Goal: Task Accomplishment & Management: Manage account settings

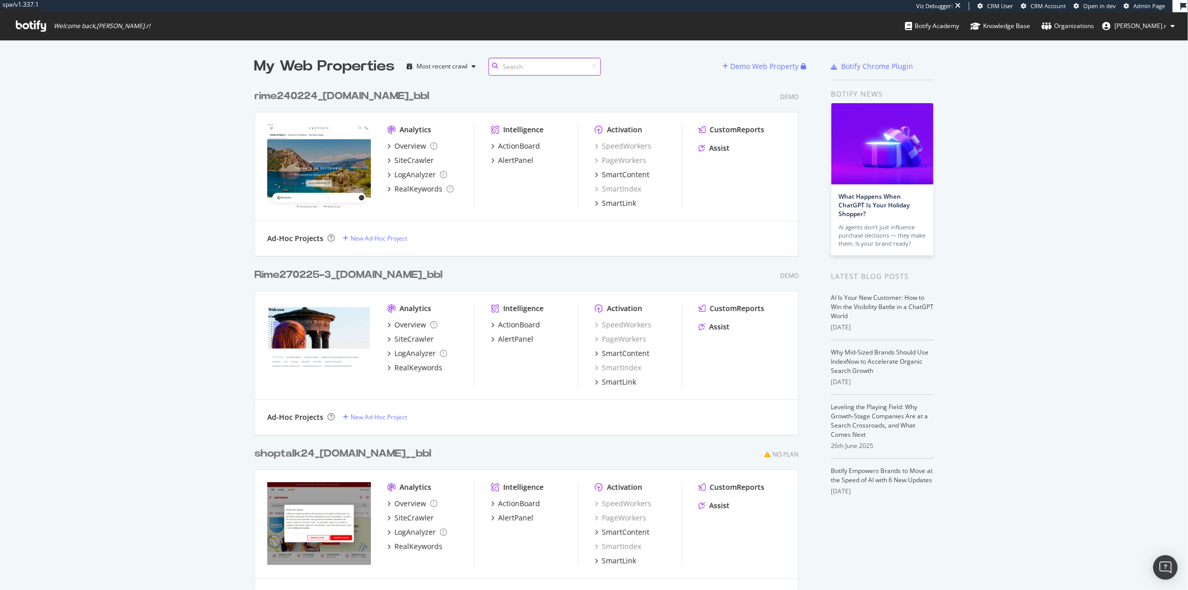
scroll to position [7987, 545]
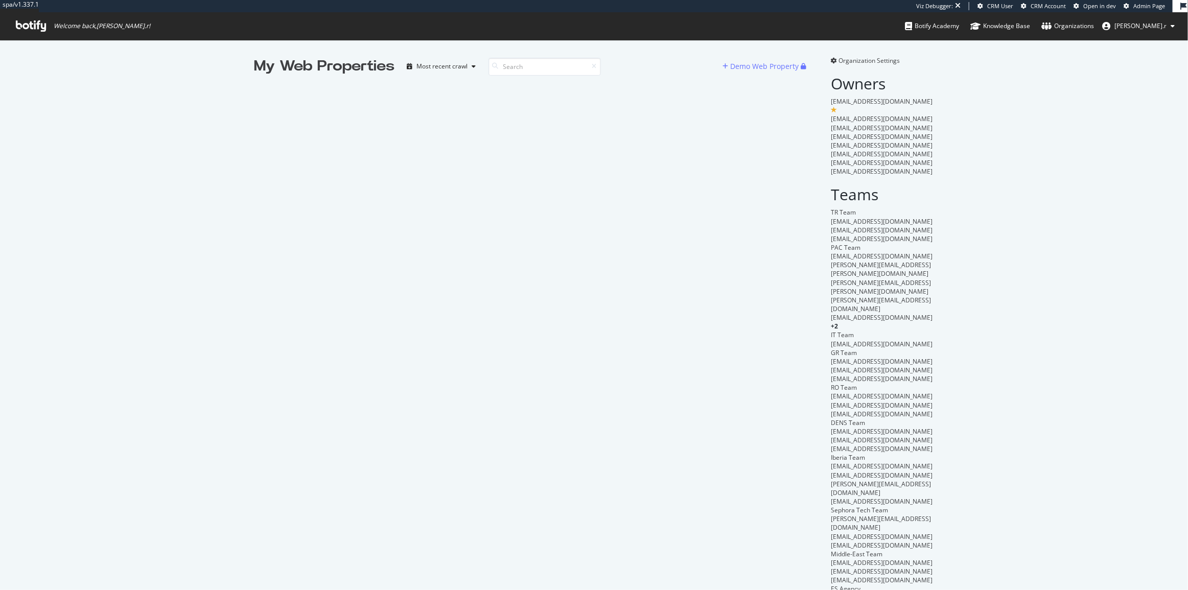
scroll to position [583, 1175]
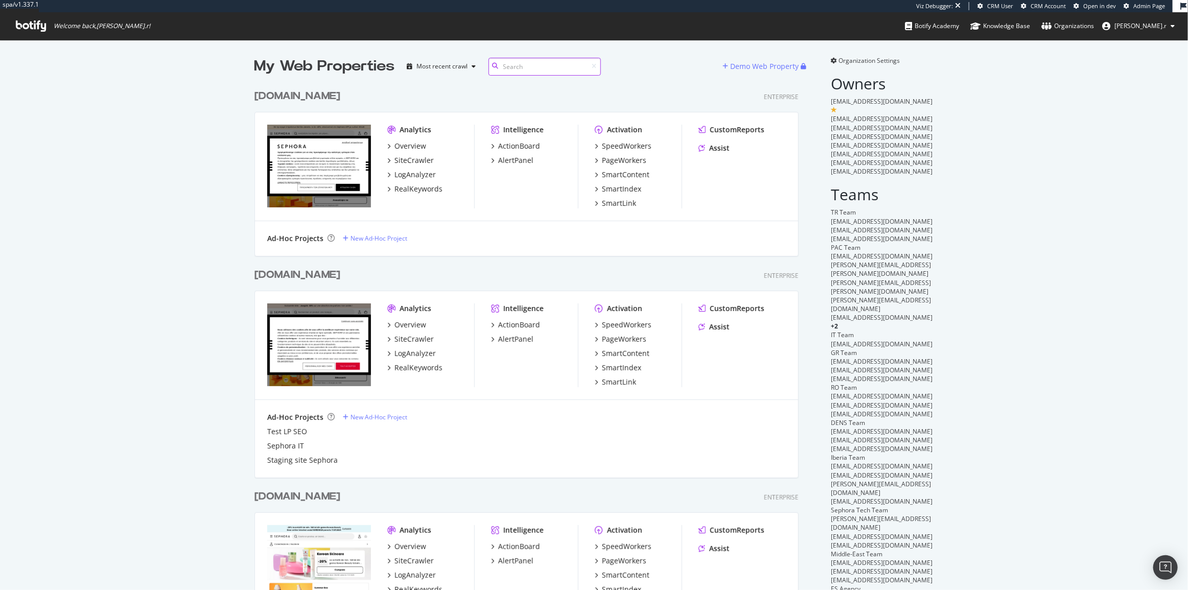
click at [520, 65] on input at bounding box center [545, 67] width 112 height 18
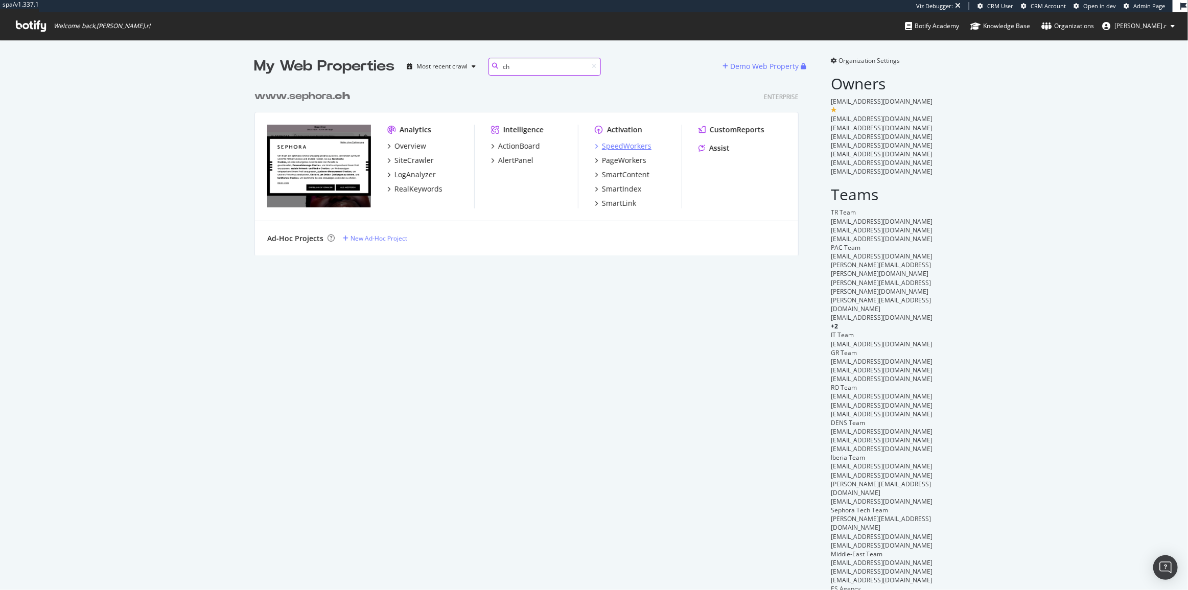
type input "ch"
click at [617, 144] on div "SpeedWorkers" at bounding box center [627, 146] width 50 height 10
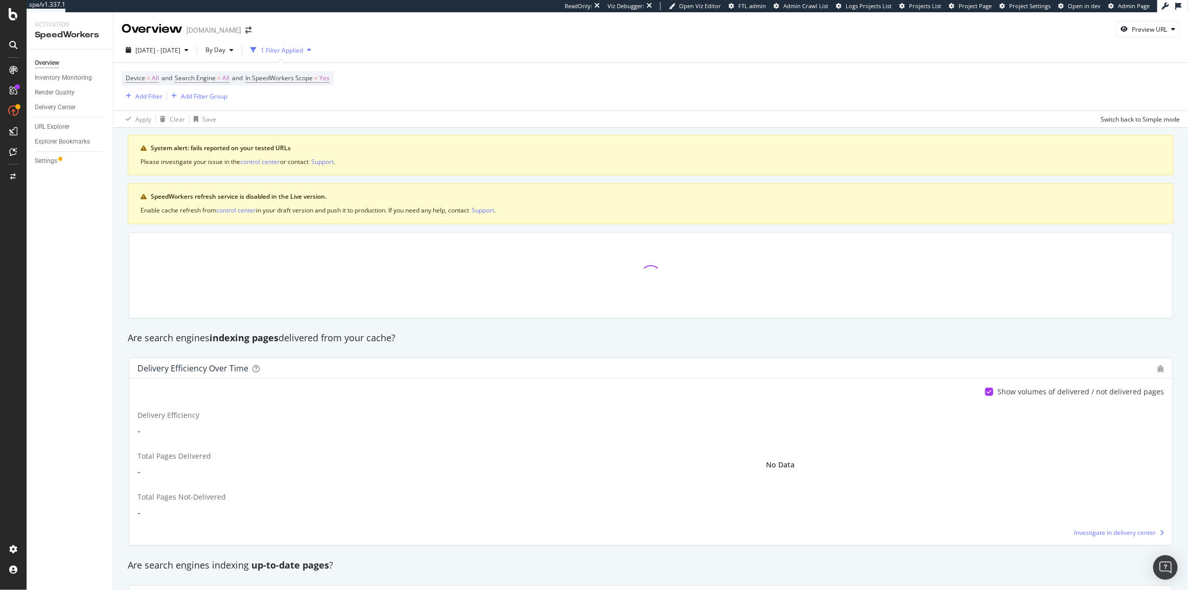
click at [44, 165] on div "Settings" at bounding box center [46, 161] width 22 height 11
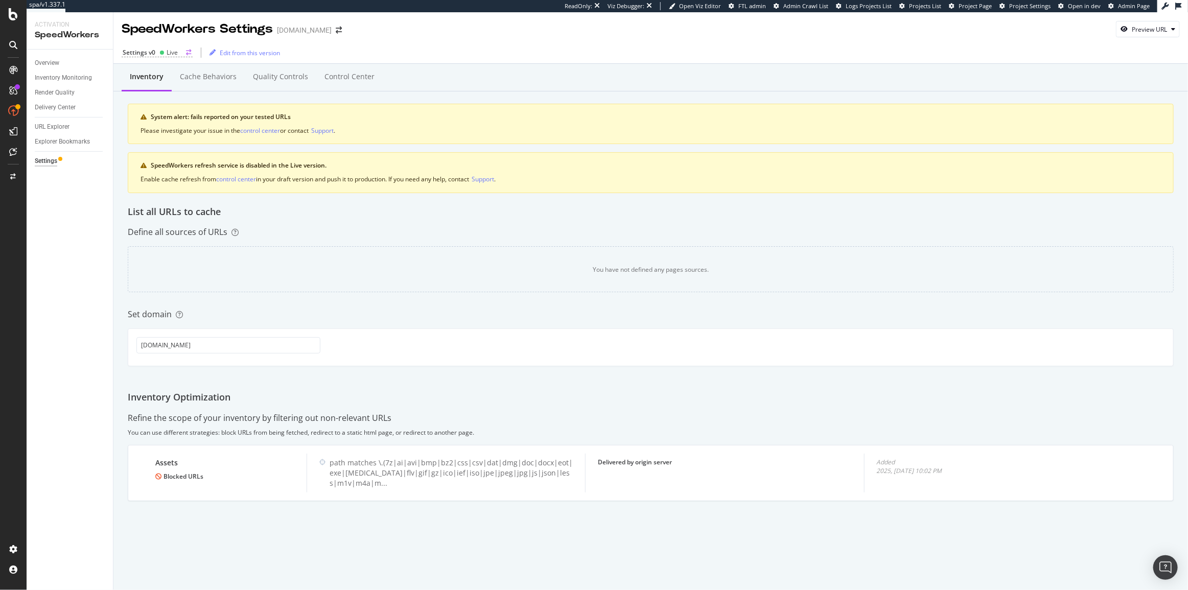
click at [164, 56] on div "Live" at bounding box center [168, 52] width 18 height 9
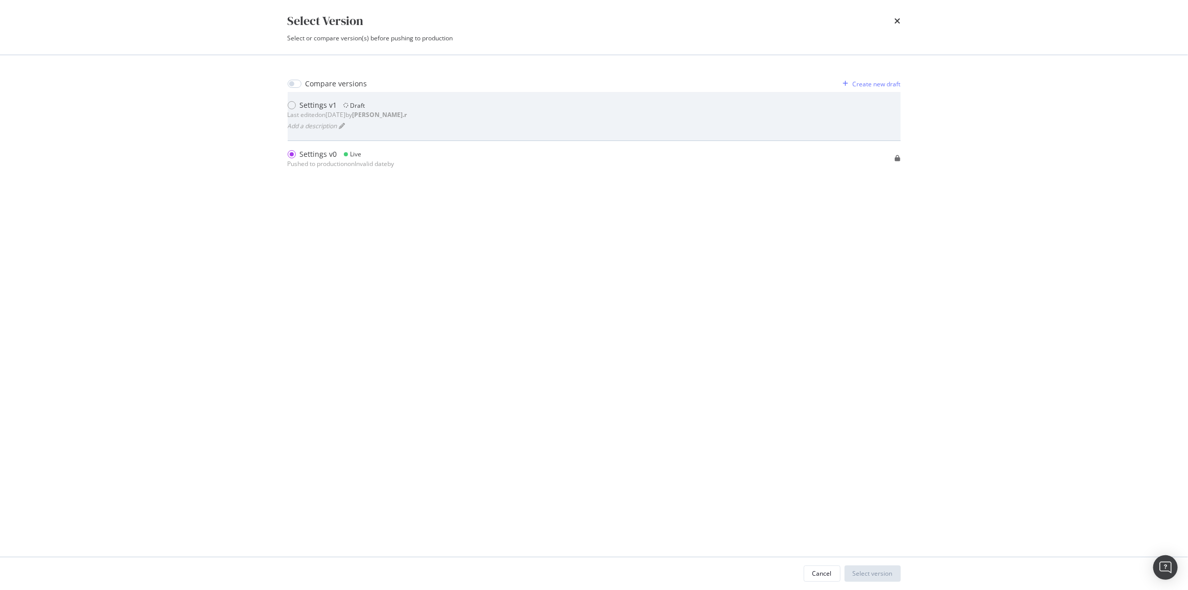
click at [302, 105] on div "Settings v1" at bounding box center [318, 105] width 37 height 10
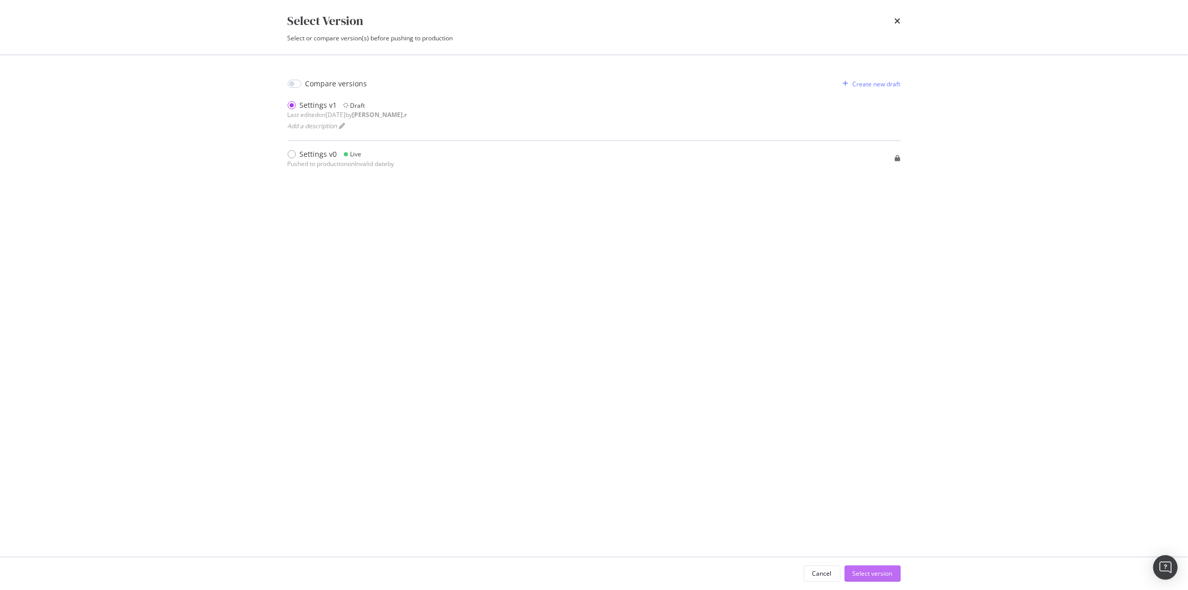
click at [881, 575] on div "Select version" at bounding box center [873, 573] width 40 height 9
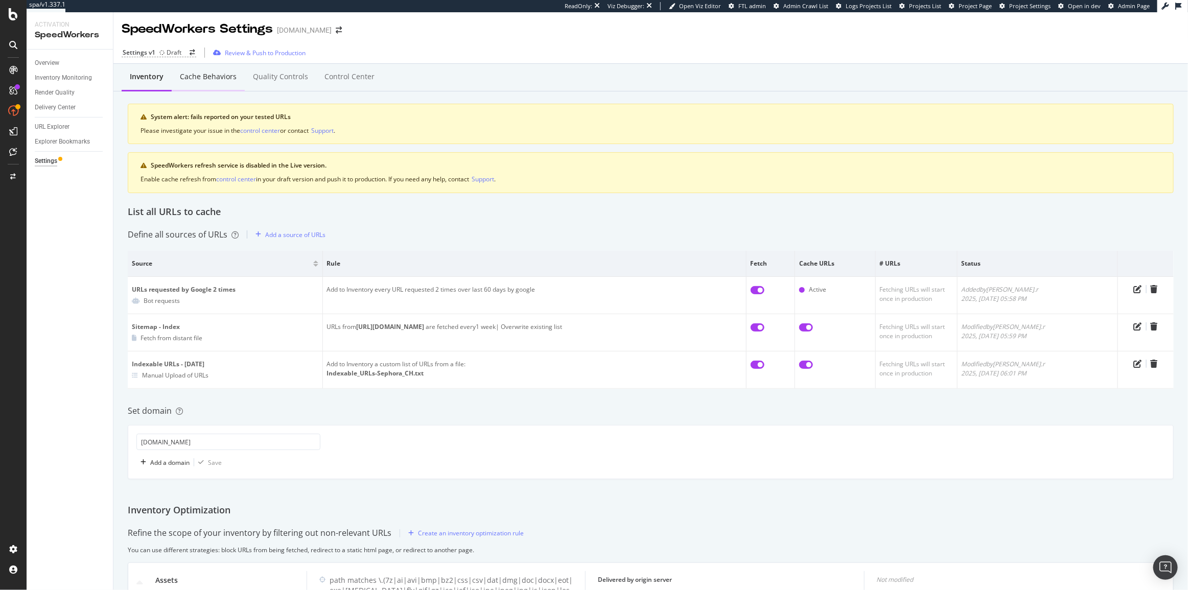
click at [203, 76] on div "Cache behaviors" at bounding box center [208, 77] width 57 height 10
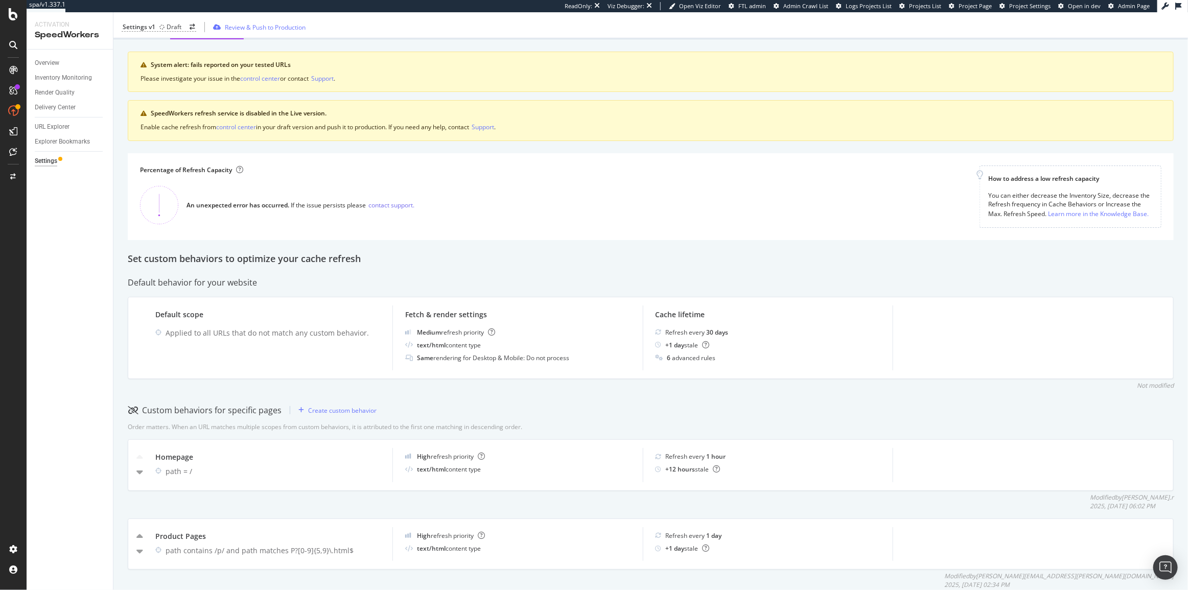
scroll to position [139, 0]
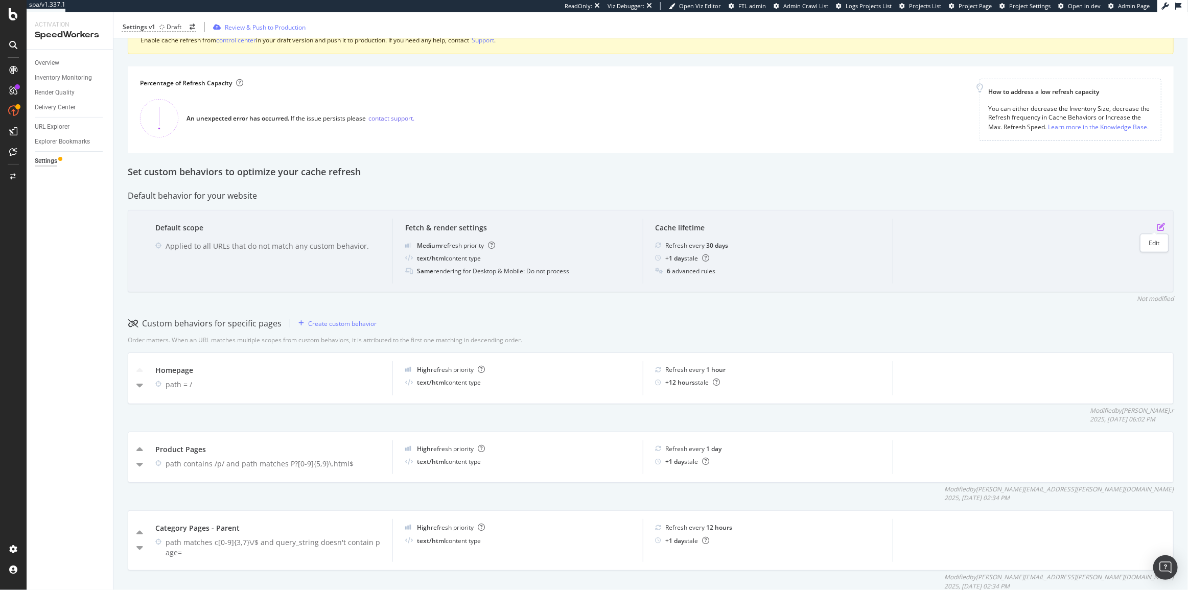
click at [1157, 223] on icon "pen-to-square" at bounding box center [1161, 227] width 8 height 8
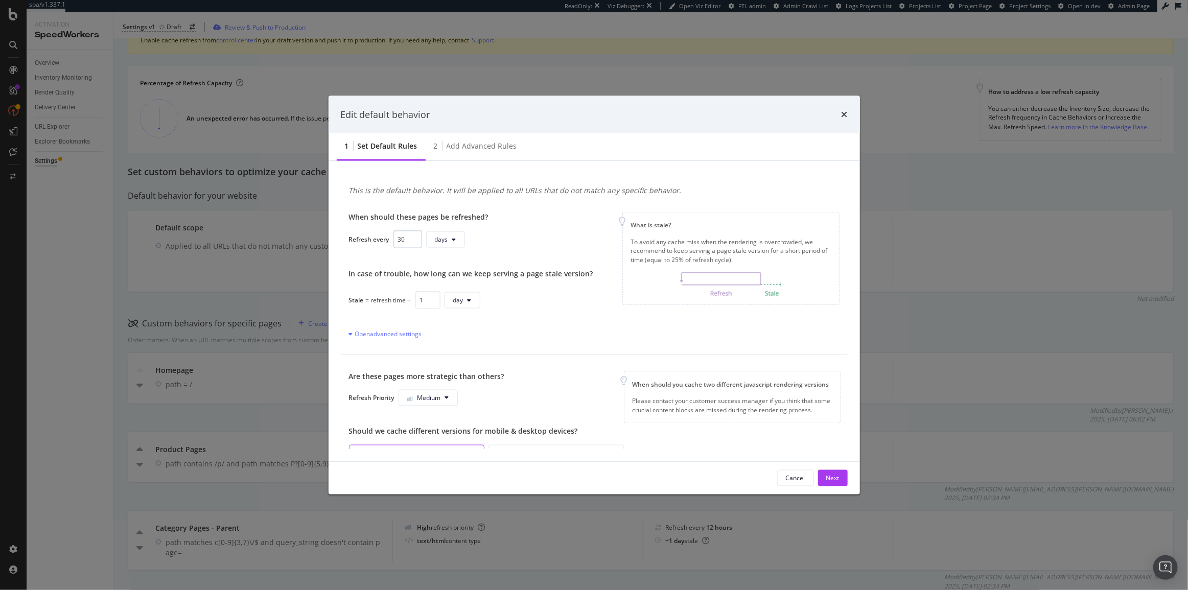
drag, startPoint x: 406, startPoint y: 239, endPoint x: 398, endPoint y: 237, distance: 8.8
click at [398, 237] on input "30" at bounding box center [408, 240] width 29 height 18
click at [450, 236] on button "days" at bounding box center [445, 239] width 39 height 16
click at [450, 316] on span "weeks" at bounding box center [445, 315] width 23 height 9
type input "1"
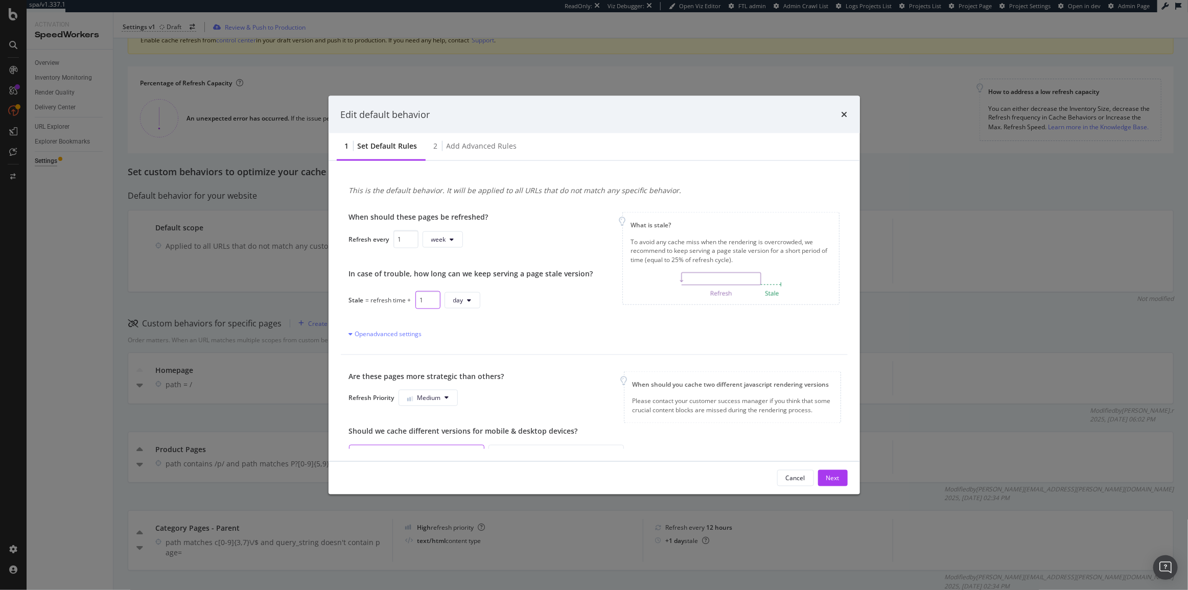
click at [416, 301] on input "1" at bounding box center [428, 300] width 25 height 18
click at [470, 303] on icon "modal" at bounding box center [470, 300] width 4 height 6
click at [461, 377] on span "week" at bounding box center [462, 376] width 20 height 9
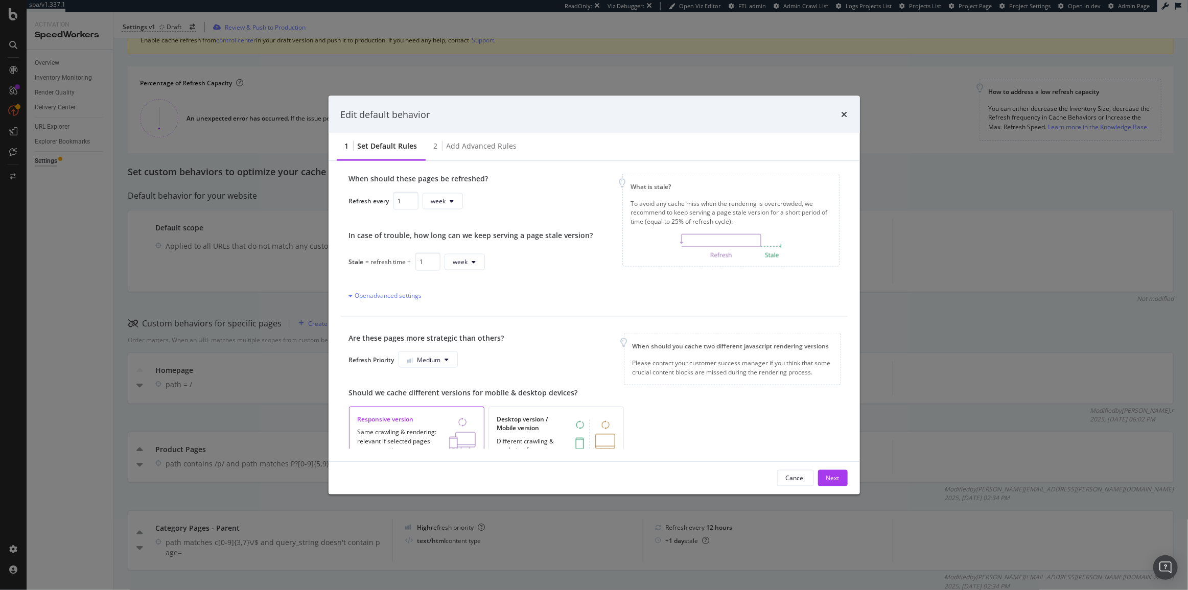
scroll to position [46, 0]
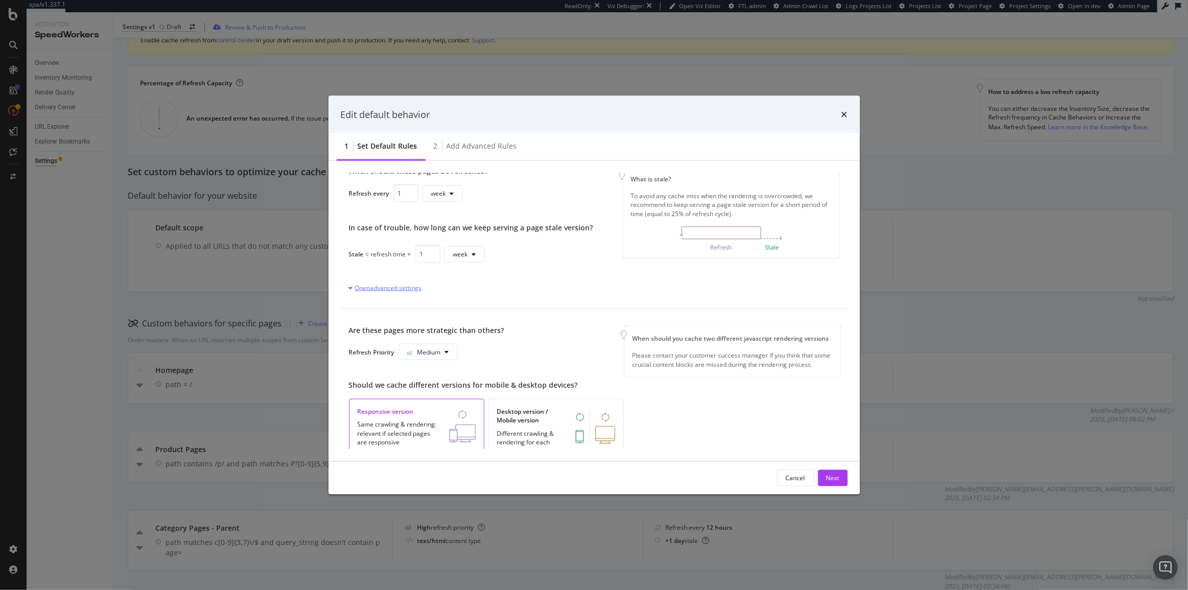
click at [406, 289] on div "Open advanced settings" at bounding box center [385, 288] width 73 height 9
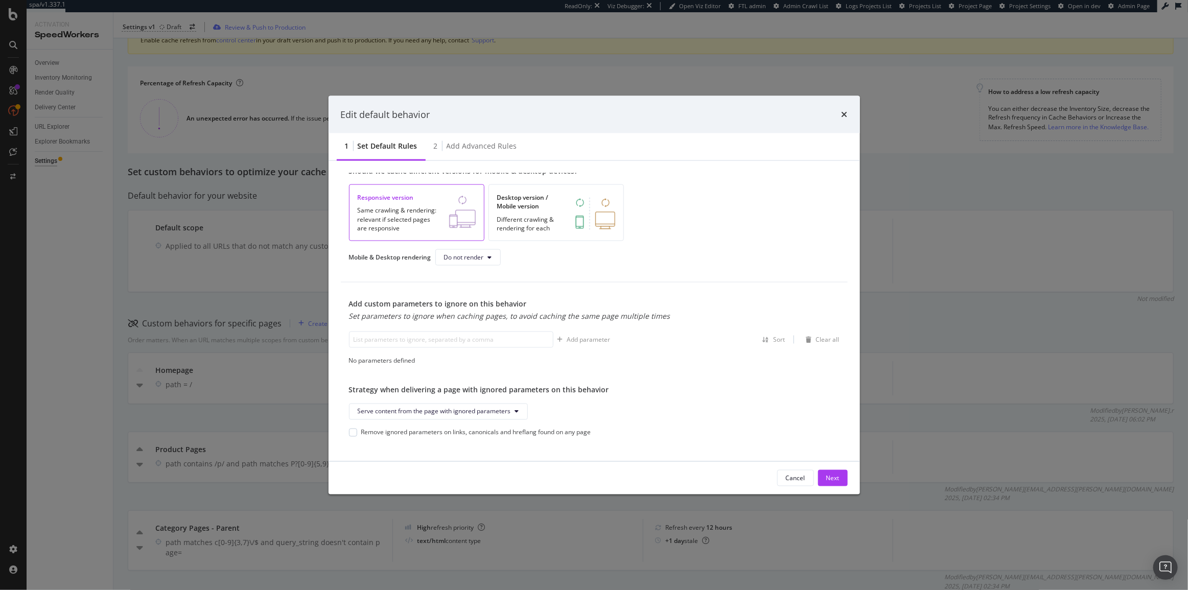
scroll to position [342, 0]
click at [510, 403] on span "Serve content from the page with ignored parameters" at bounding box center [434, 407] width 153 height 9
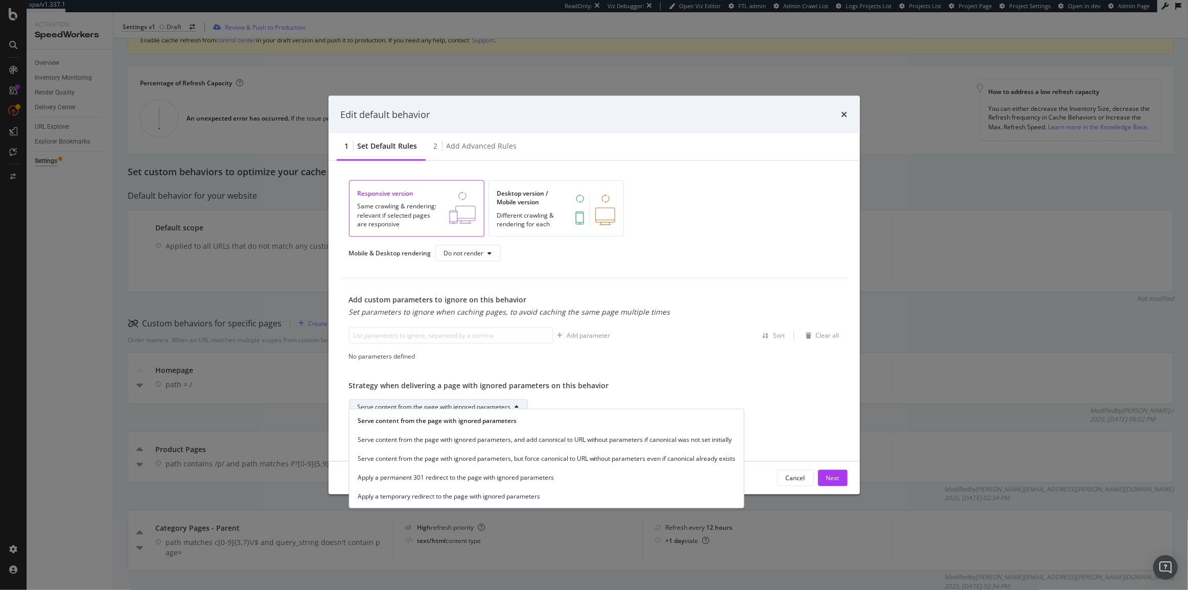
drag, startPoint x: 509, startPoint y: 398, endPoint x: 463, endPoint y: 375, distance: 52.1
click at [463, 381] on div "Strategy when delivering a page with ignored parameters on this behavior" at bounding box center [594, 386] width 491 height 10
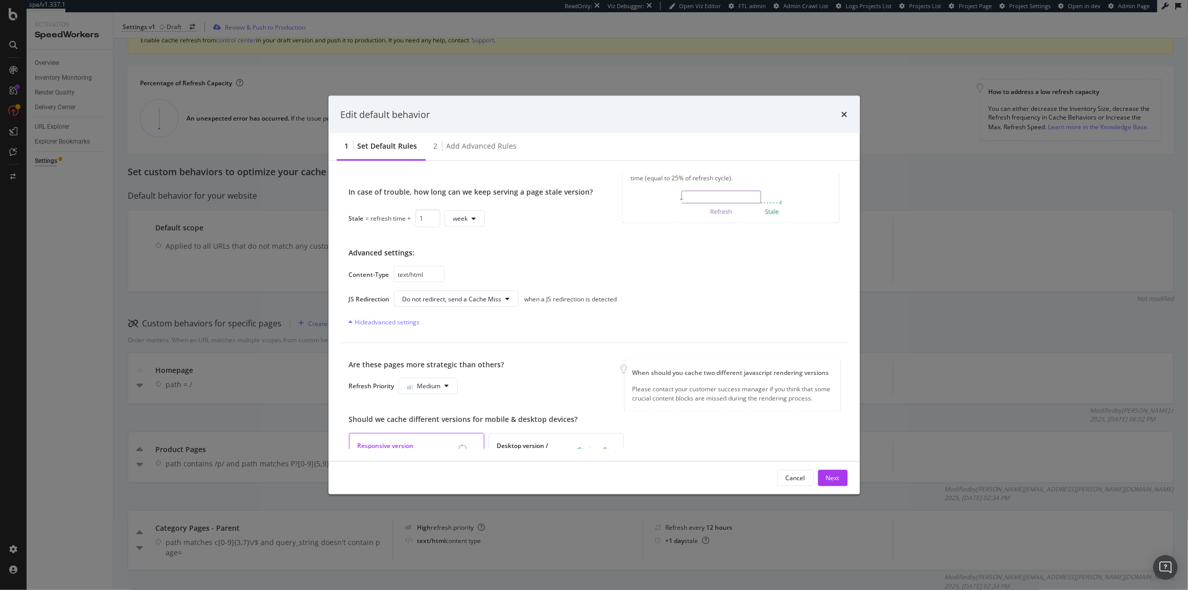
scroll to position [63, 0]
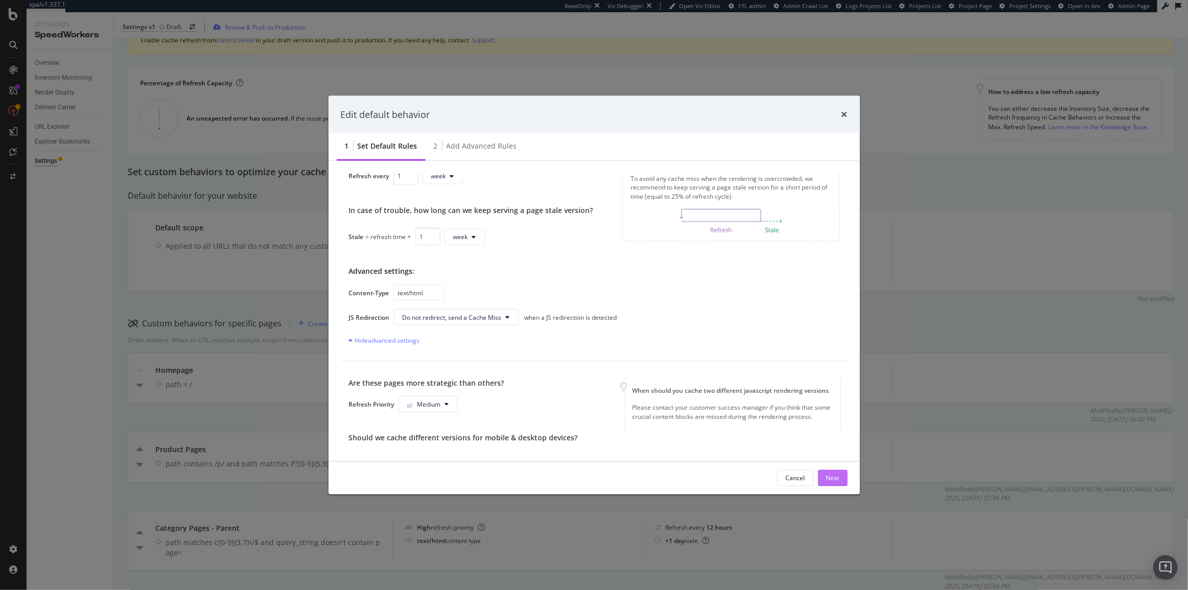
click at [833, 477] on div "Next" at bounding box center [833, 478] width 13 height 9
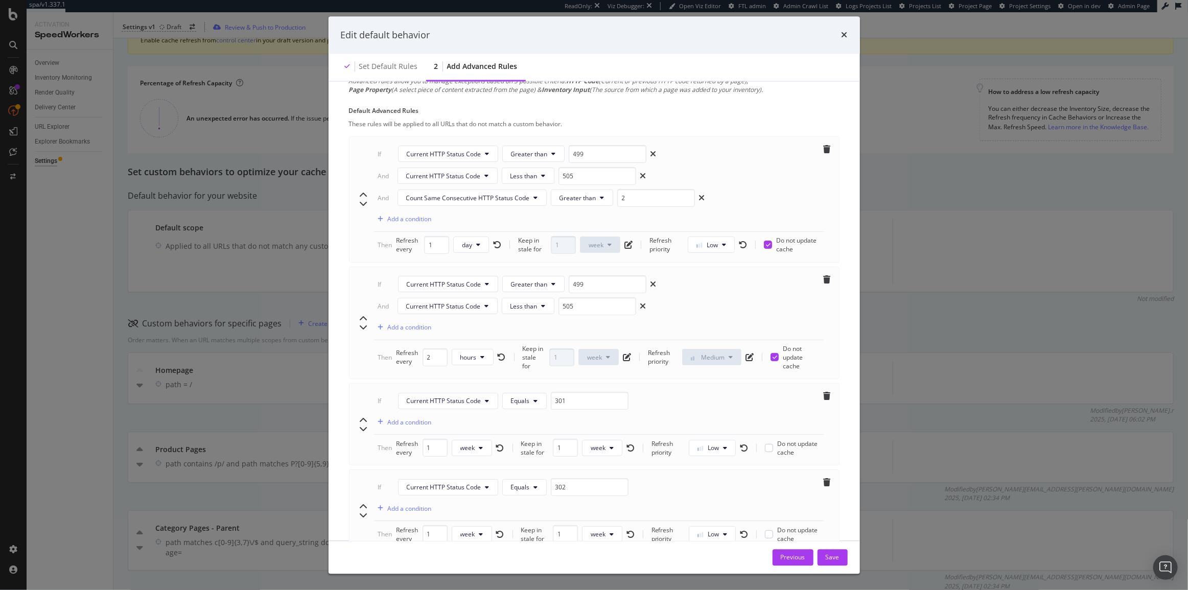
scroll to position [25, 0]
click at [837, 557] on div "Save" at bounding box center [833, 557] width 14 height 9
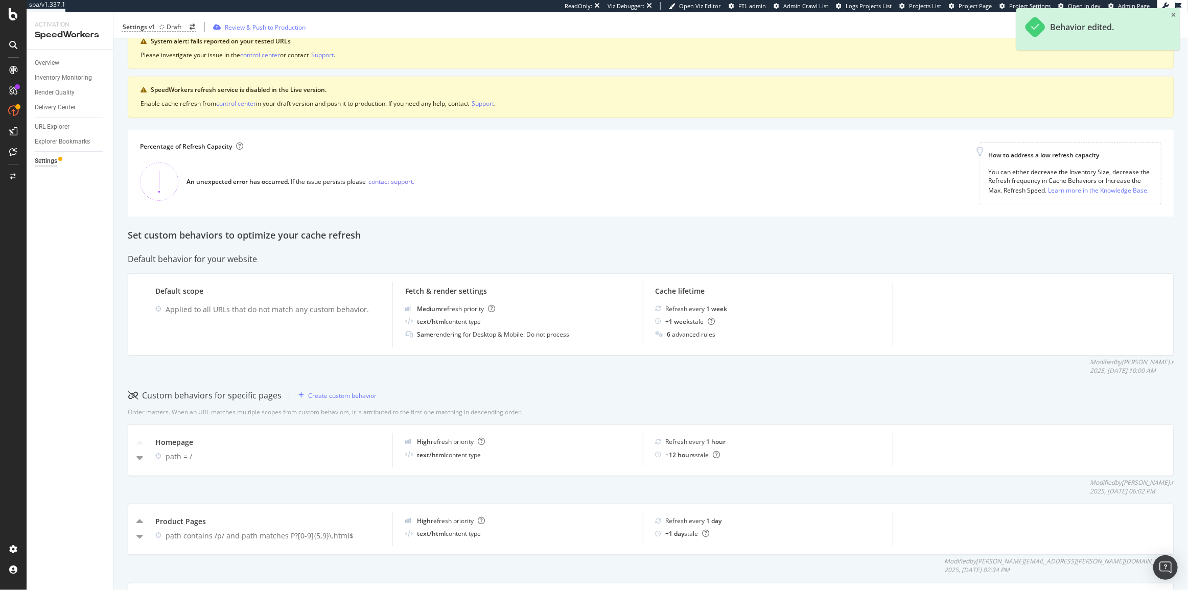
scroll to position [0, 0]
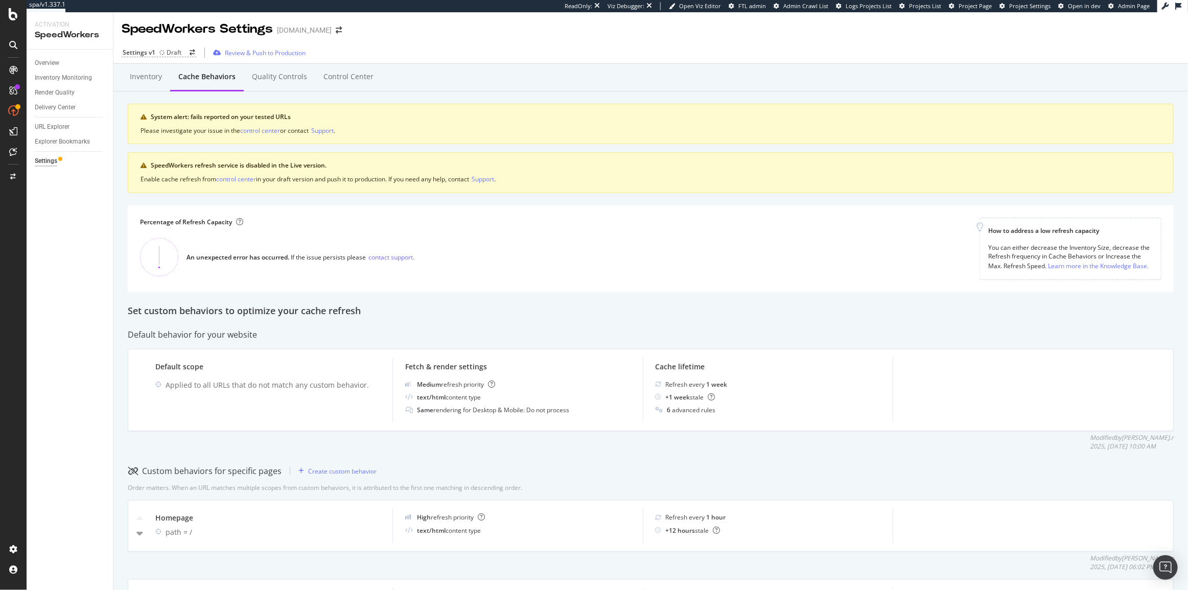
click at [869, 36] on div "SpeedWorkers Settings www.sephora.ch" at bounding box center [650, 25] width 1075 height 26
click at [556, 246] on div "Percentage of Refresh Capacity An unexpected error has occurred. If the issue p…" at bounding box center [560, 249] width 840 height 62
click at [356, 218] on div "Percentage of Refresh Capacity An unexpected error has occurred. If the issue p…" at bounding box center [560, 249] width 840 height 62
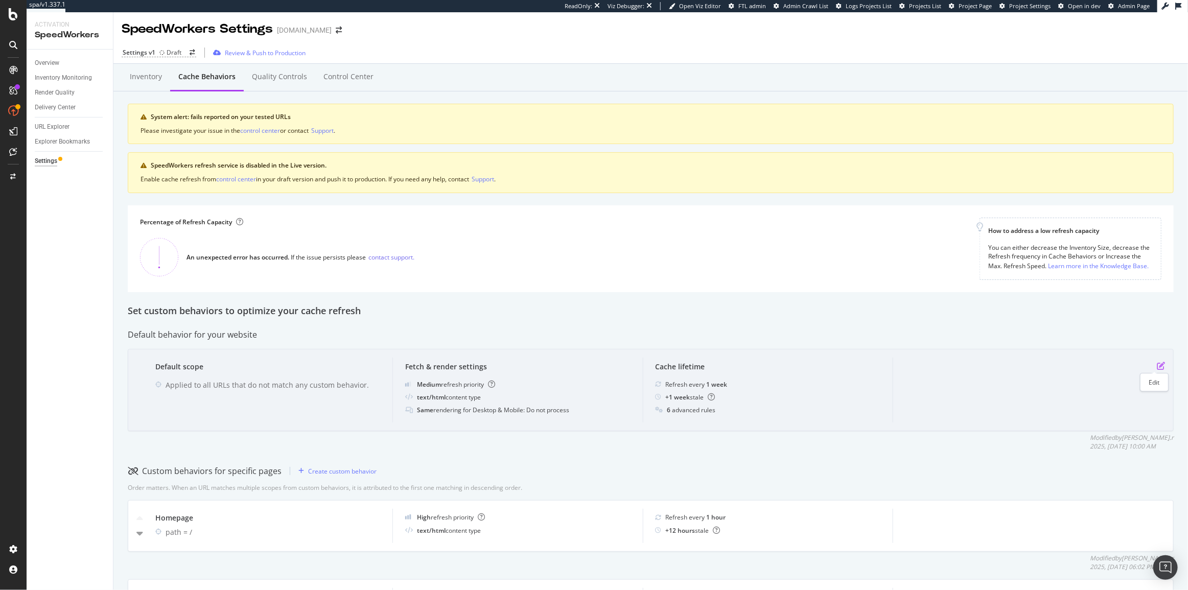
click at [1157, 366] on icon "pen-to-square" at bounding box center [1161, 366] width 8 height 8
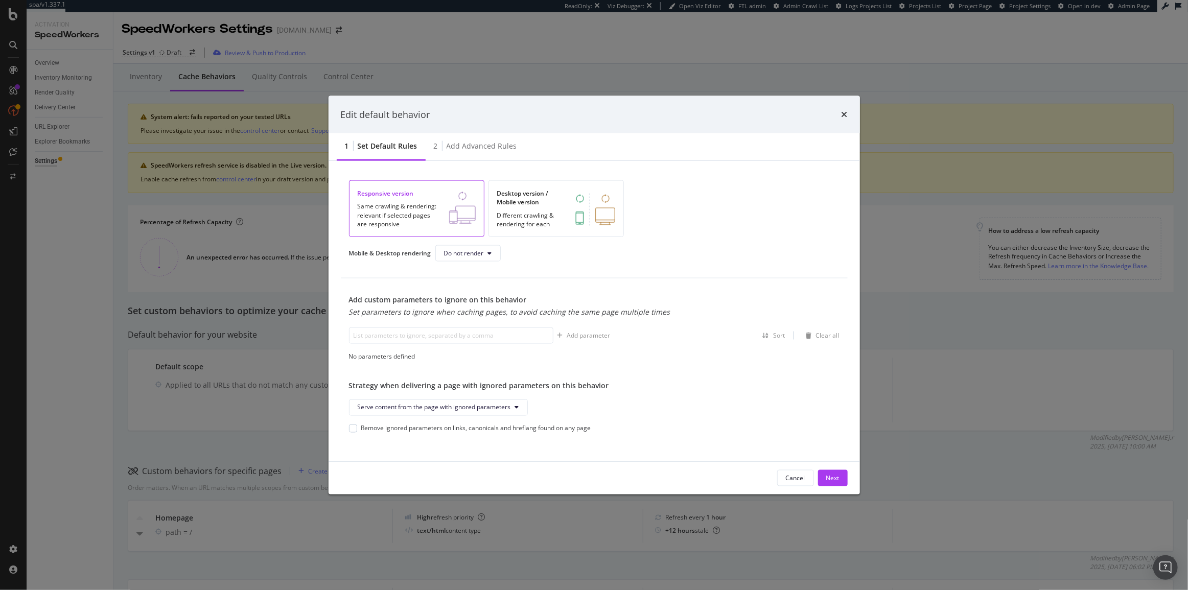
scroll to position [271, 0]
click at [444, 332] on input "modal" at bounding box center [451, 336] width 204 height 16
paste input "bvrrp"
paste input "pmin"
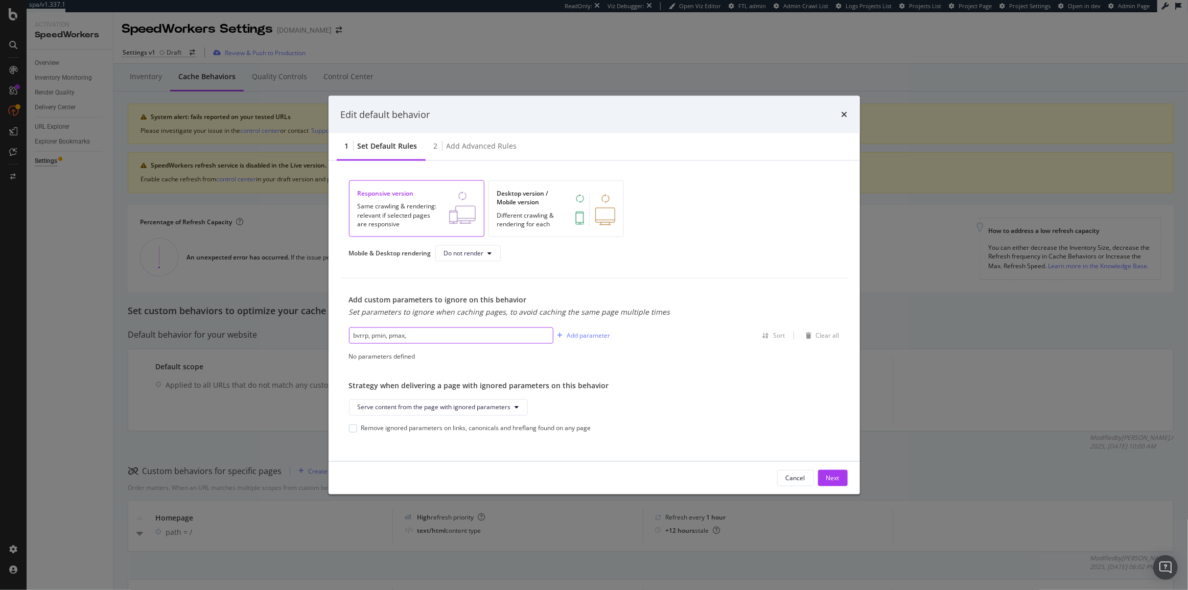
paste input "srule"
type input "bvrrp, pmin, pmax, srule, cid"
click at [599, 331] on div "Add parameter" at bounding box center [588, 335] width 43 height 9
click at [374, 328] on input "modal" at bounding box center [451, 336] width 204 height 16
paste input "prefn"
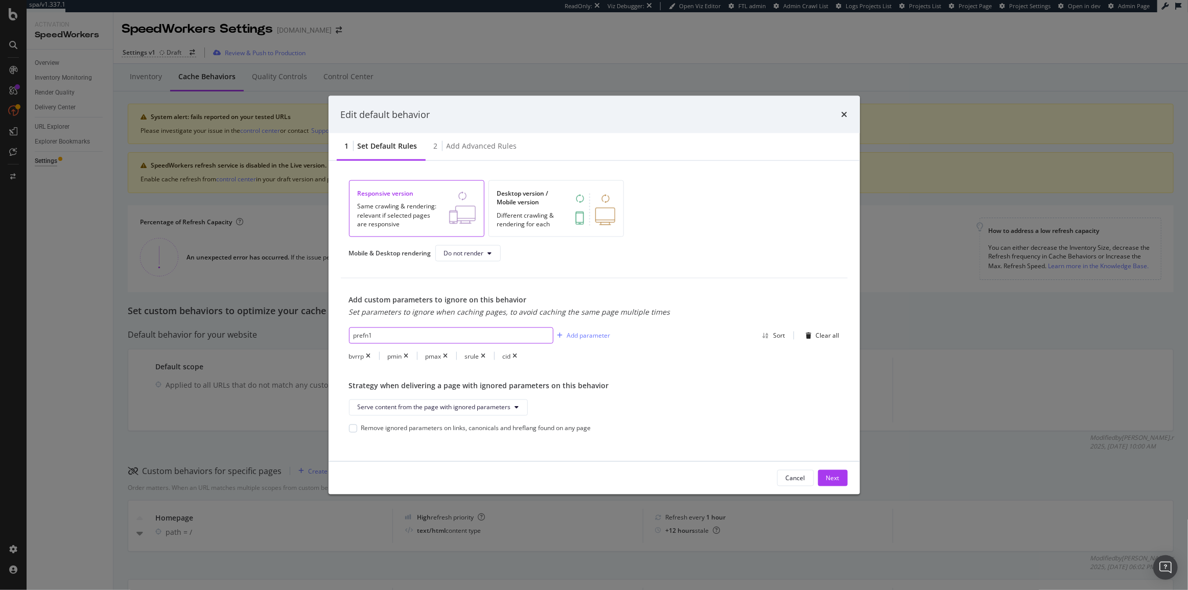
click at [452, 328] on input "prefn1" at bounding box center [451, 336] width 204 height 16
paste input "prefn1"
paste input "prefv1"
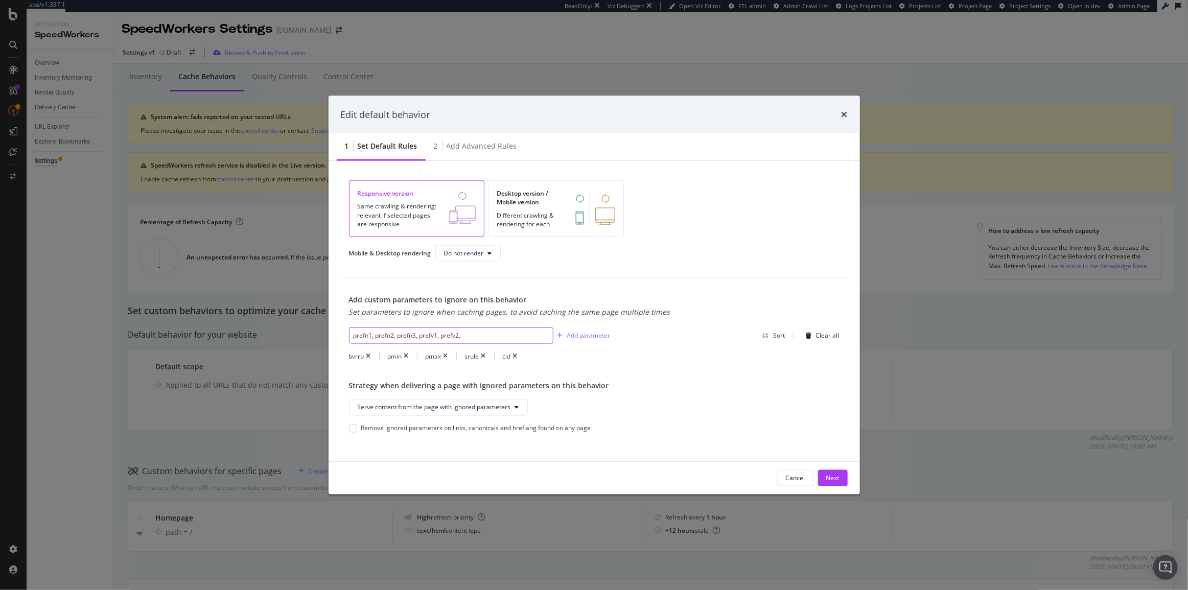
paste input "prefv1"
type input "prefn1, prefn2, prefn3, prefv1, prefv2, prefv3"
click at [567, 331] on div "Add parameter" at bounding box center [588, 335] width 43 height 9
click at [831, 480] on div "Next" at bounding box center [833, 478] width 13 height 9
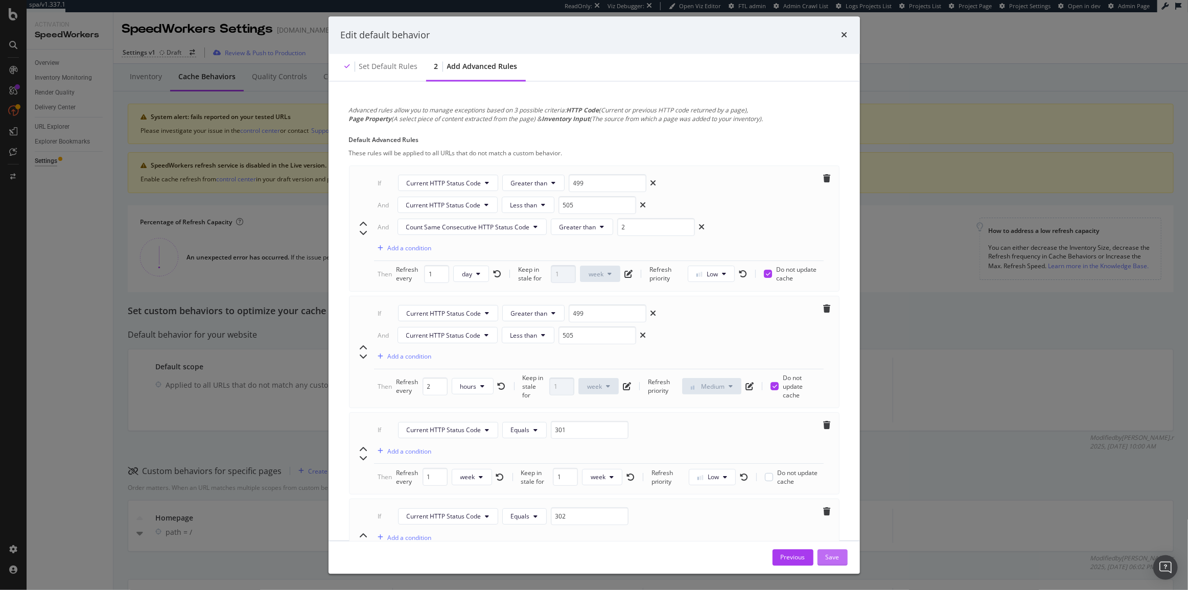
click at [844, 563] on button "Save" at bounding box center [833, 557] width 30 height 16
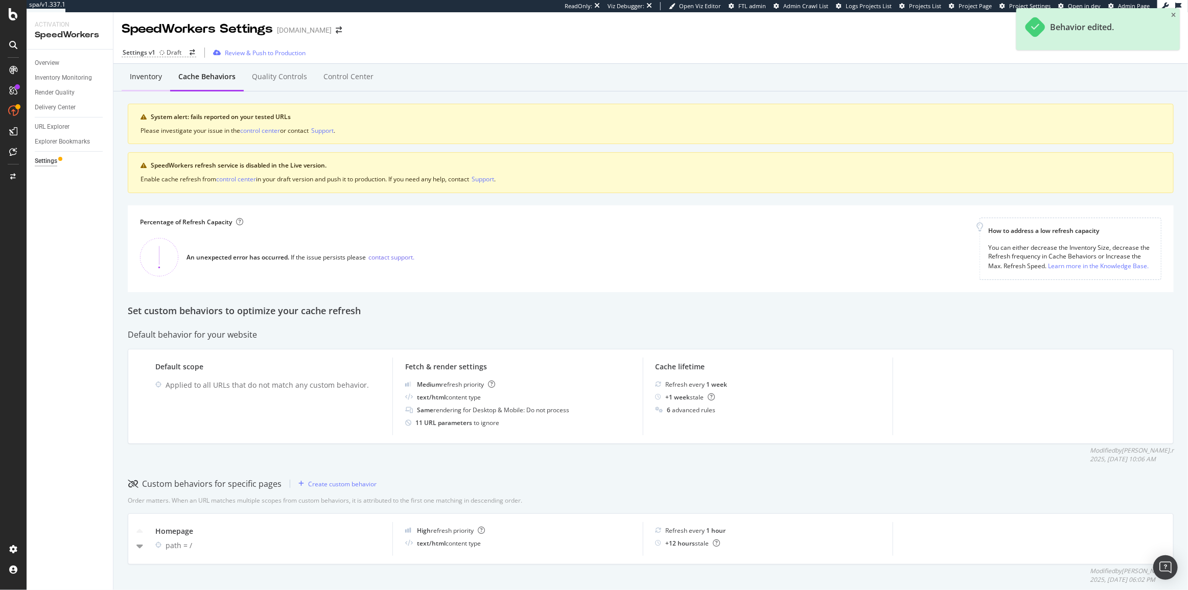
click at [126, 77] on div "Inventory" at bounding box center [146, 77] width 49 height 28
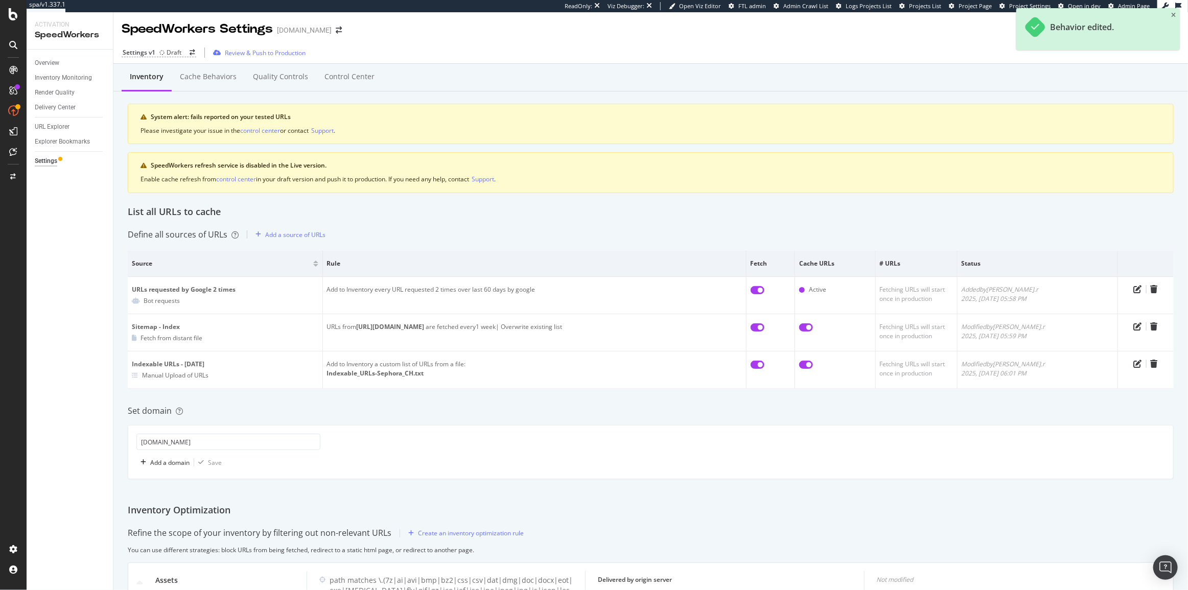
scroll to position [60, 0]
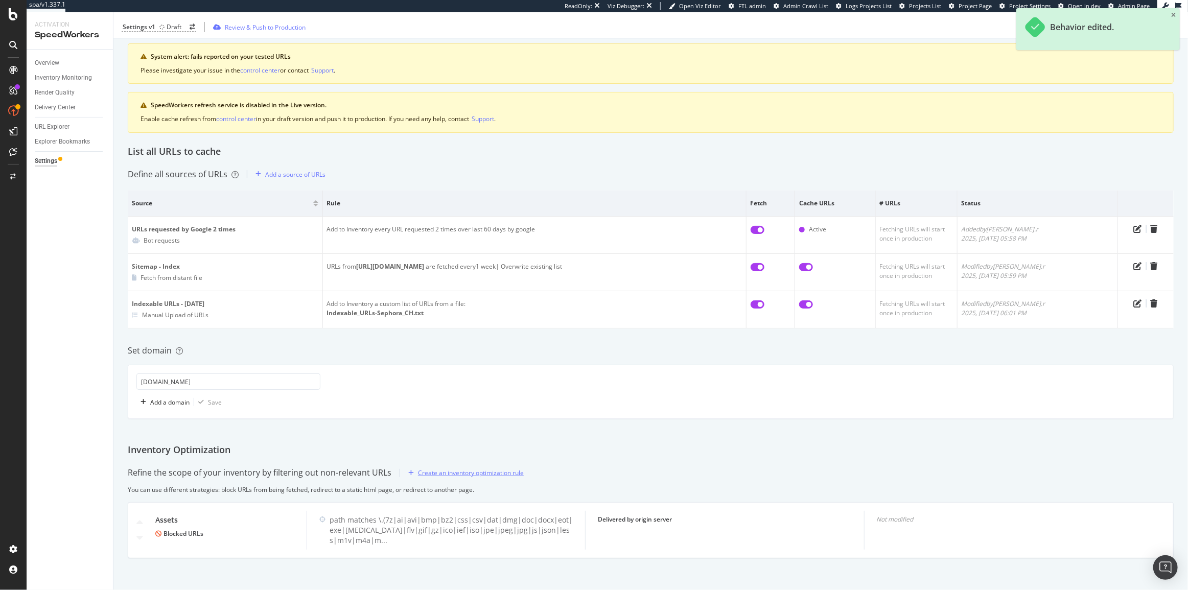
click at [487, 470] on div "Create an inventory optimization rule" at bounding box center [471, 473] width 106 height 9
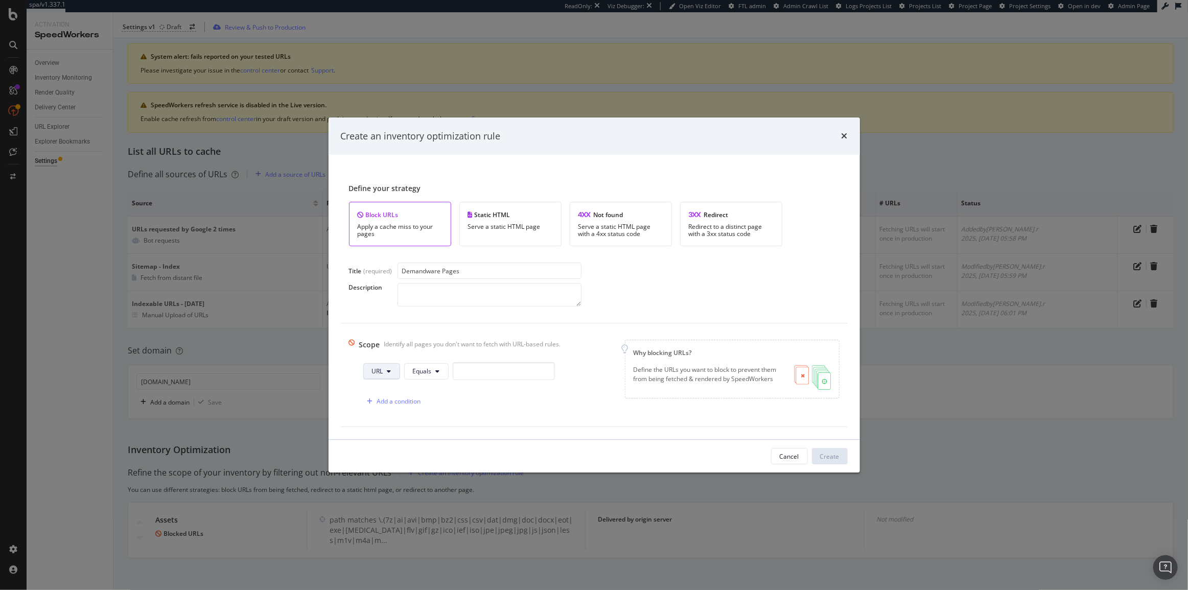
type input "Demandware Pages"
click at [387, 368] on button "URL" at bounding box center [381, 371] width 37 height 16
click at [393, 443] on div "Path" at bounding box center [391, 448] width 52 height 15
click at [474, 373] on input "modal" at bounding box center [504, 371] width 102 height 18
paste input "/on/demandware.store/"
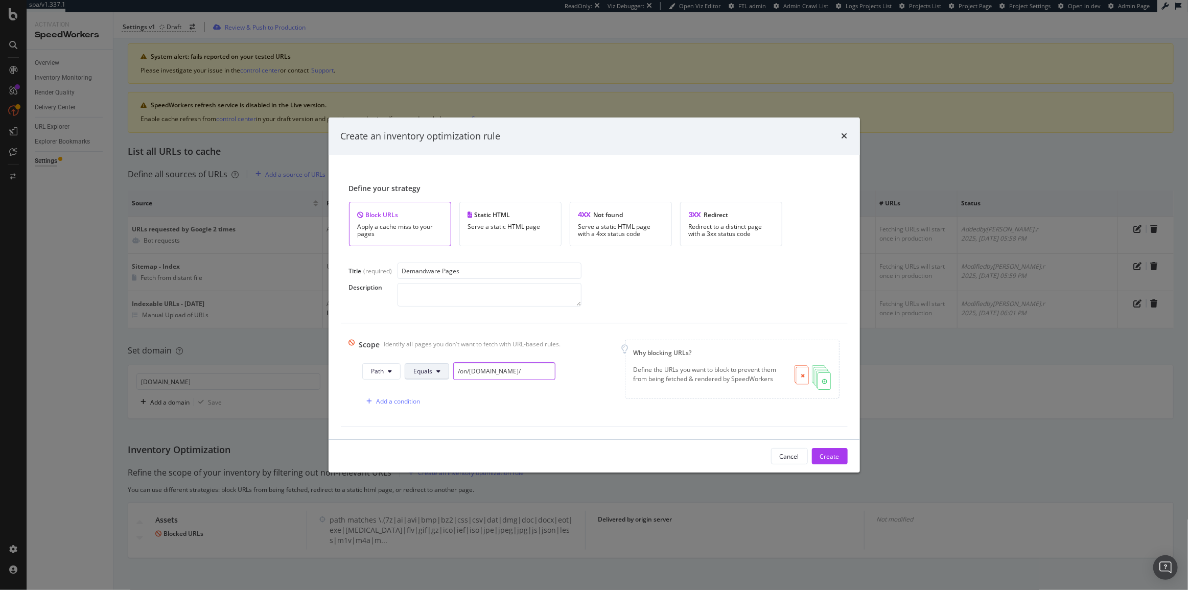
type input "/on/demandware.store/"
click at [429, 373] on span "Equals" at bounding box center [423, 371] width 19 height 9
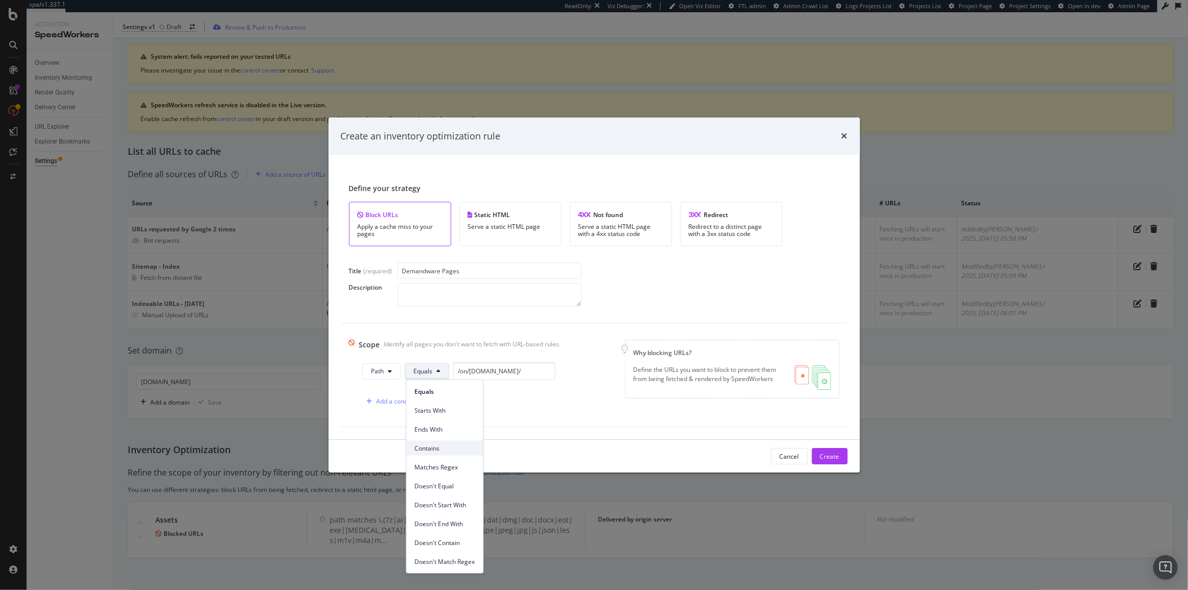
click at [444, 451] on span "Contains" at bounding box center [445, 448] width 60 height 9
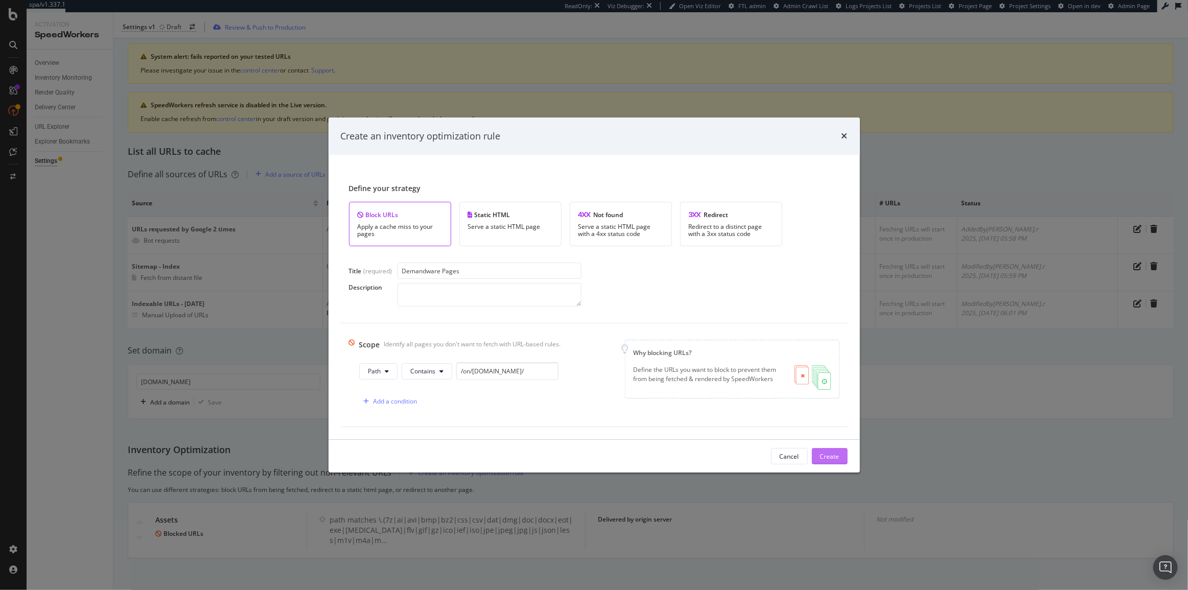
click at [823, 460] on div "Create" at bounding box center [829, 456] width 19 height 9
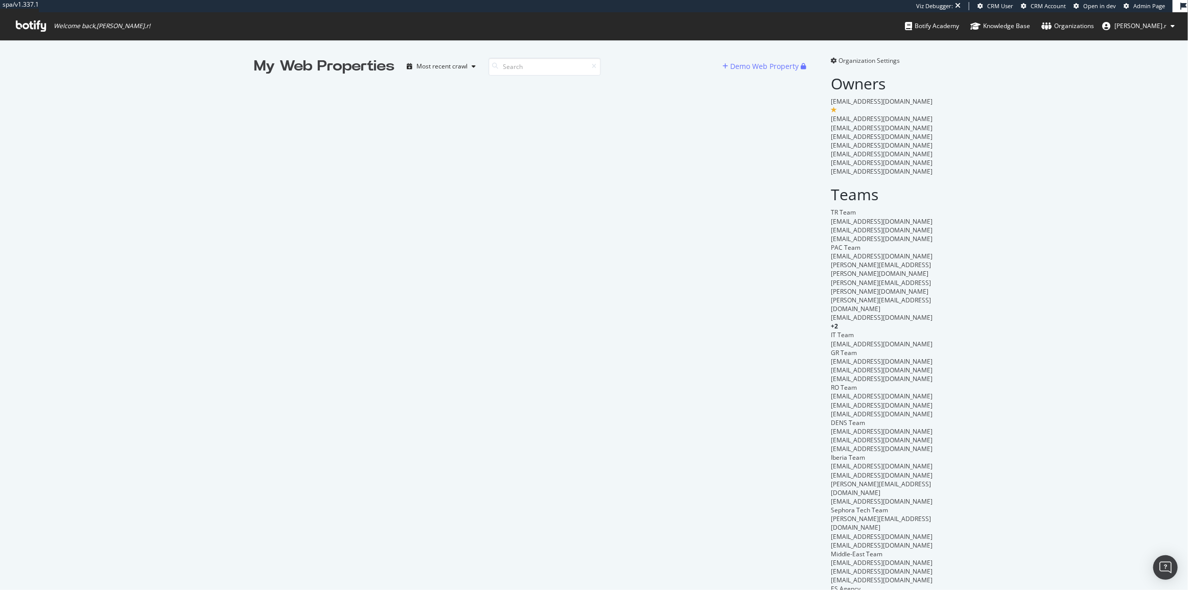
scroll to position [583, 1175]
click at [508, 66] on input at bounding box center [545, 67] width 112 height 18
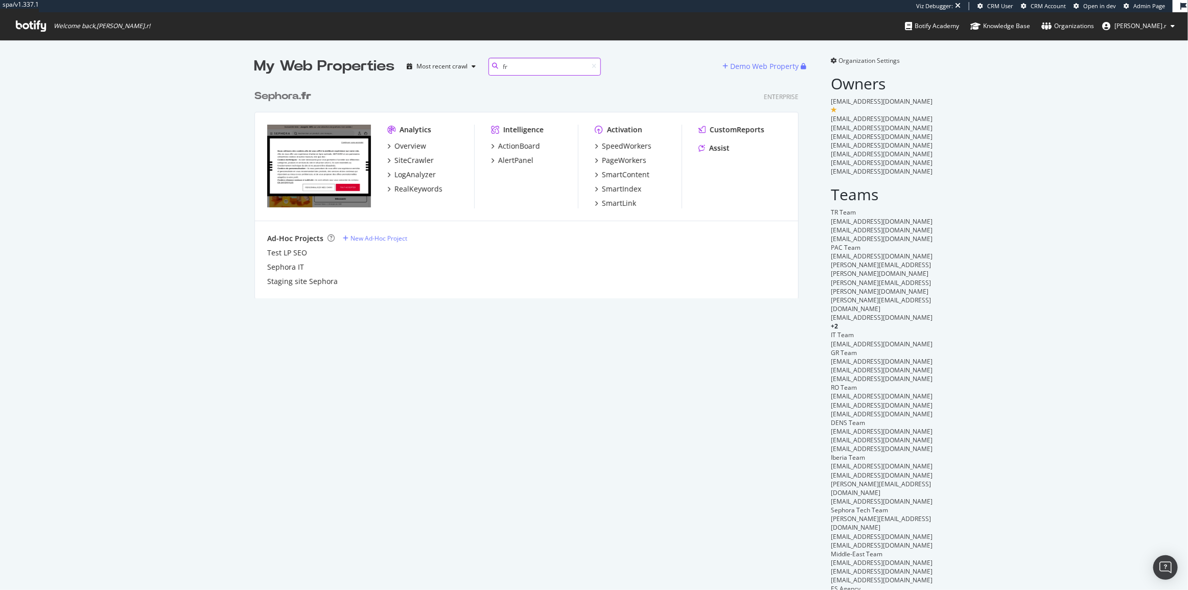
scroll to position [8, 7]
type input "fr"
click at [258, 93] on div "Sephora. fr" at bounding box center [283, 96] width 57 height 15
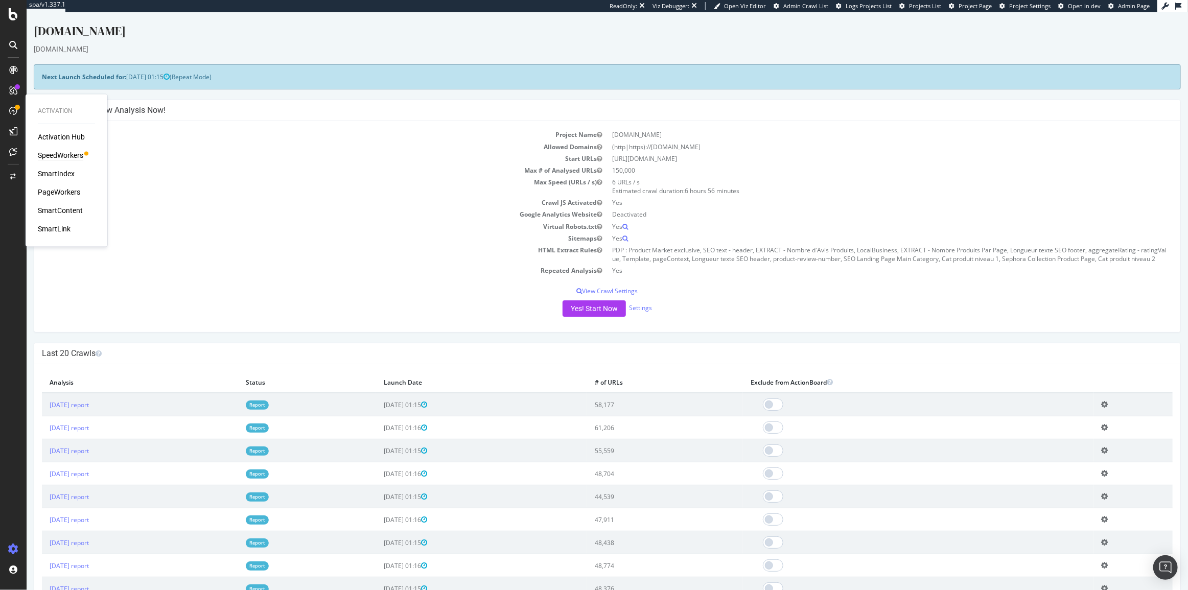
click at [61, 152] on div "SpeedWorkers" at bounding box center [60, 156] width 45 height 10
click at [70, 191] on div "PageWorkers" at bounding box center [59, 193] width 42 height 10
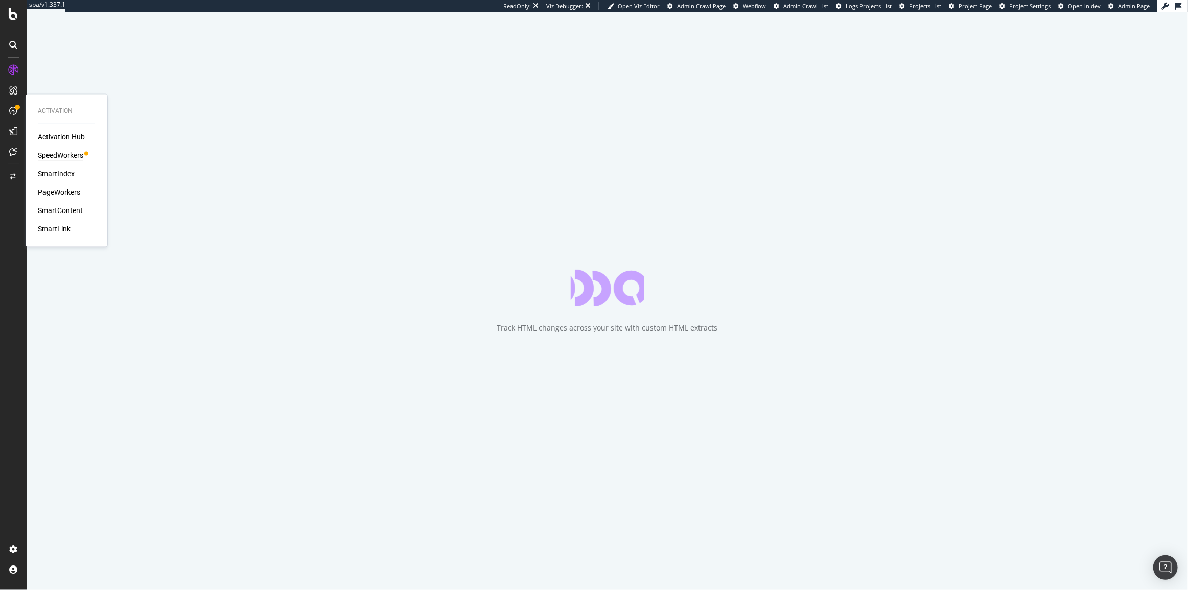
click at [52, 154] on div "SpeedWorkers" at bounding box center [60, 156] width 45 height 10
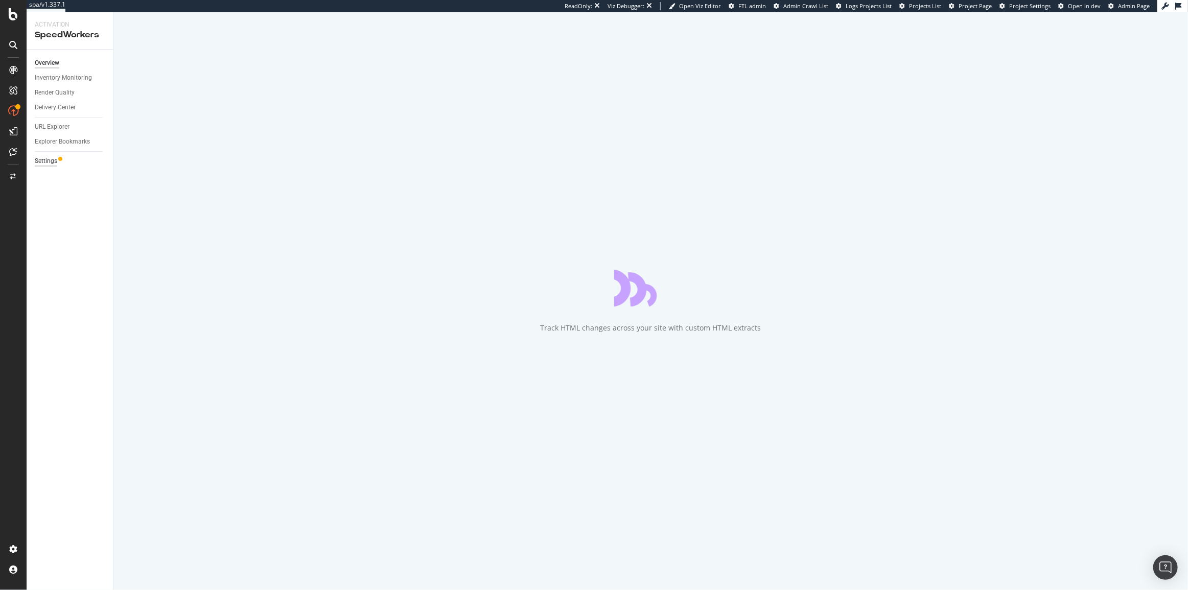
click at [35, 166] on div "Settings" at bounding box center [46, 161] width 22 height 11
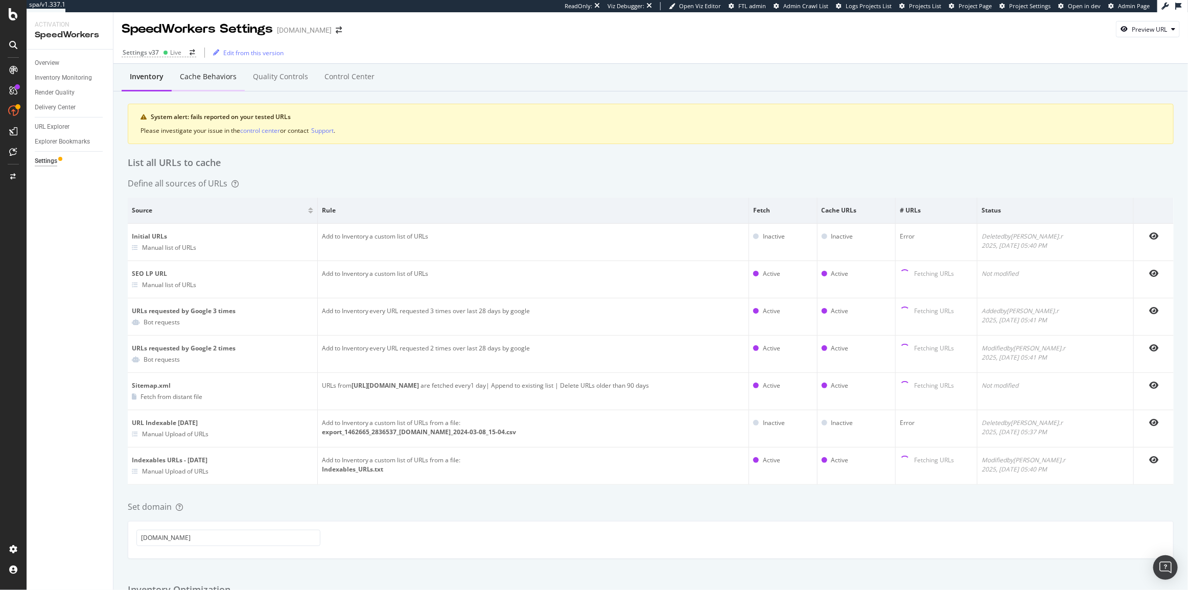
click at [217, 82] on div "Cache behaviors" at bounding box center [208, 77] width 57 height 10
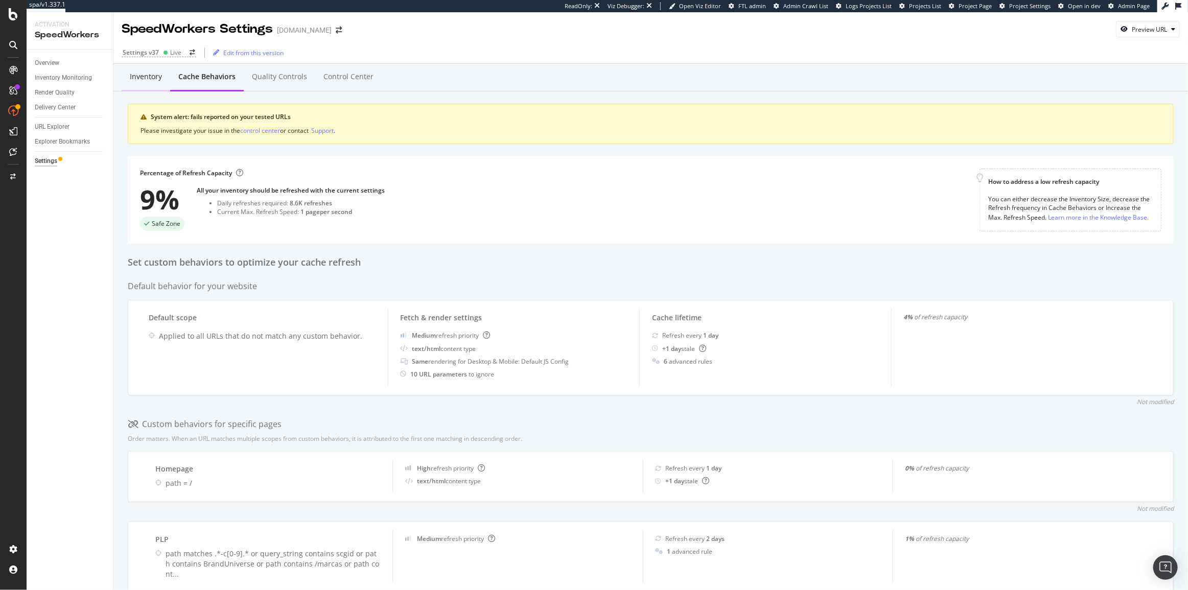
click at [147, 89] on div "Inventory" at bounding box center [146, 77] width 49 height 28
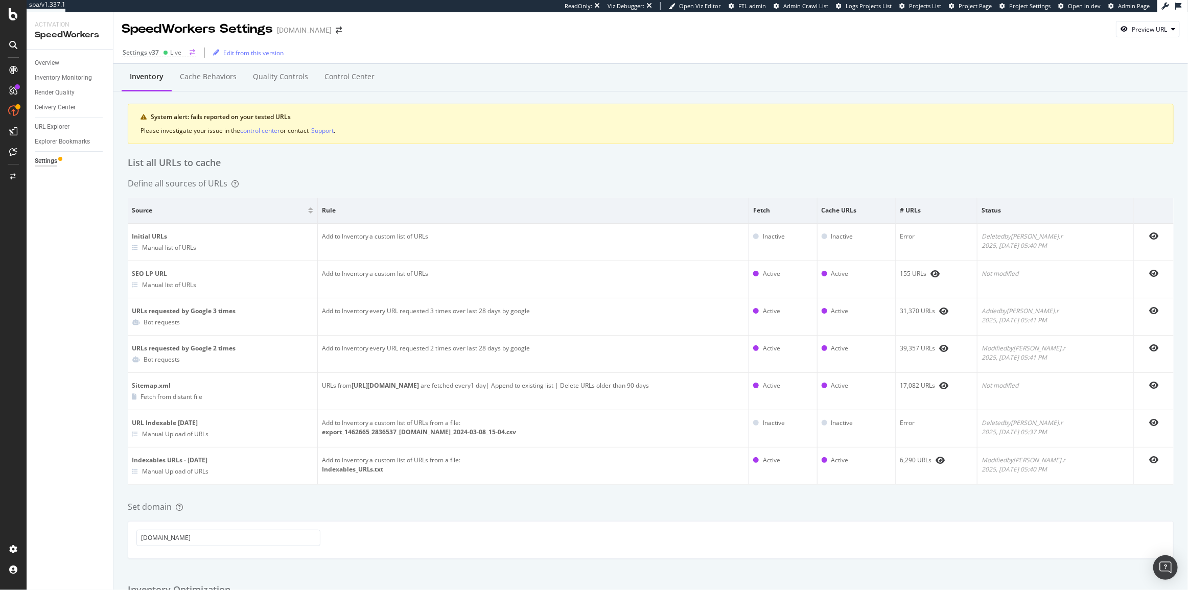
click at [163, 56] on div "Live" at bounding box center [172, 52] width 18 height 9
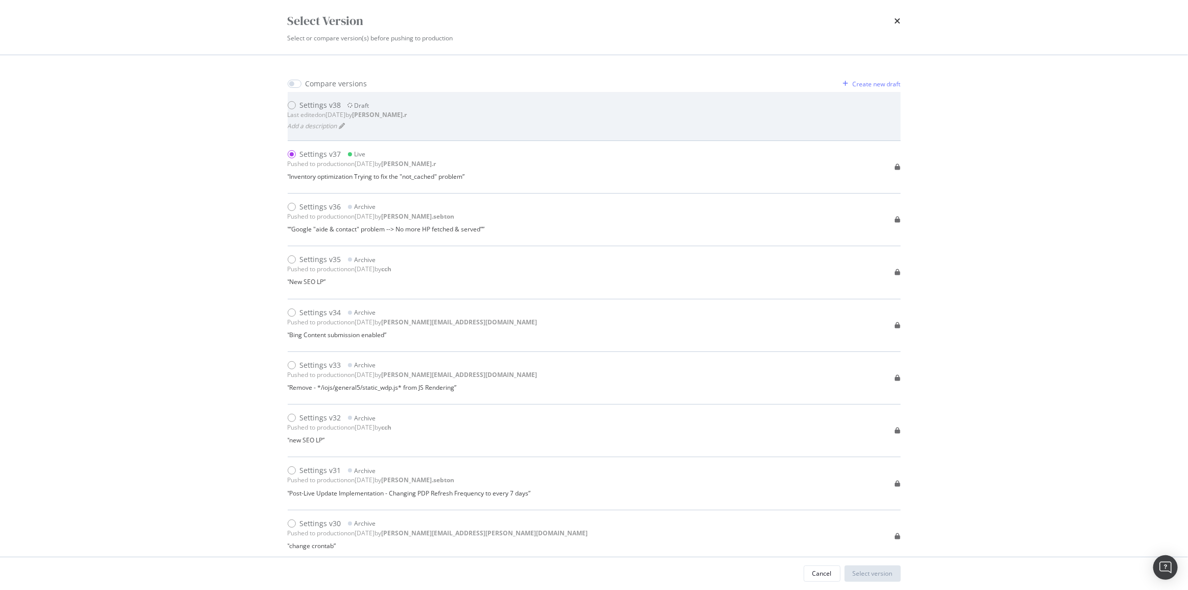
click at [317, 105] on div "Settings v38" at bounding box center [320, 105] width 41 height 10
click at [341, 125] on icon "modal" at bounding box center [342, 126] width 6 height 6
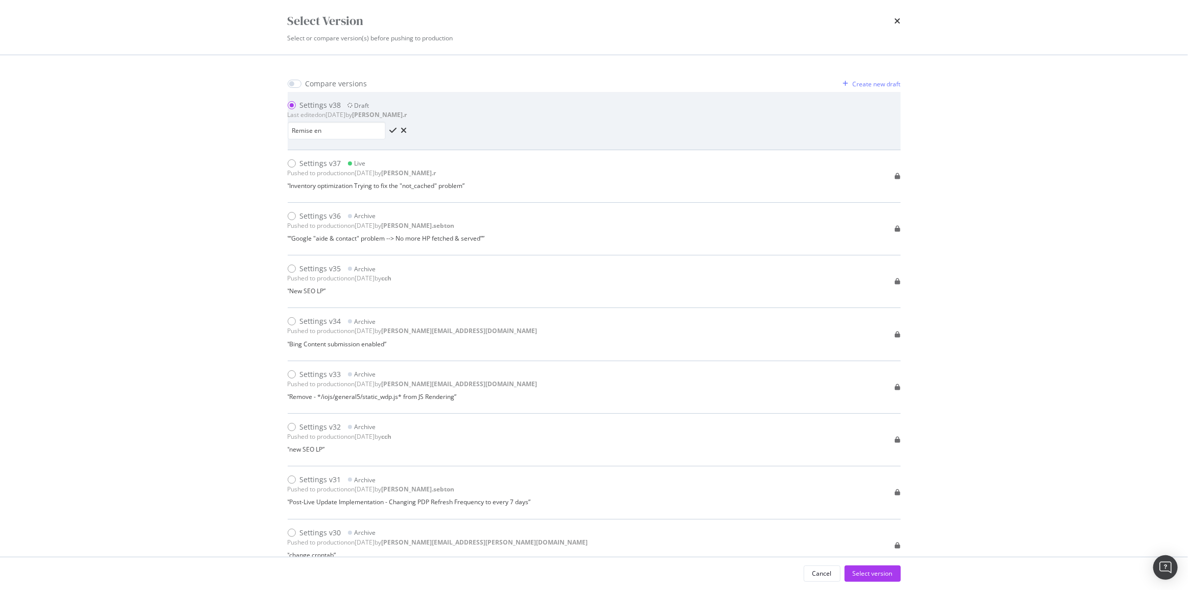
type input "Remise"
type input "P"
type input ""scgid" parameter back into the config"
click at [391, 127] on icon "check" at bounding box center [393, 130] width 7 height 8
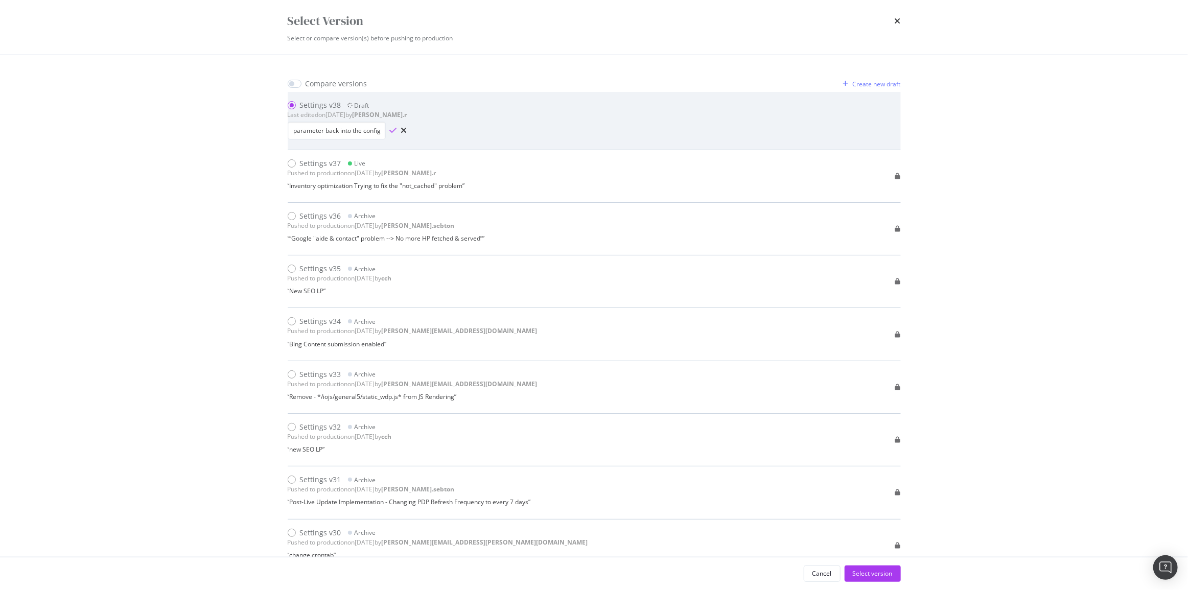
scroll to position [0, 0]
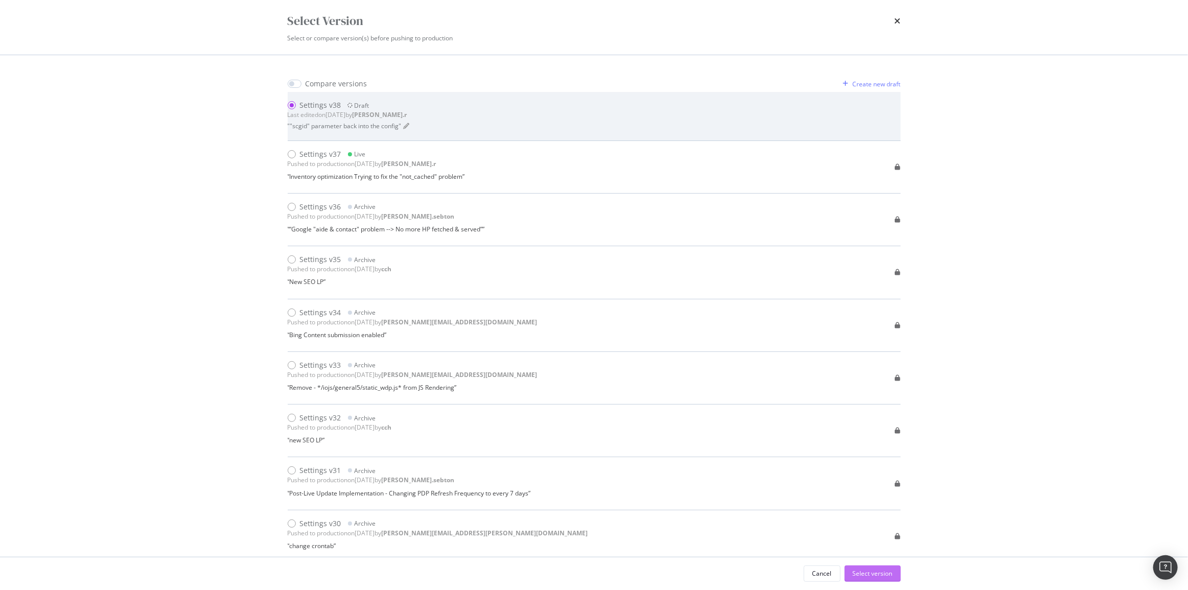
click at [880, 574] on div "Select version" at bounding box center [873, 573] width 40 height 9
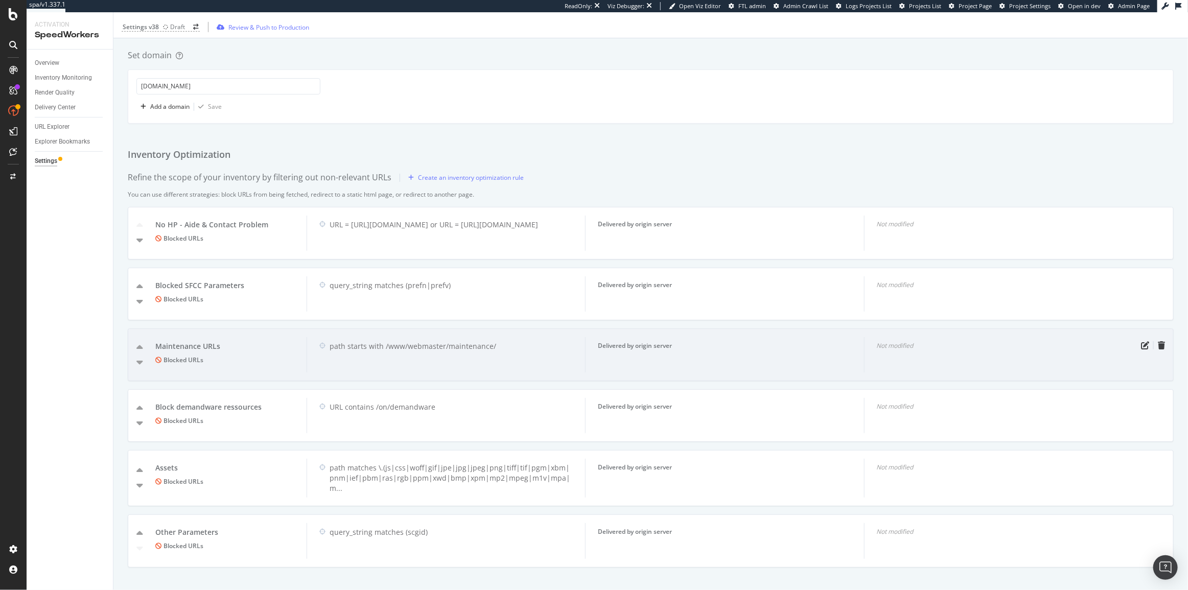
scroll to position [390, 0]
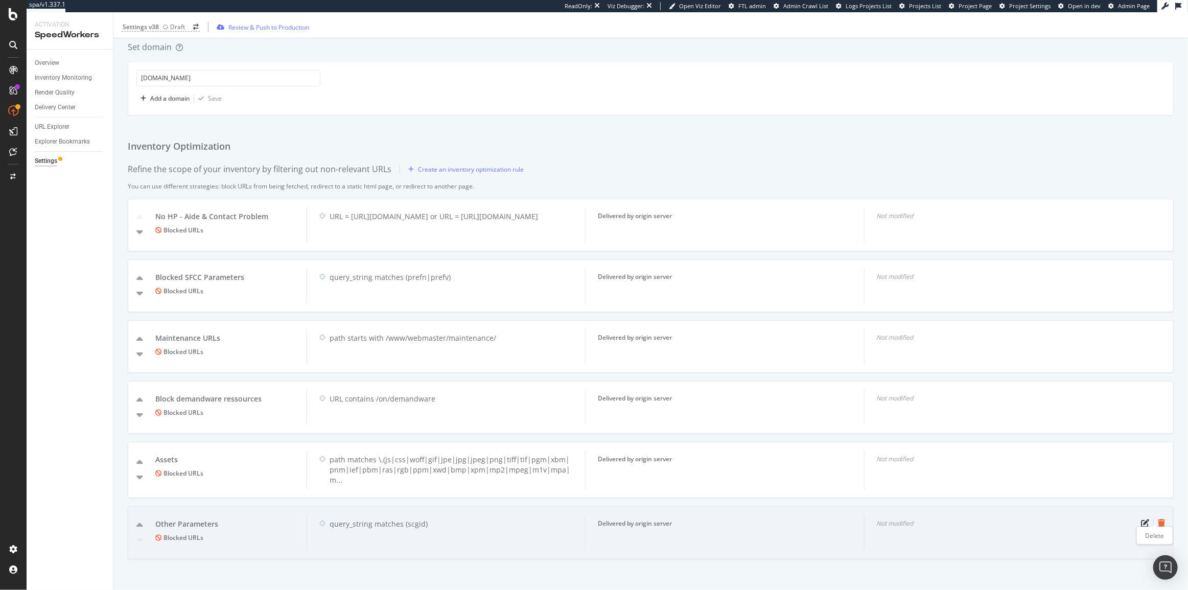
click at [1158, 519] on icon "trash" at bounding box center [1161, 523] width 7 height 8
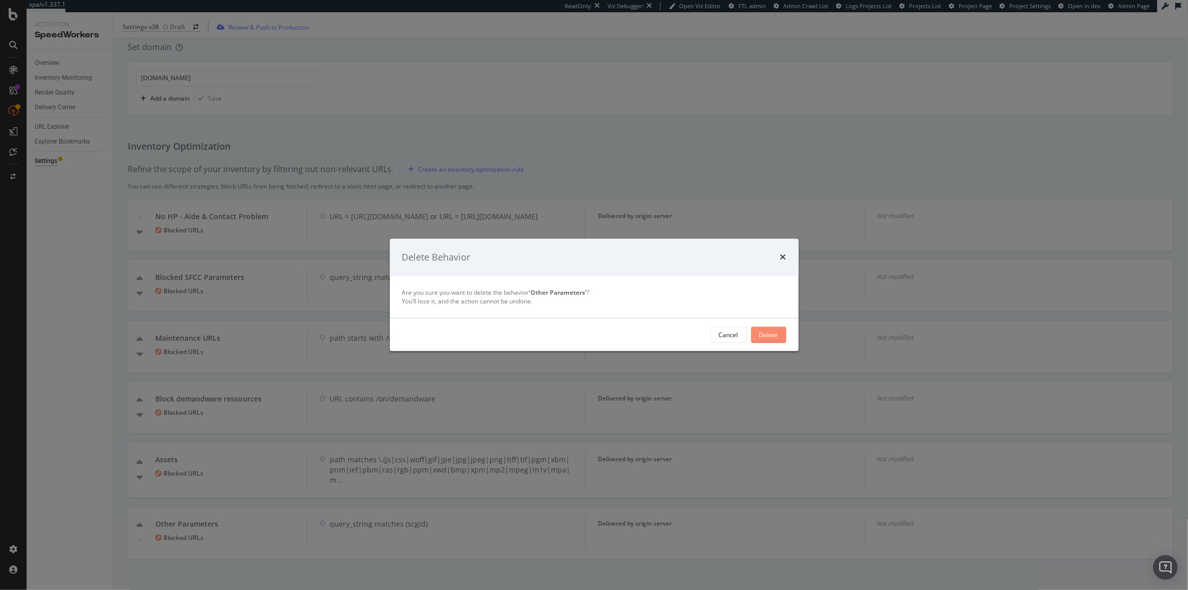
click at [782, 336] on button "Delete" at bounding box center [768, 335] width 35 height 16
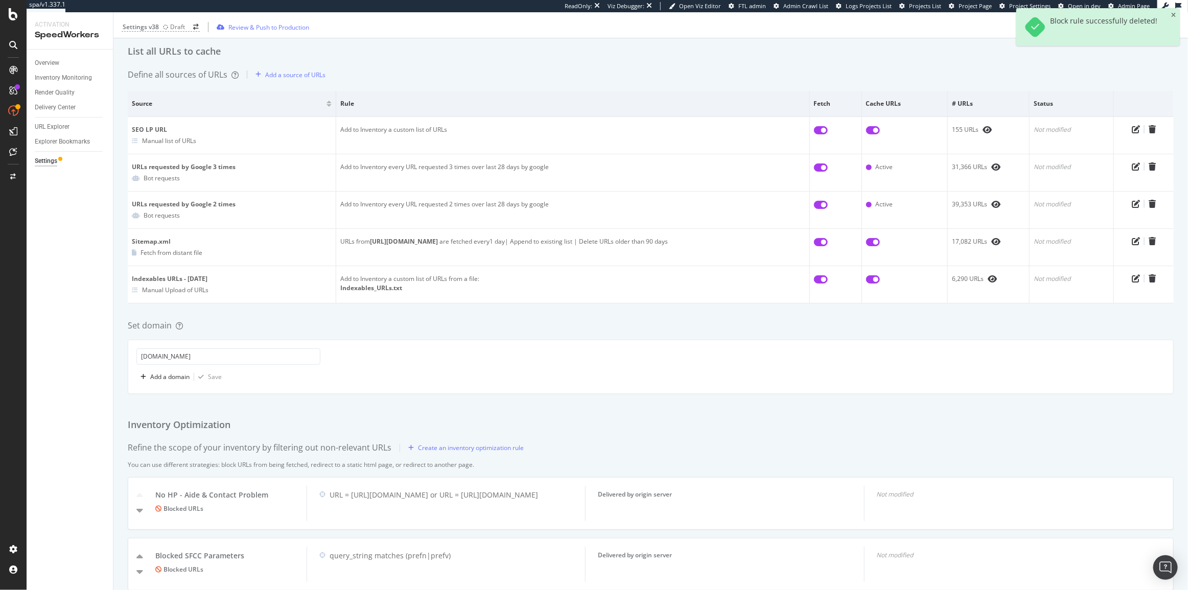
scroll to position [0, 0]
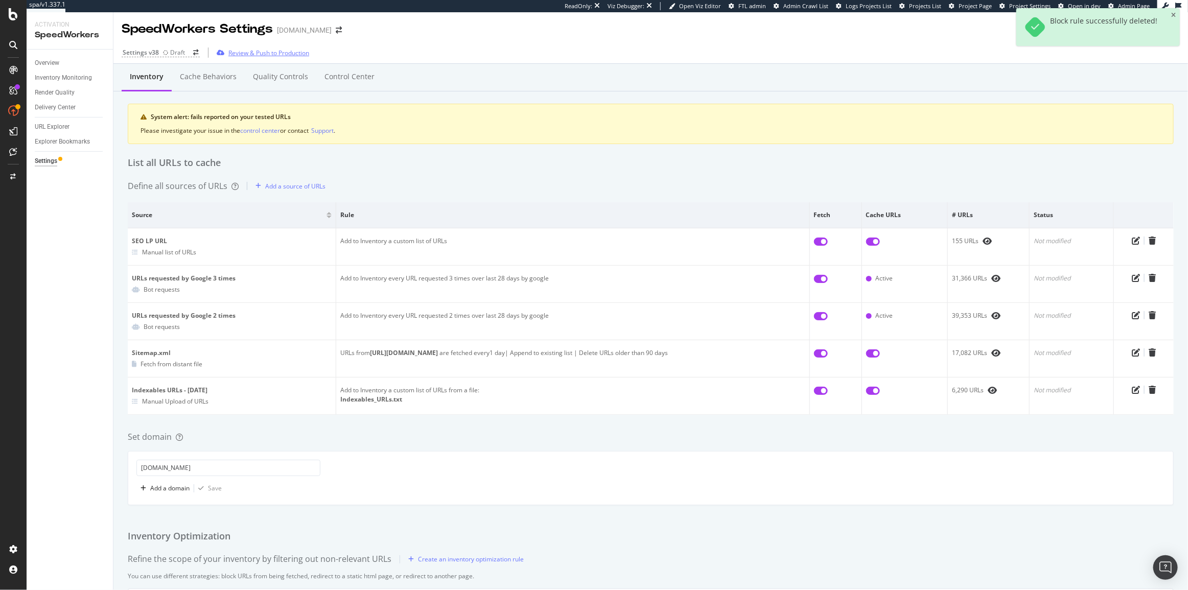
click at [244, 60] on div "Review & Push to Production" at bounding box center [261, 52] width 97 height 15
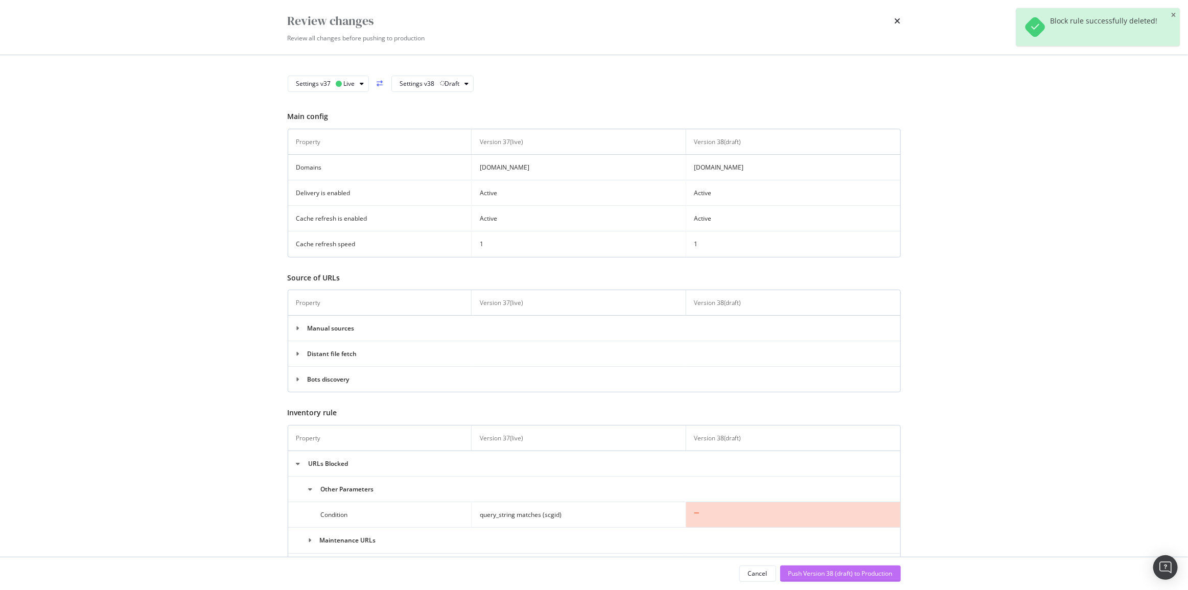
click at [846, 573] on div "Push Version 38 (draft) to Production" at bounding box center [841, 573] width 104 height 9
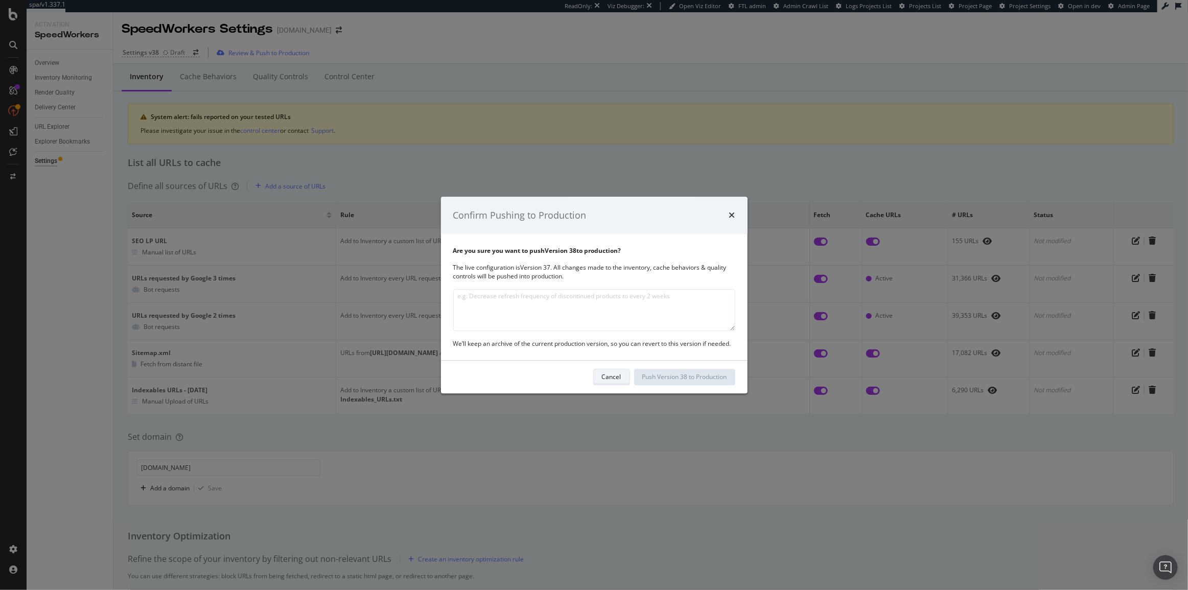
click at [607, 382] on div "Cancel" at bounding box center [611, 377] width 19 height 14
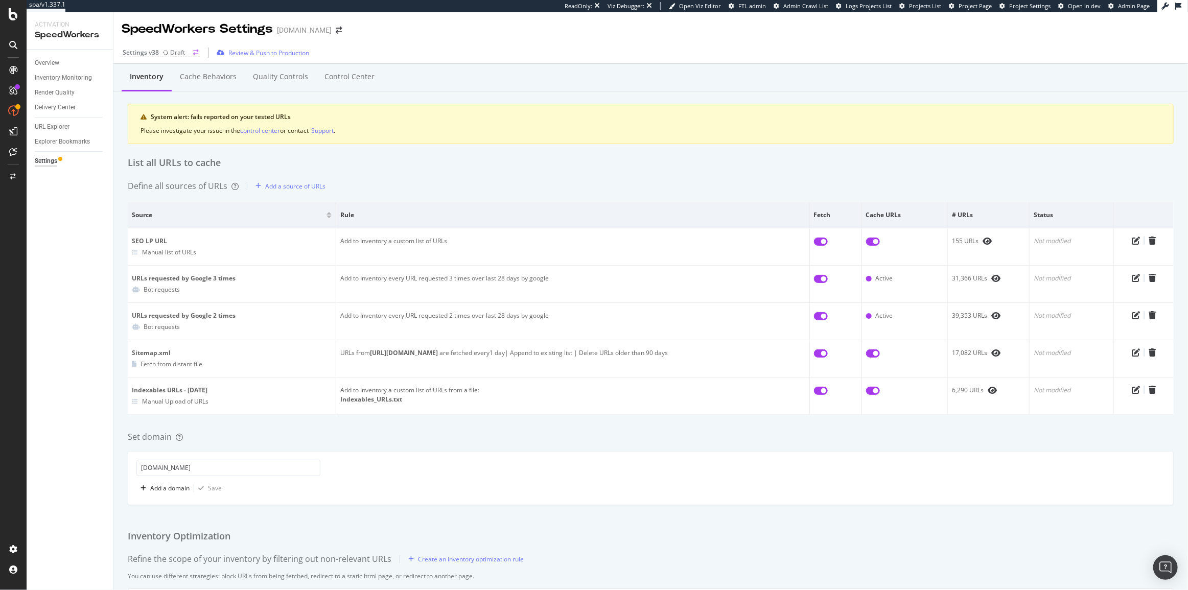
click at [154, 55] on div "Settings v38" at bounding box center [141, 52] width 36 height 9
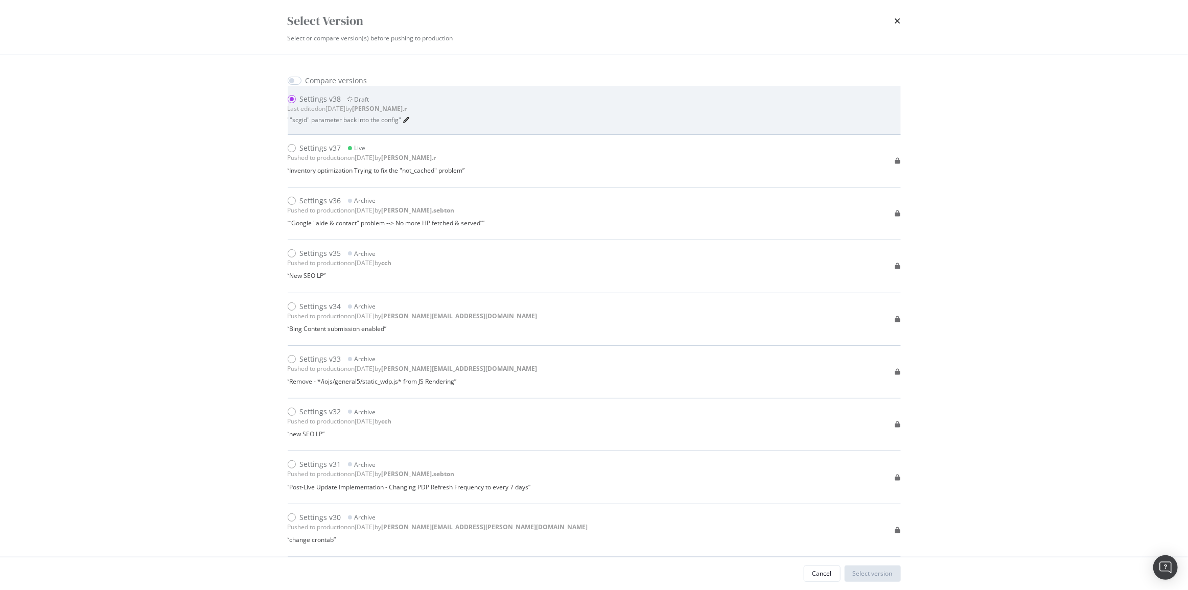
click at [404, 121] on icon "modal" at bounding box center [407, 120] width 6 height 6
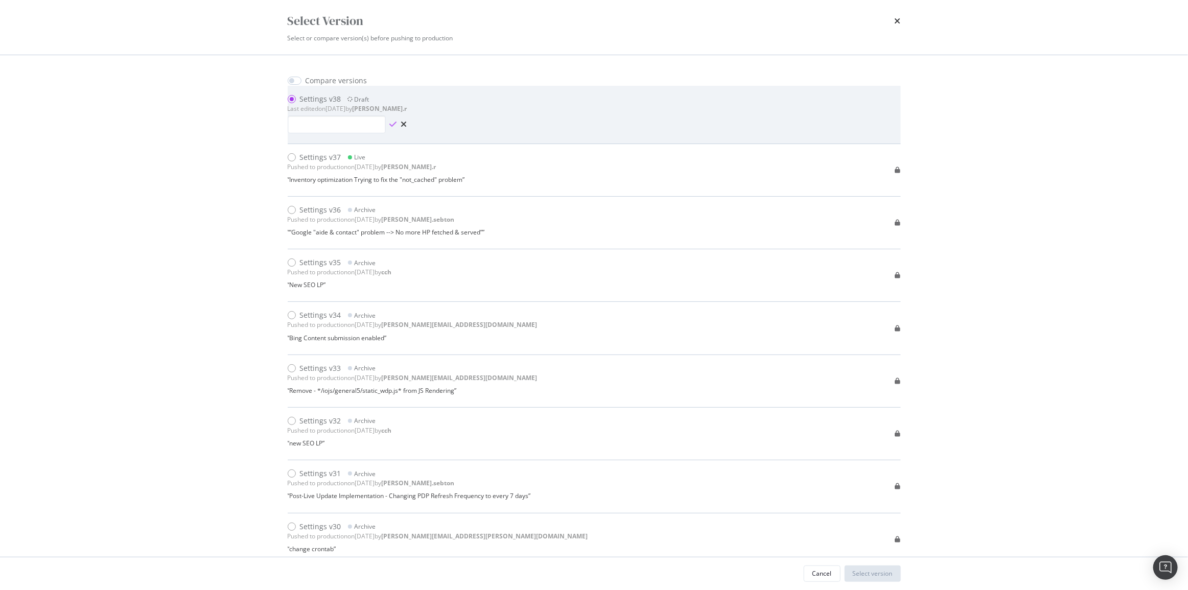
click at [393, 122] on icon "check" at bounding box center [393, 124] width 7 height 8
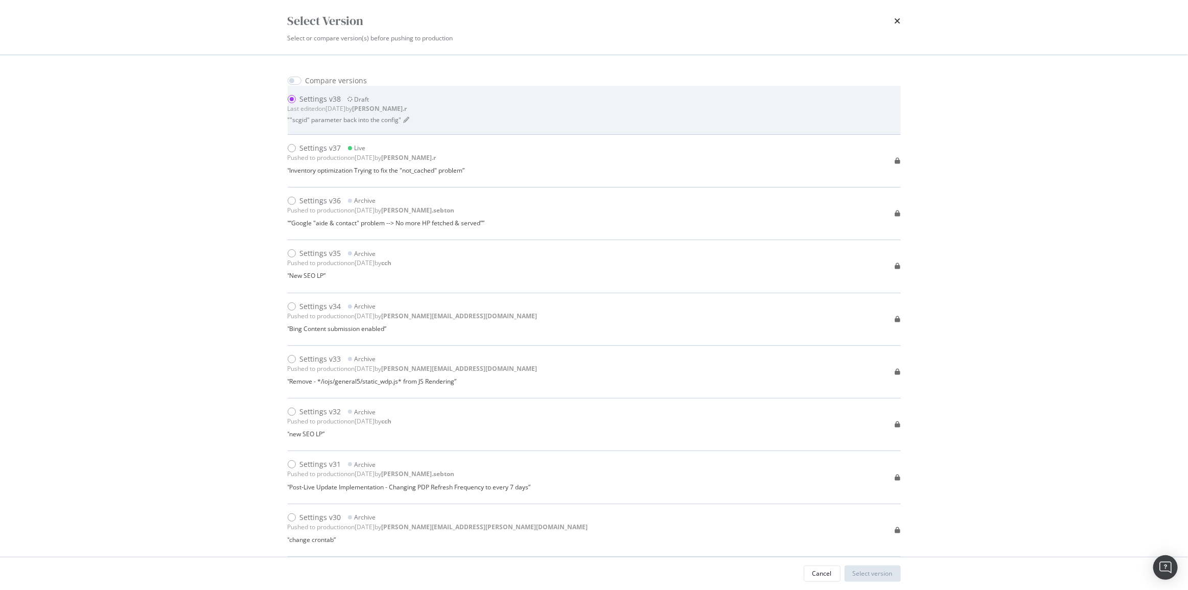
click at [893, 21] on div "Select Version" at bounding box center [594, 20] width 613 height 17
click at [897, 20] on icon "times" at bounding box center [898, 21] width 6 height 8
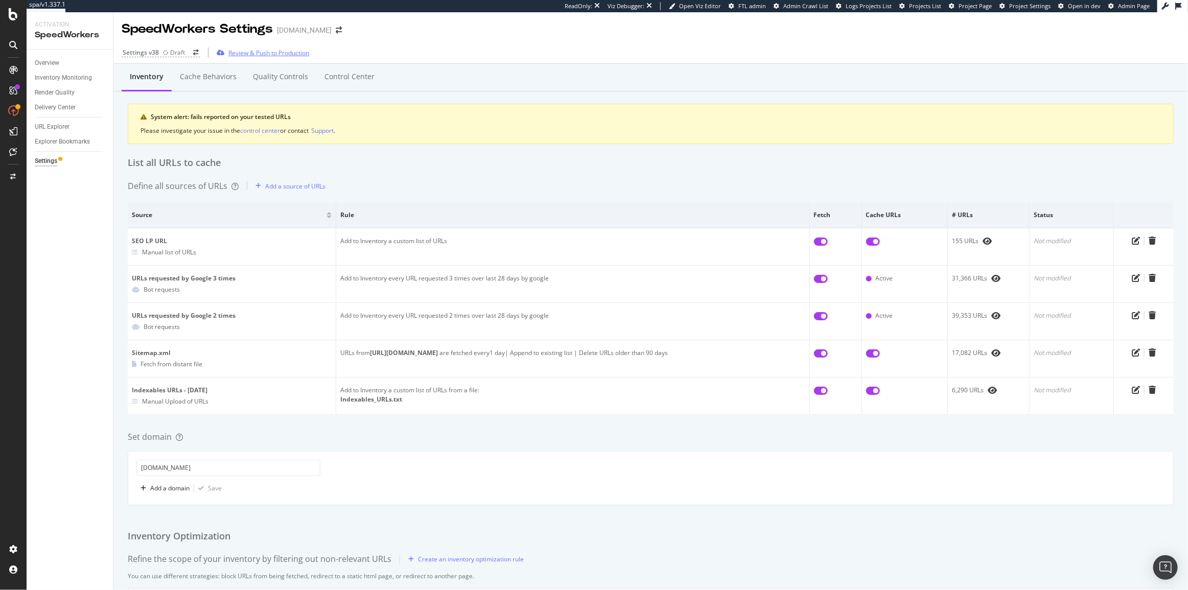
click at [241, 53] on div "Review & Push to Production" at bounding box center [268, 53] width 81 height 9
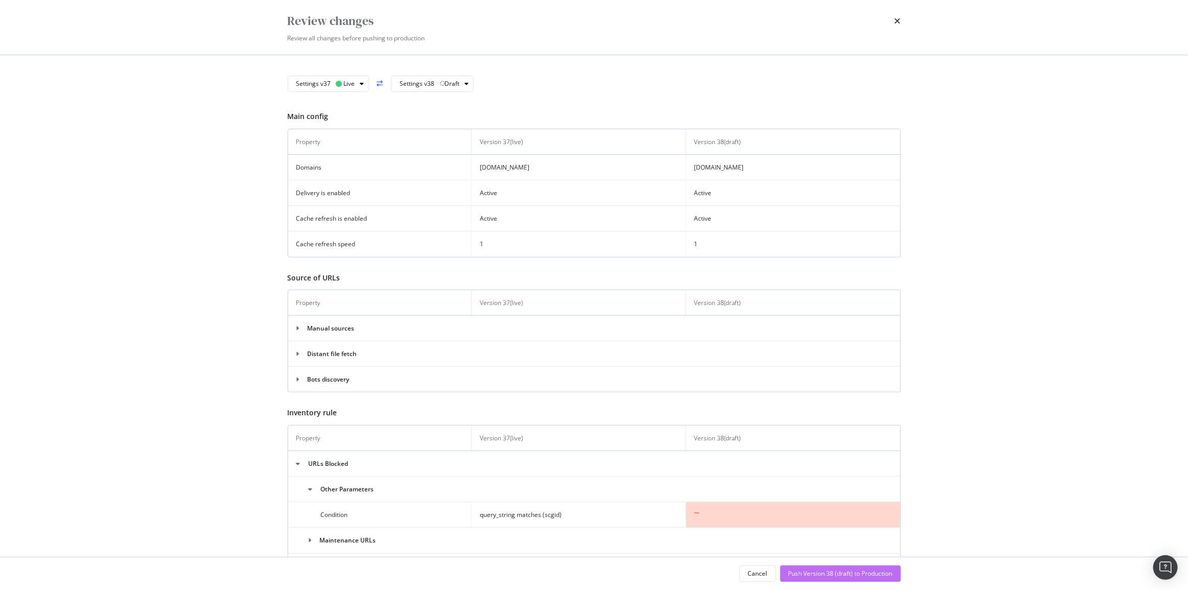
click at [805, 569] on div "Push Version 38 (draft) to Production" at bounding box center [841, 573] width 104 height 9
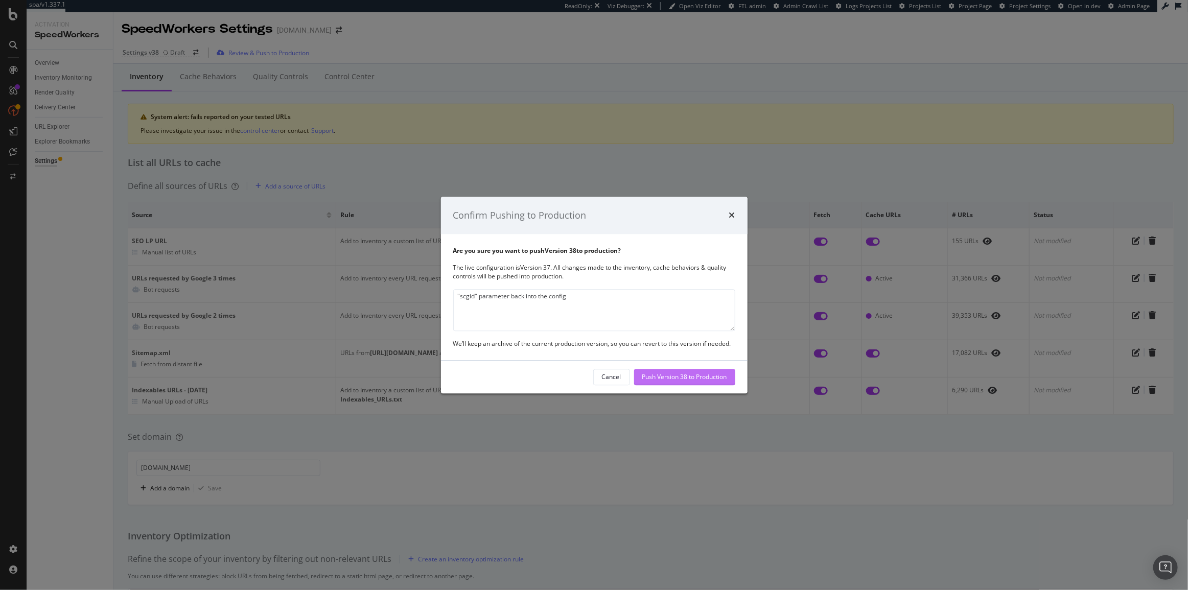
type textarea ""scgid" parameter back into the config"
click at [672, 378] on div "Push Version 38 to Production" at bounding box center [685, 377] width 85 height 9
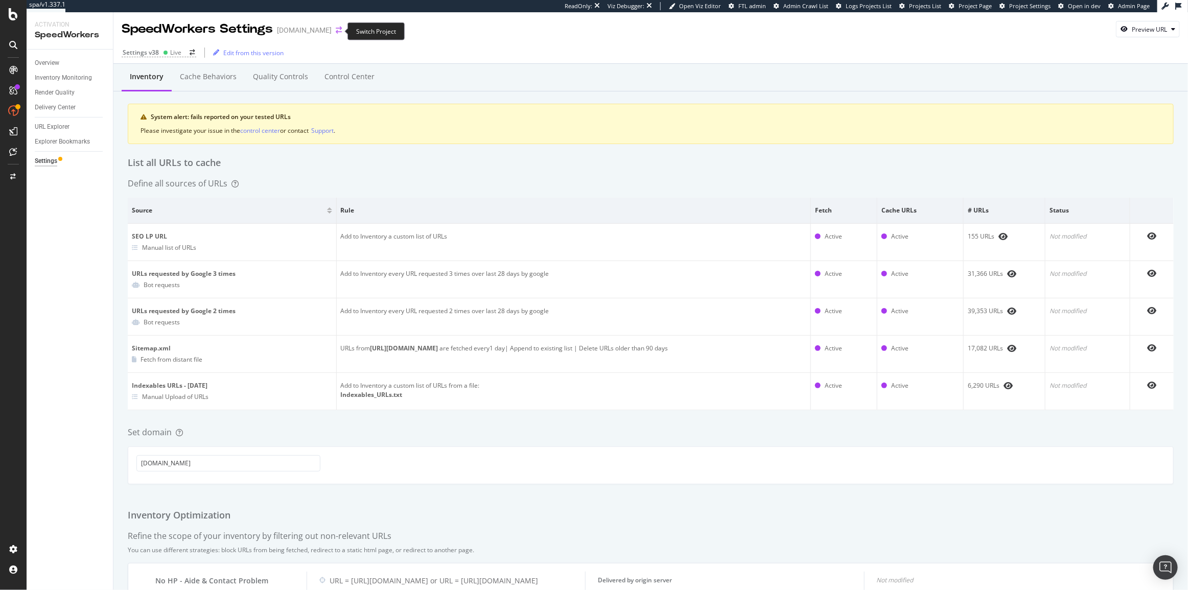
click at [339, 32] on icon "arrow-right-arrow-left" at bounding box center [339, 30] width 6 height 7
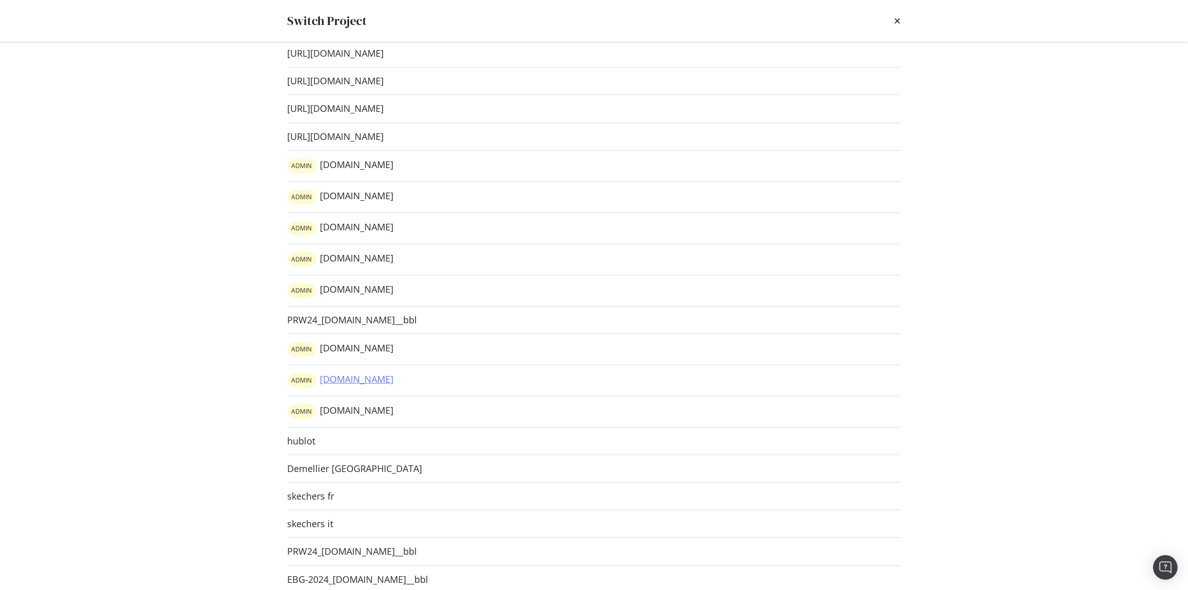
scroll to position [372, 0]
click at [352, 412] on link "ADMIN www.sephora.es" at bounding box center [341, 409] width 106 height 14
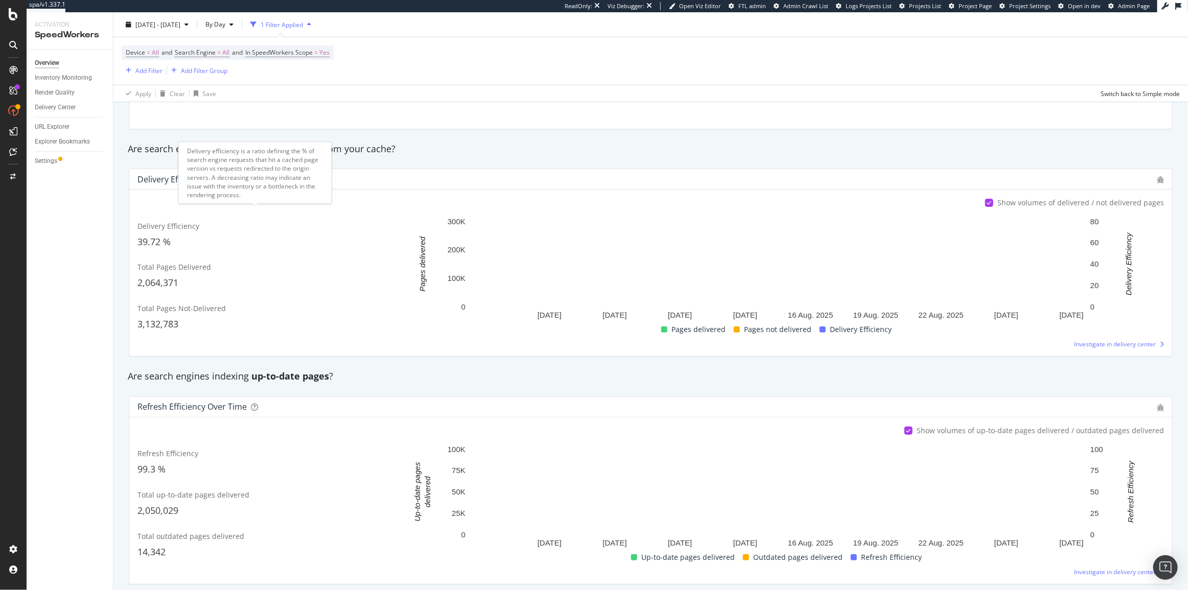
scroll to position [94, 0]
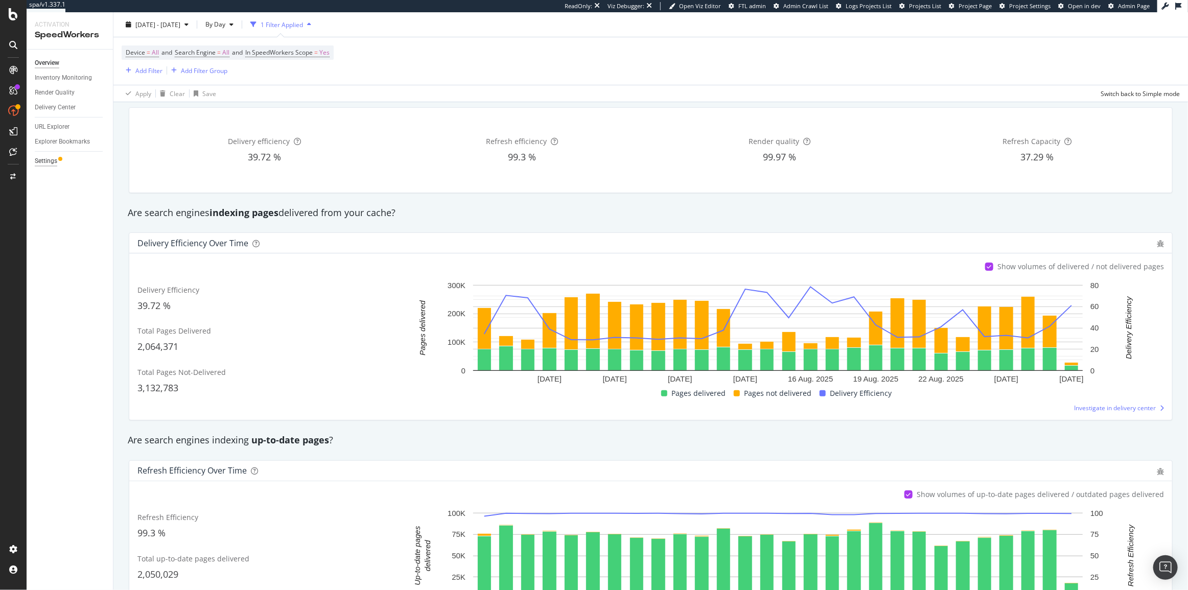
click at [49, 159] on div "Settings" at bounding box center [46, 161] width 22 height 11
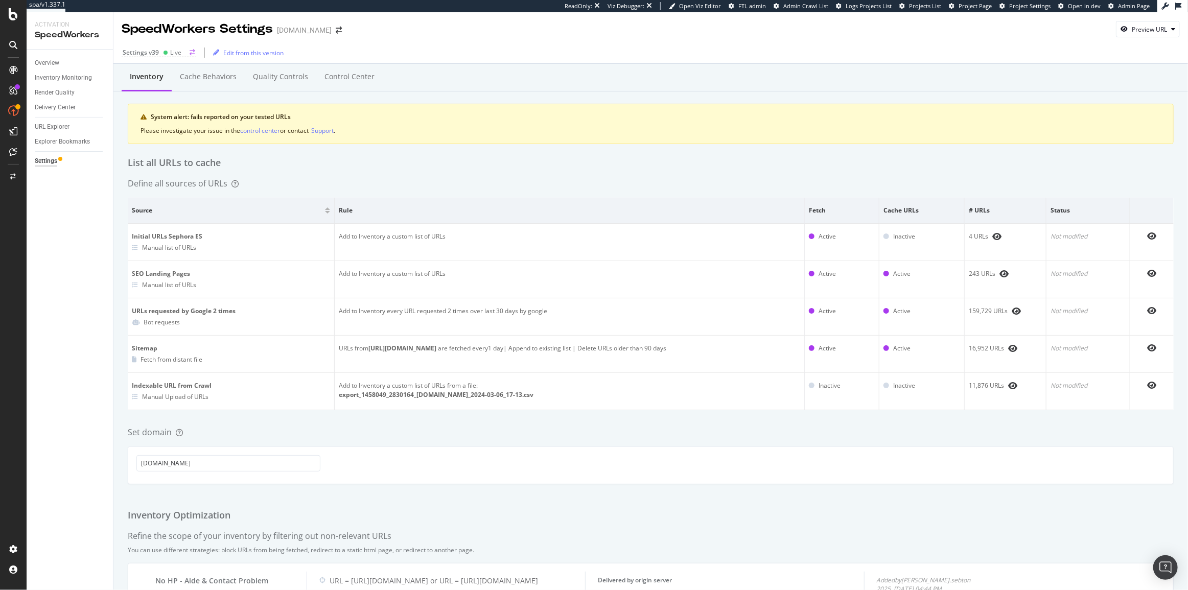
click at [188, 57] on div "Settings v39 Live" at bounding box center [159, 52] width 75 height 9
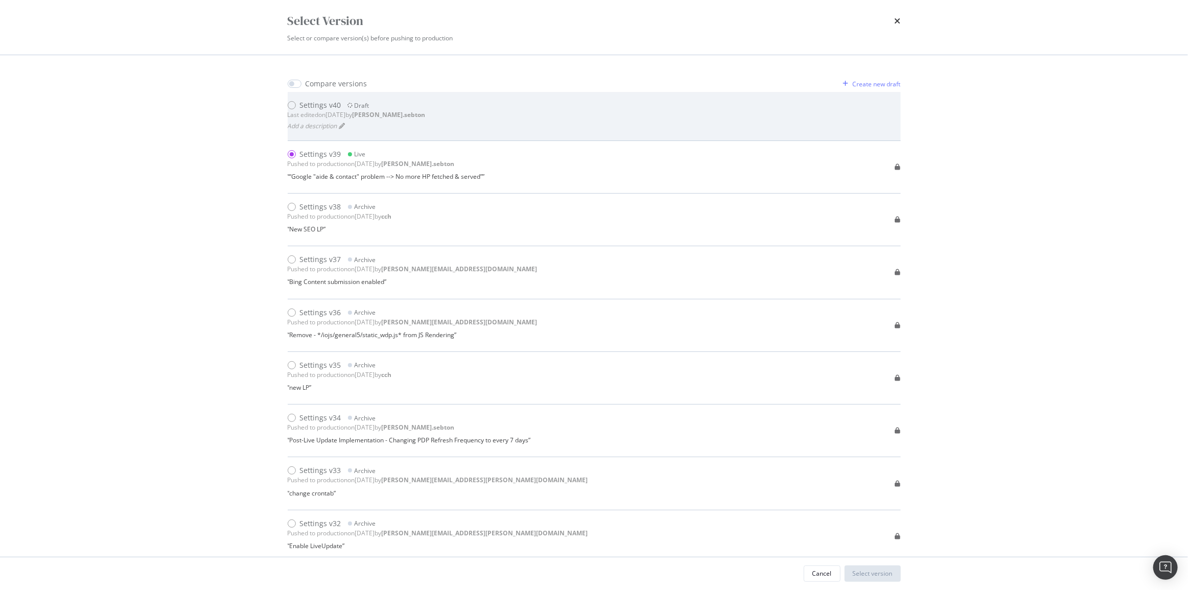
click at [318, 106] on div "Settings v40" at bounding box center [320, 105] width 41 height 10
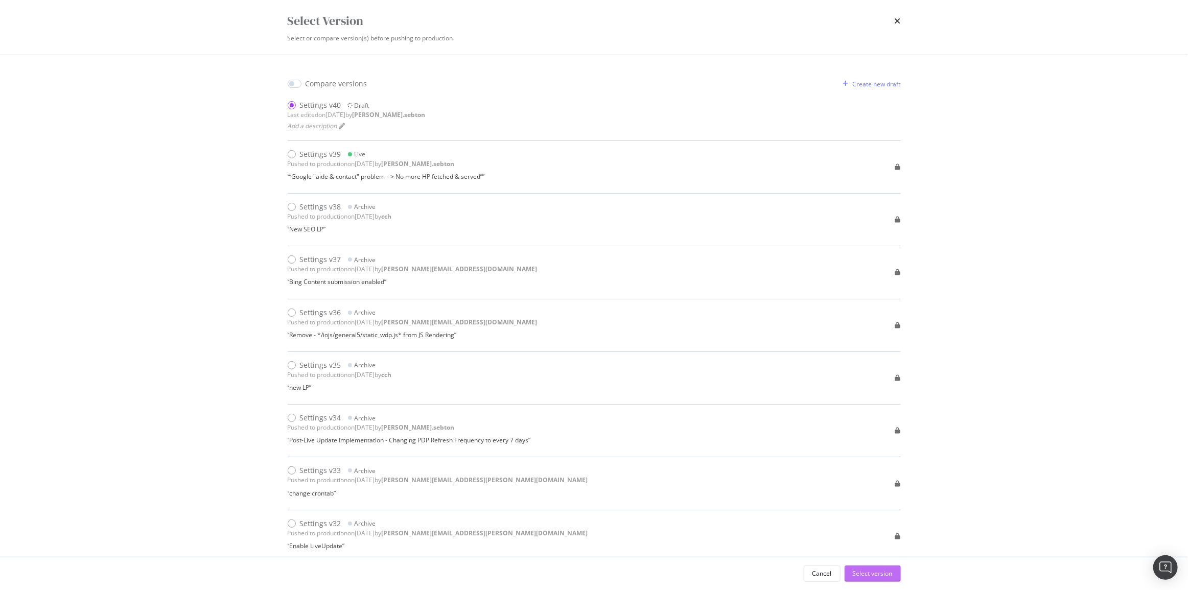
click at [874, 572] on div "Select version" at bounding box center [873, 573] width 40 height 9
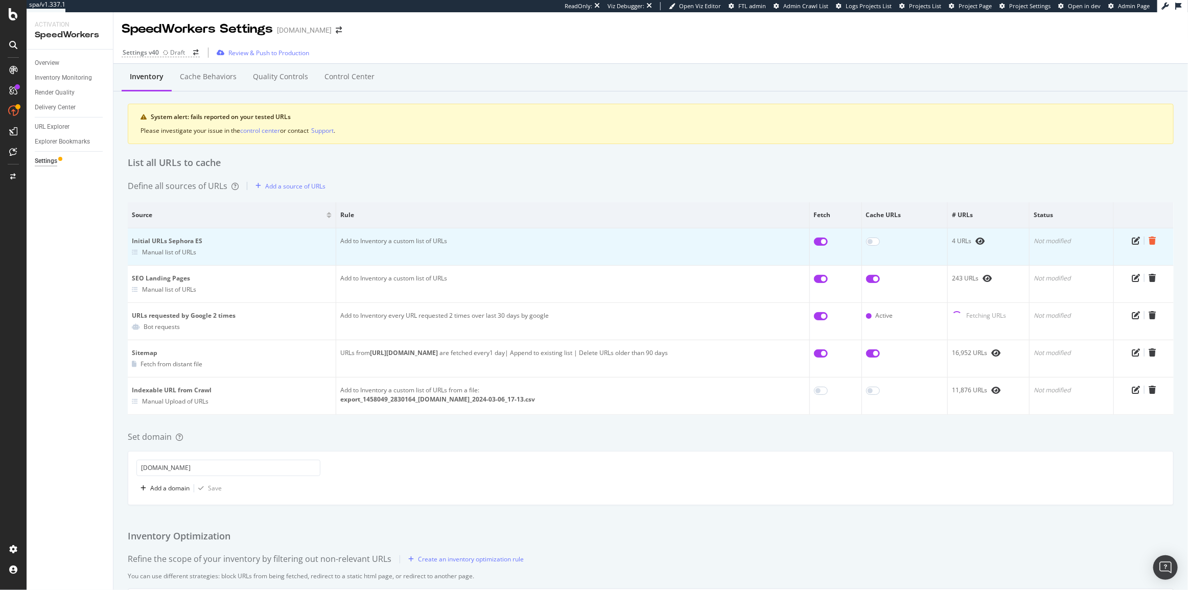
click at [1149, 237] on icon "trash" at bounding box center [1152, 241] width 7 height 8
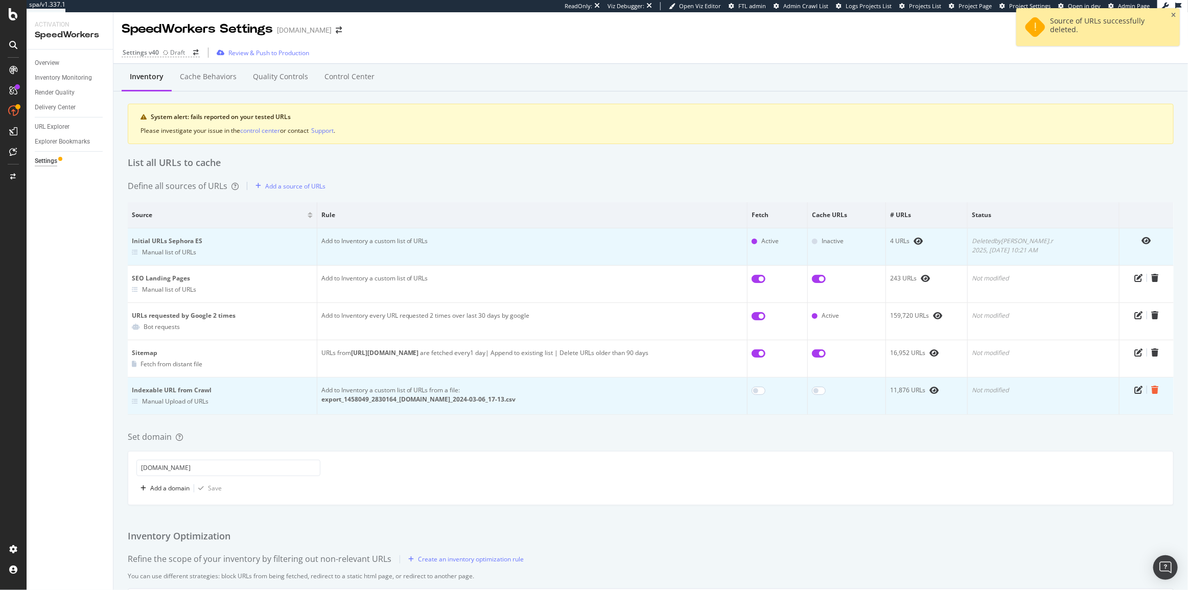
click at [1152, 394] on icon "trash" at bounding box center [1155, 390] width 7 height 8
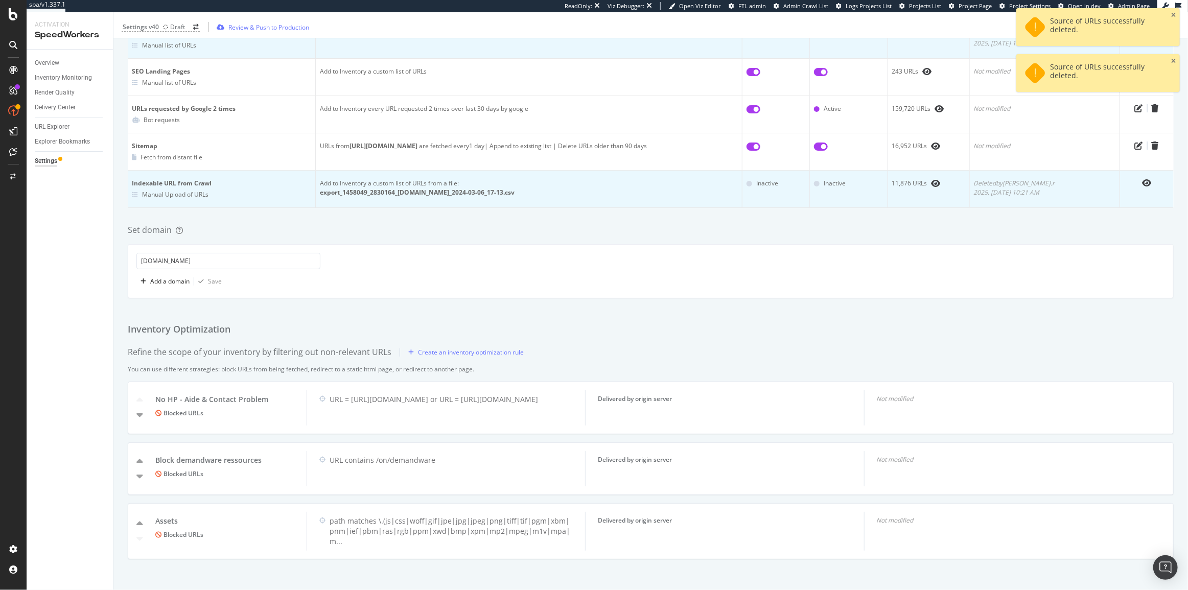
scroll to position [208, 0]
click at [484, 346] on div "Create an inventory optimization rule" at bounding box center [464, 352] width 120 height 15
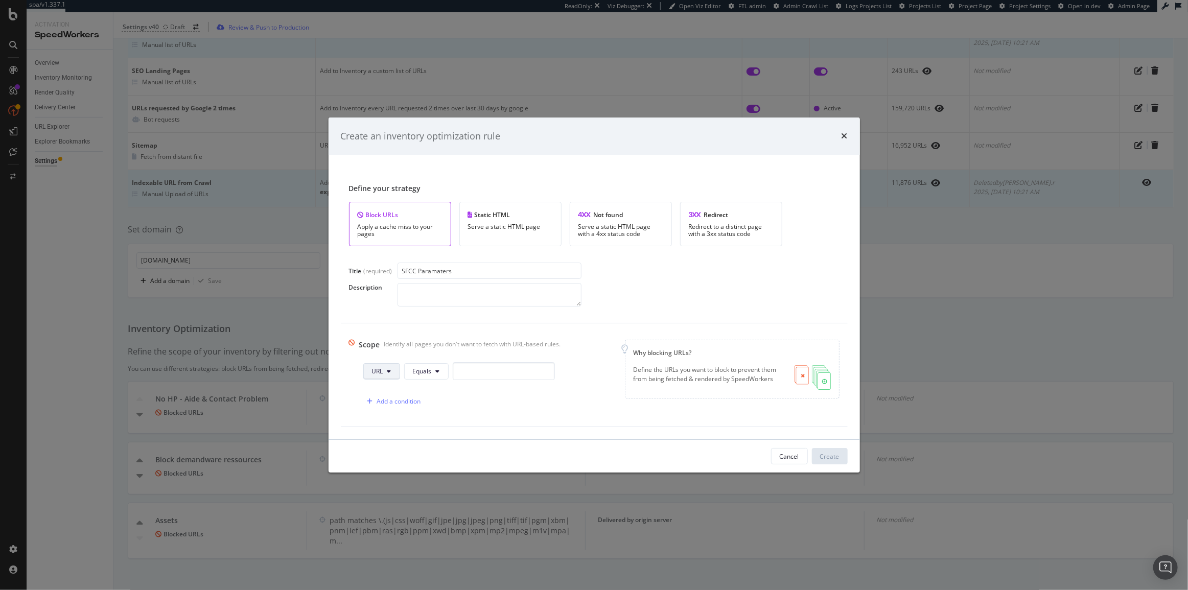
type input "SFCC Paramaters"
click at [379, 374] on span "URL" at bounding box center [377, 371] width 11 height 9
click at [406, 465] on span "Query String" at bounding box center [391, 467] width 36 height 9
click at [443, 371] on span "Equals" at bounding box center [440, 371] width 19 height 9
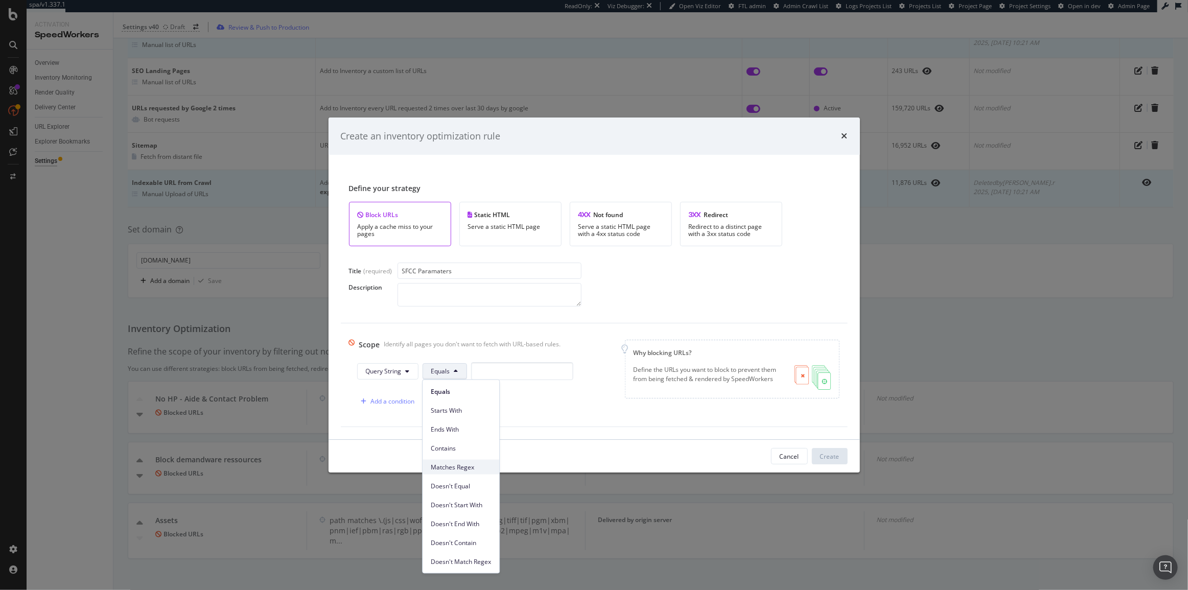
click at [476, 467] on span "Matches Regex" at bounding box center [461, 467] width 60 height 9
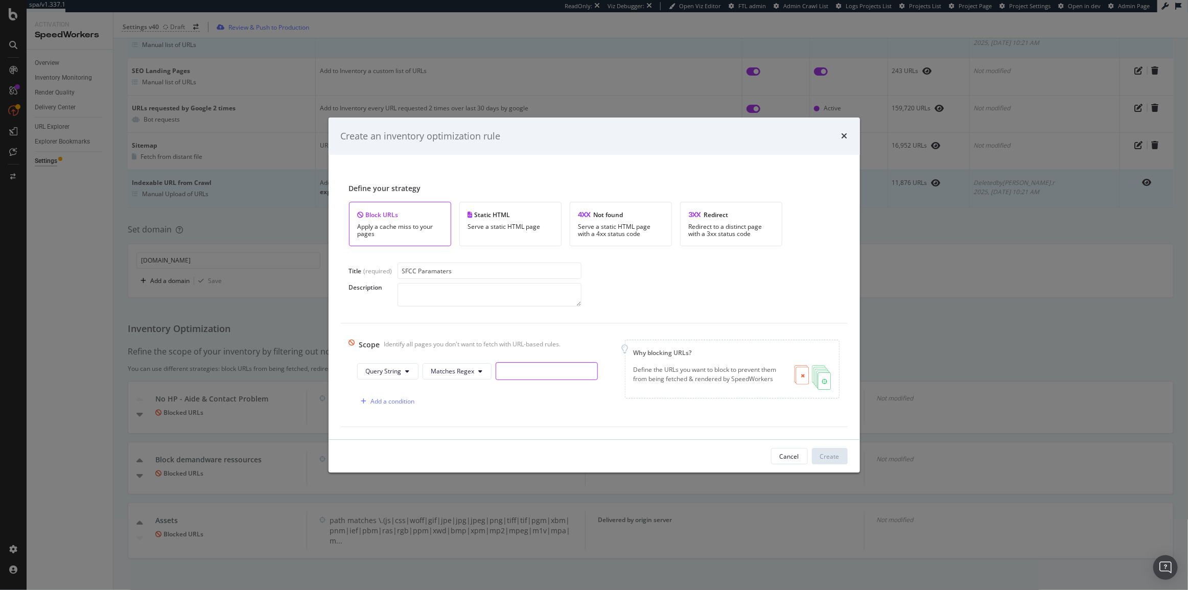
click at [518, 372] on input "modal" at bounding box center [547, 371] width 102 height 18
type input "(prefv|prefn)"
click at [821, 452] on div "Create" at bounding box center [829, 456] width 19 height 9
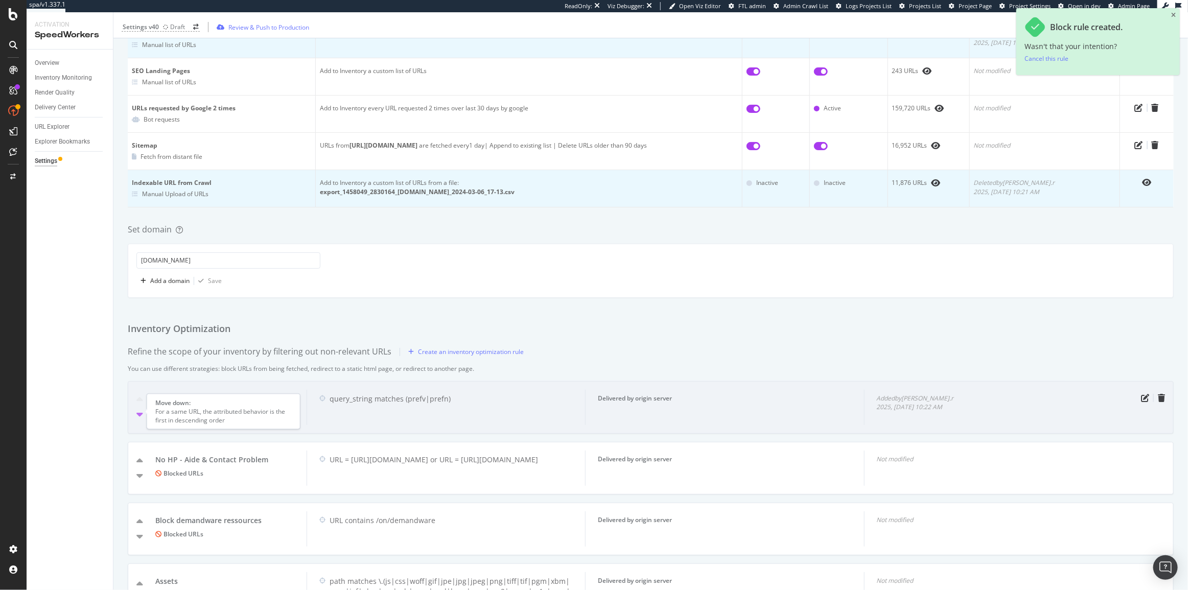
click at [140, 415] on icon "caret-down" at bounding box center [139, 414] width 7 height 10
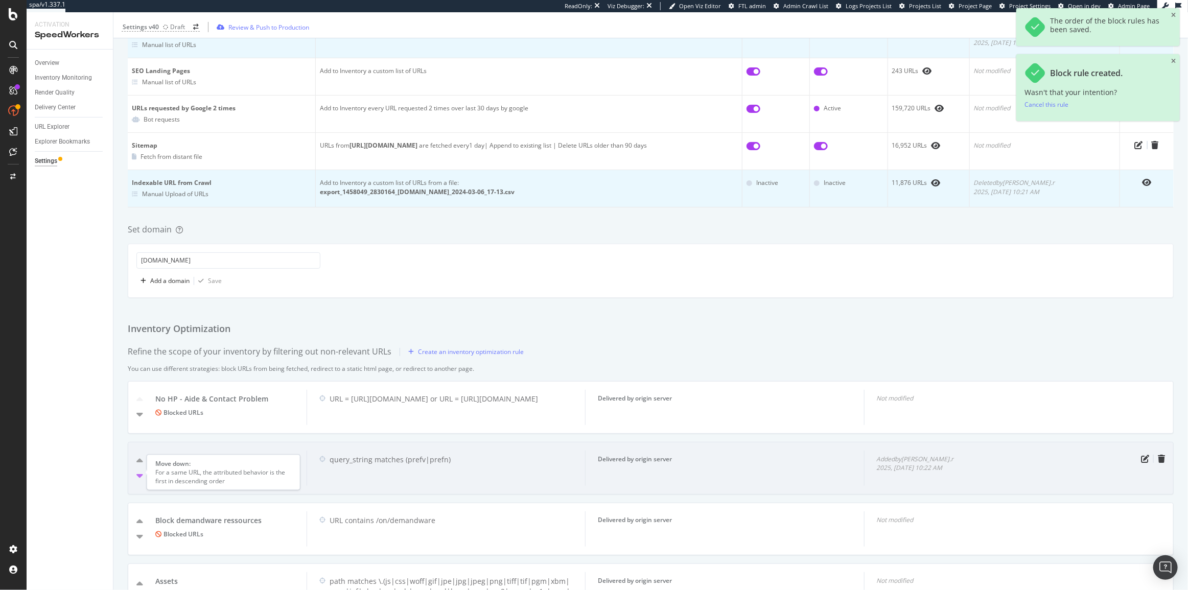
click at [143, 474] on icon "caret-down" at bounding box center [139, 476] width 7 height 10
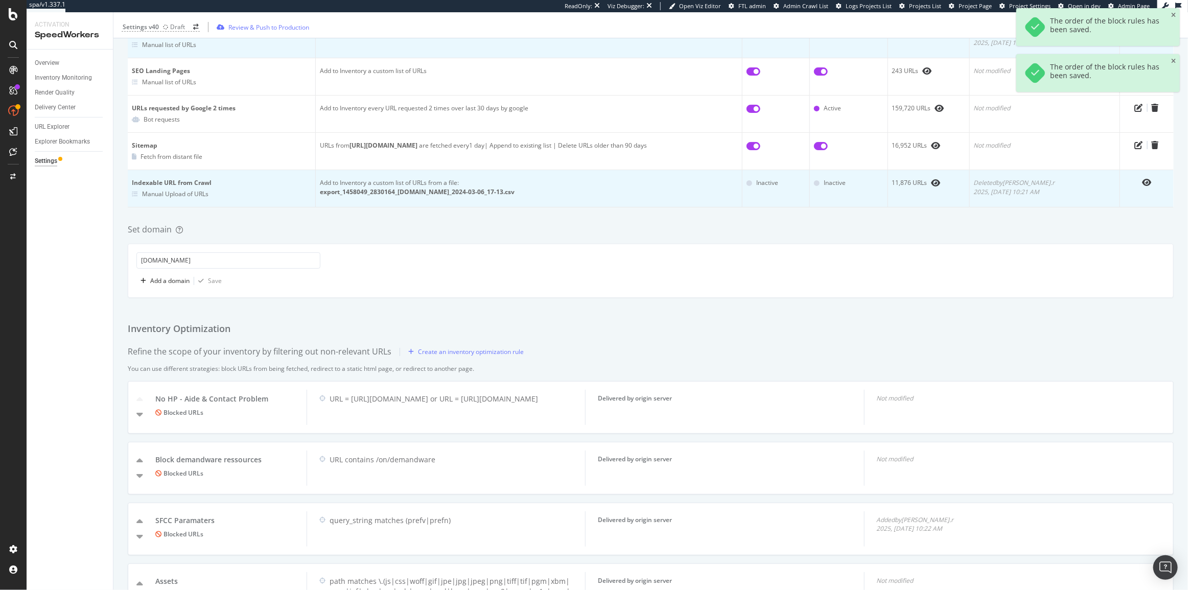
scroll to position [0, 0]
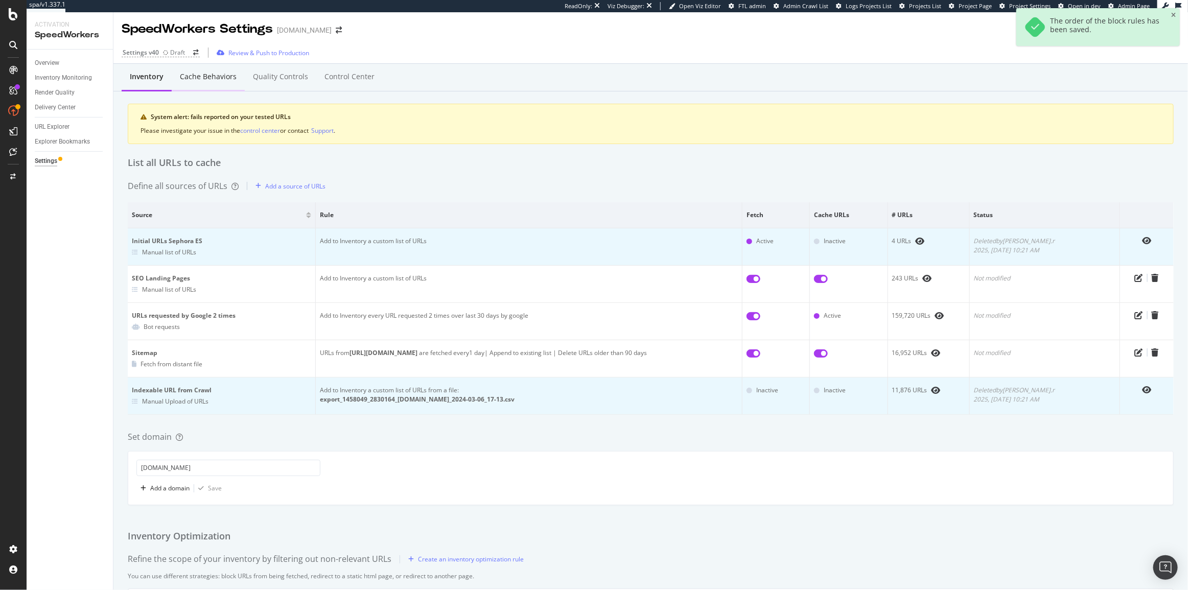
click at [217, 78] on div "Cache behaviors" at bounding box center [208, 77] width 57 height 10
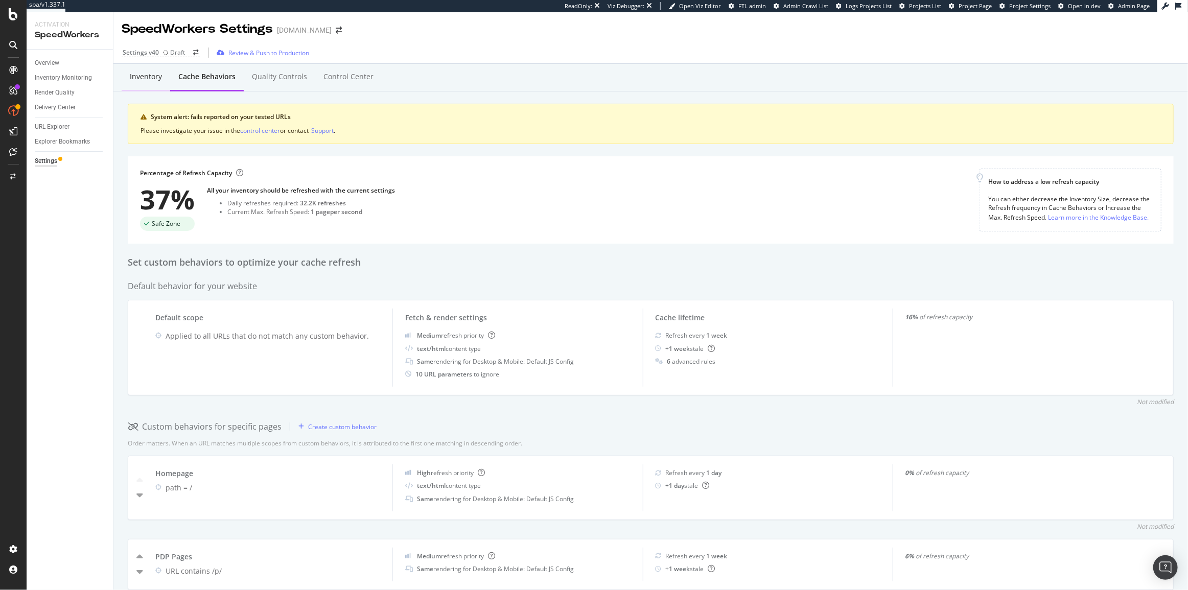
click at [141, 76] on div "Inventory" at bounding box center [146, 77] width 32 height 10
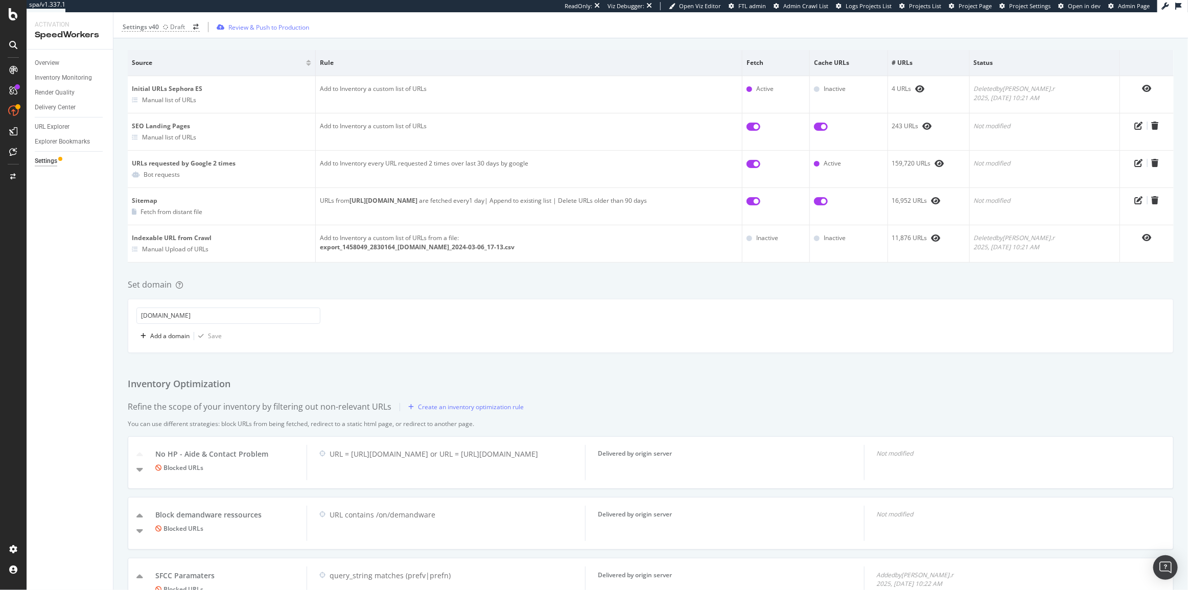
scroll to position [36, 0]
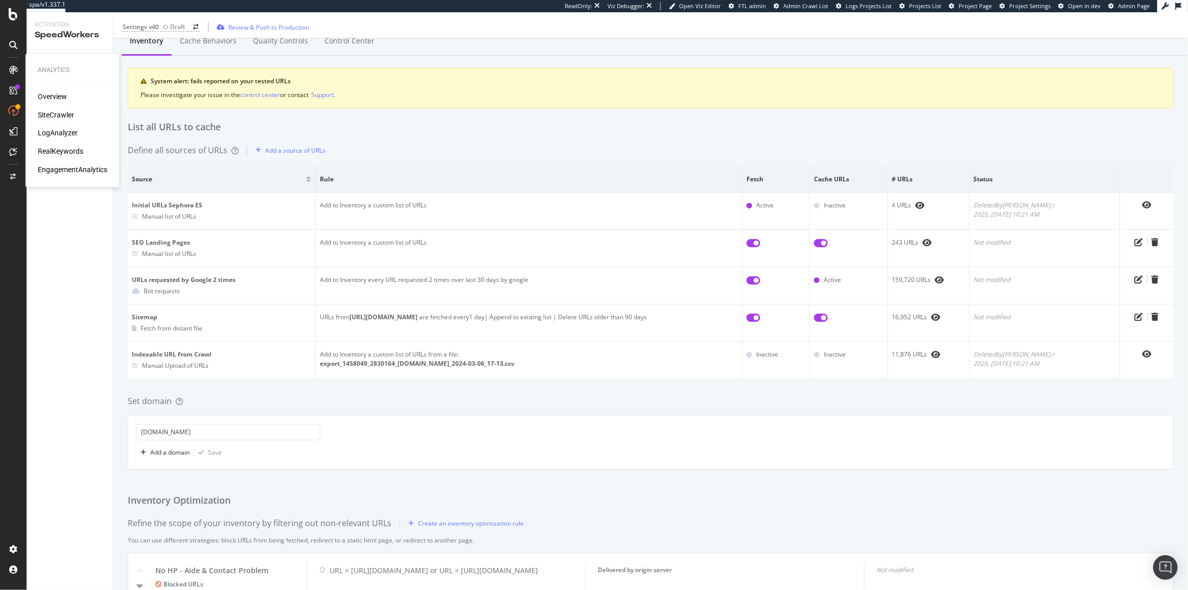
click at [57, 114] on div "SiteCrawler" at bounding box center [56, 115] width 36 height 10
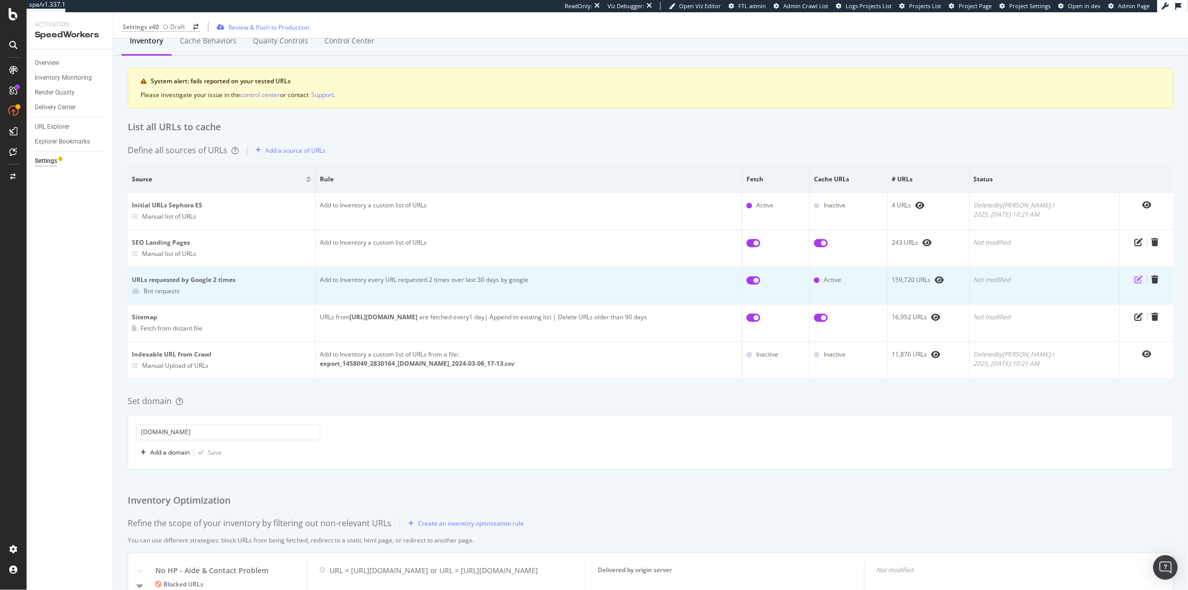
click at [1135, 276] on icon "pen-to-square" at bounding box center [1139, 280] width 8 height 8
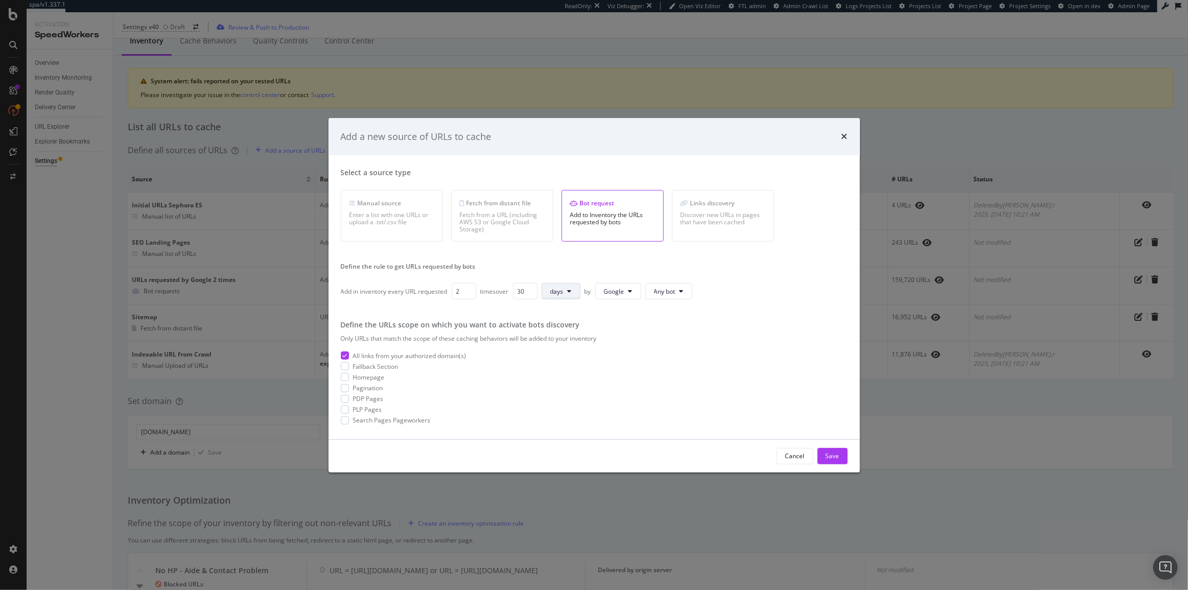
click at [567, 291] on button "days" at bounding box center [561, 291] width 39 height 16
click at [559, 353] on span "months" at bounding box center [563, 349] width 21 height 9
drag, startPoint x: 521, startPoint y: 294, endPoint x: 527, endPoint y: 294, distance: 6.1
click at [527, 294] on input "30" at bounding box center [525, 291] width 25 height 16
type input "1"
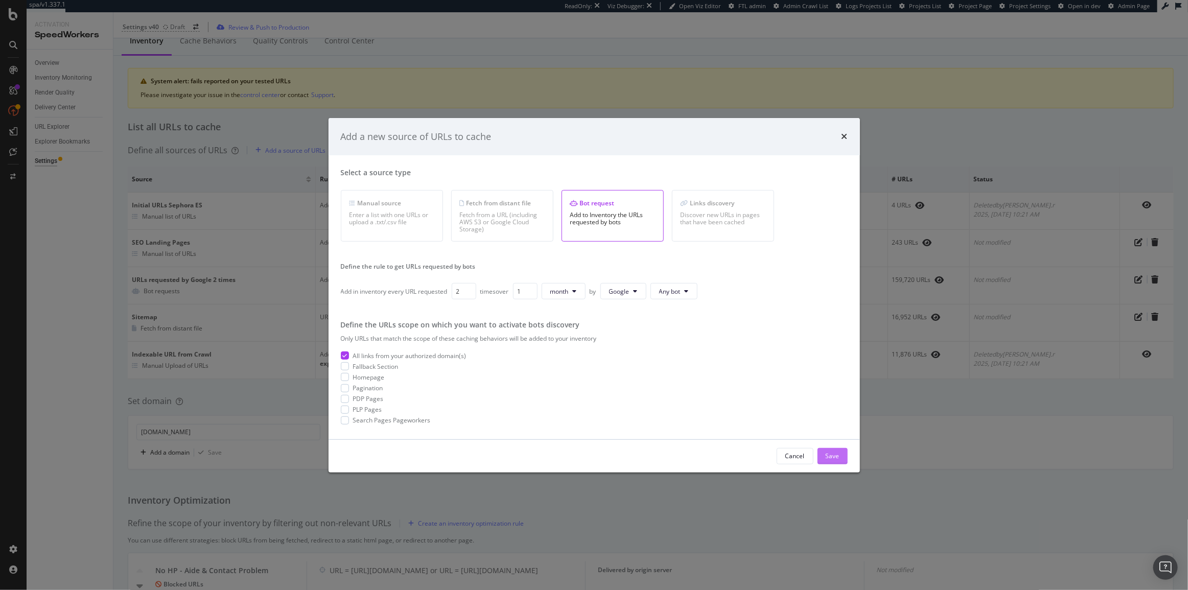
click at [839, 457] on div "Save" at bounding box center [833, 456] width 14 height 9
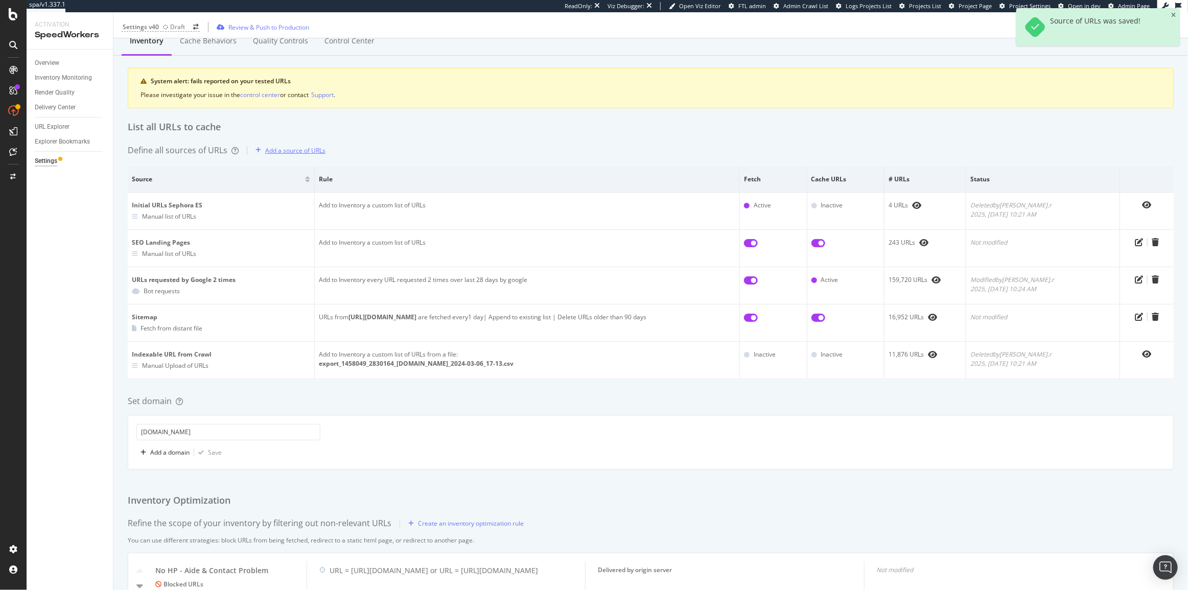
click at [301, 154] on div "Add a source of URLs" at bounding box center [288, 150] width 74 height 15
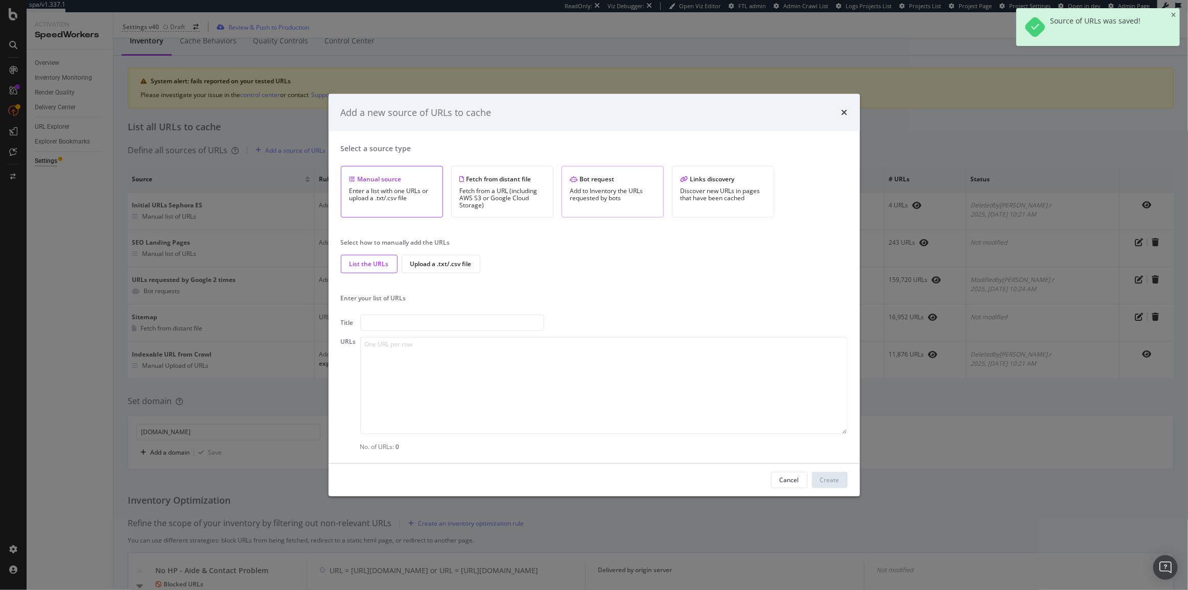
click at [603, 197] on div "Add to Inventory the URLs requested by bots" at bounding box center [612, 195] width 85 height 14
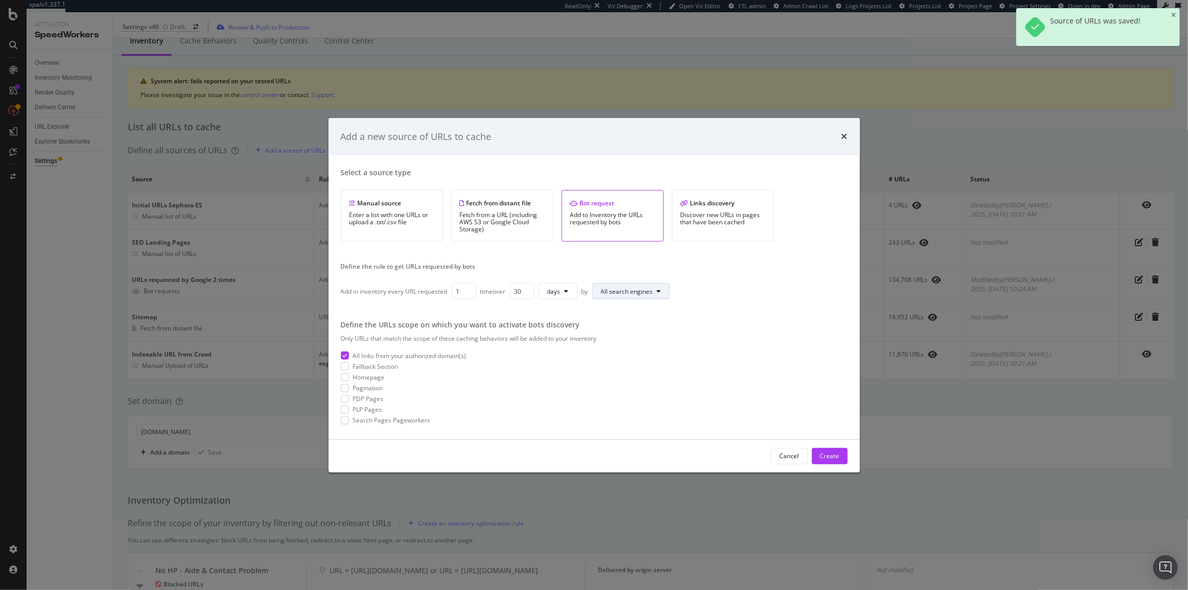
click at [649, 291] on span "All search engines" at bounding box center [627, 291] width 52 height 9
click at [542, 180] on span "Google" at bounding box center [559, 178] width 54 height 9
drag, startPoint x: 460, startPoint y: 296, endPoint x: 450, endPoint y: 293, distance: 10.3
click at [455, 296] on input "1" at bounding box center [464, 291] width 25 height 16
type input "3"
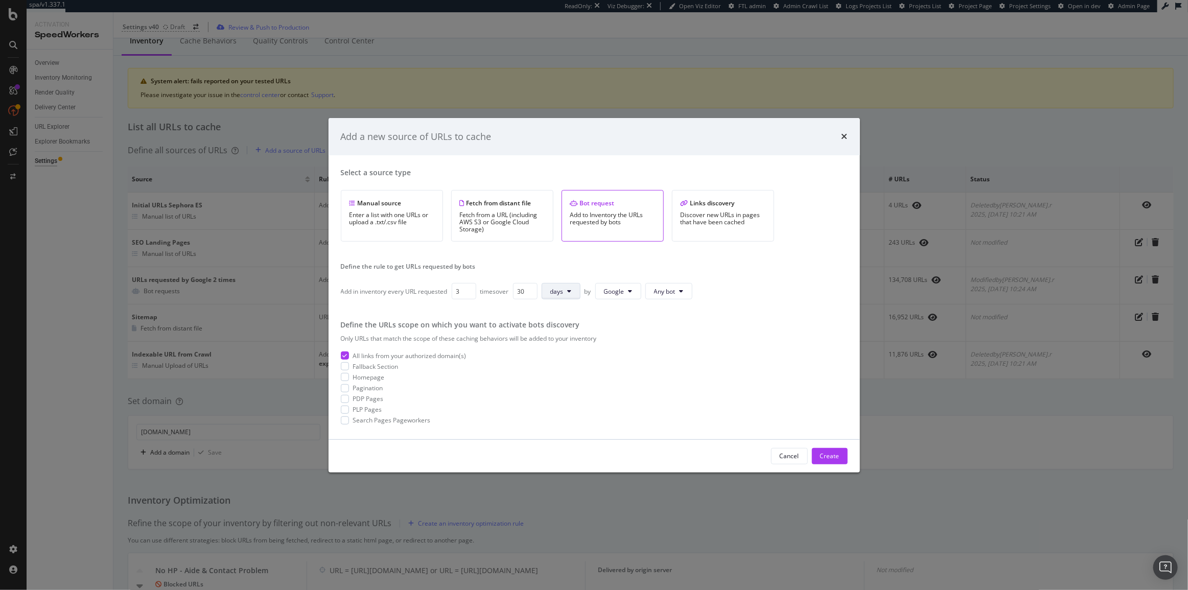
click at [554, 292] on span "days" at bounding box center [556, 291] width 13 height 9
click at [562, 350] on span "months" at bounding box center [563, 349] width 21 height 9
drag, startPoint x: 518, startPoint y: 290, endPoint x: 529, endPoint y: 291, distance: 10.8
click at [529, 291] on input "30" at bounding box center [525, 291] width 25 height 16
type input "1"
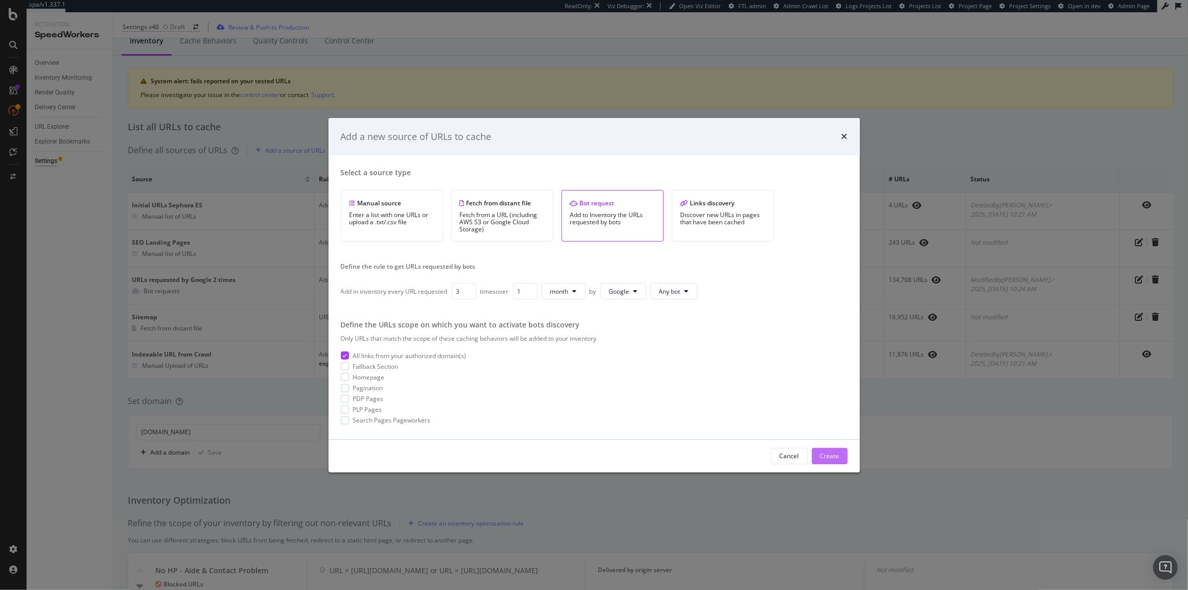
click at [828, 460] on div "Create" at bounding box center [829, 456] width 19 height 15
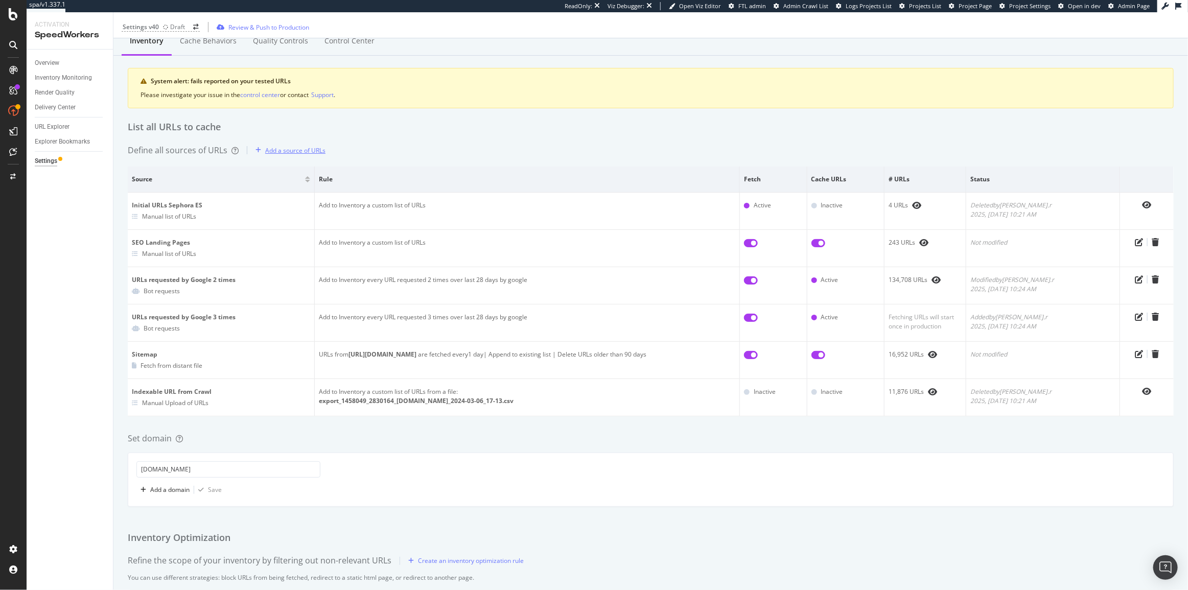
click at [305, 153] on div "Add a source of URLs" at bounding box center [295, 150] width 60 height 9
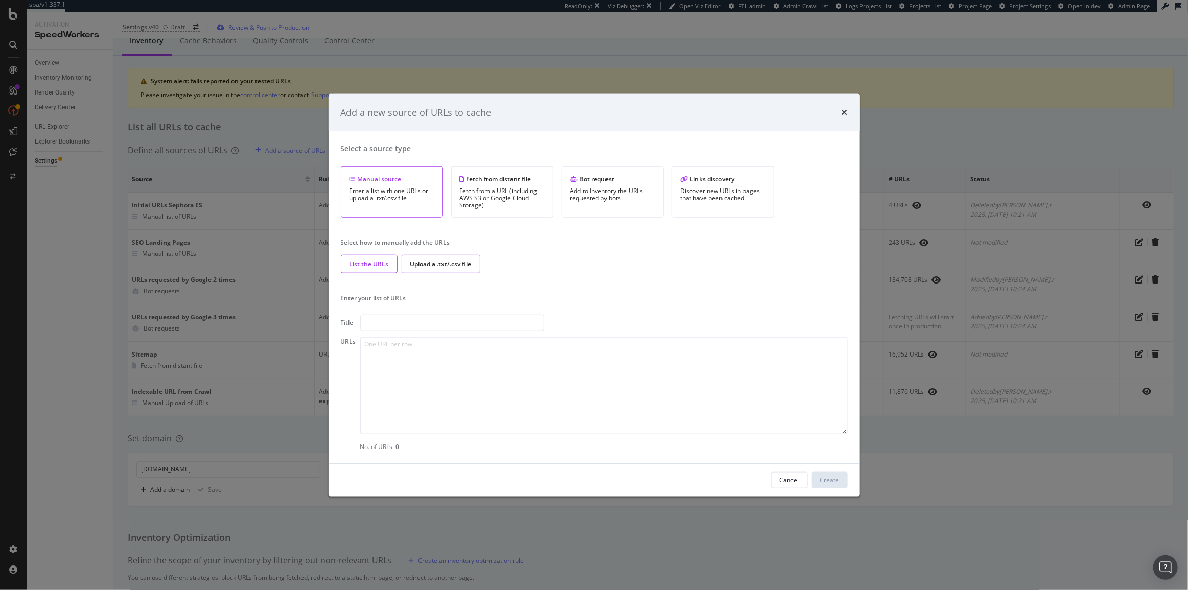
click at [432, 269] on div "Upload a .txt/.csv file" at bounding box center [441, 264] width 79 height 18
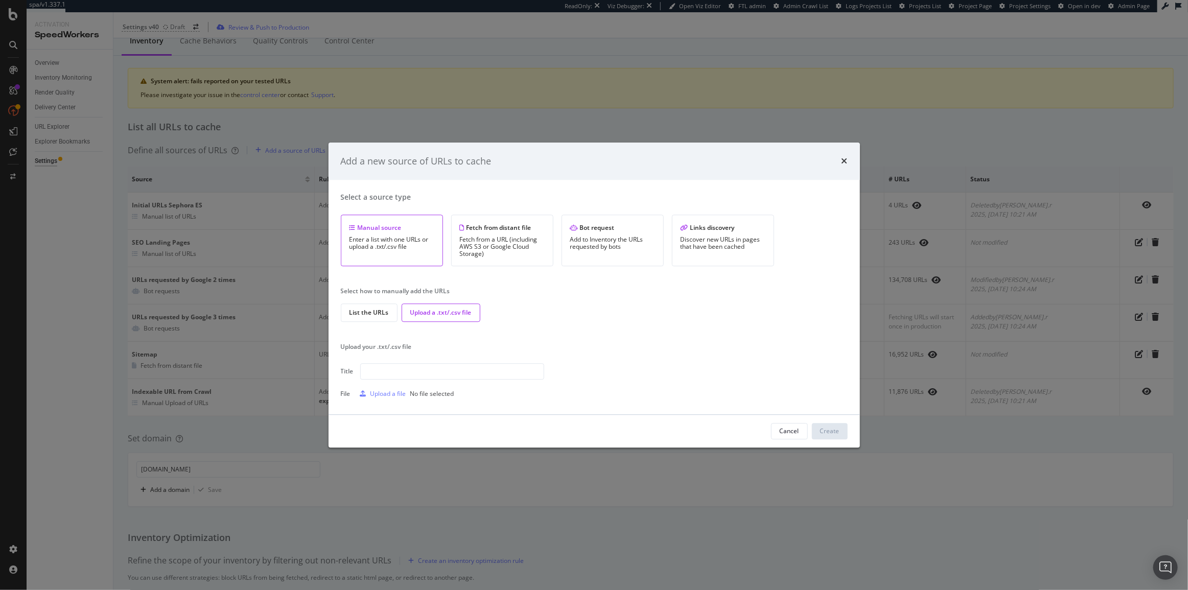
click at [409, 360] on div "Select a source type Manual source Enter a list with one URLs or upload a .txt/…" at bounding box center [594, 298] width 507 height 210
click at [409, 368] on input "modal" at bounding box center [452, 371] width 184 height 16
type input "Indexable URLs - 21/08/2025"
click at [371, 393] on div "Upload a file" at bounding box center [389, 394] width 36 height 9
click at [825, 422] on div "Cancel Create" at bounding box center [595, 431] width 532 height 33
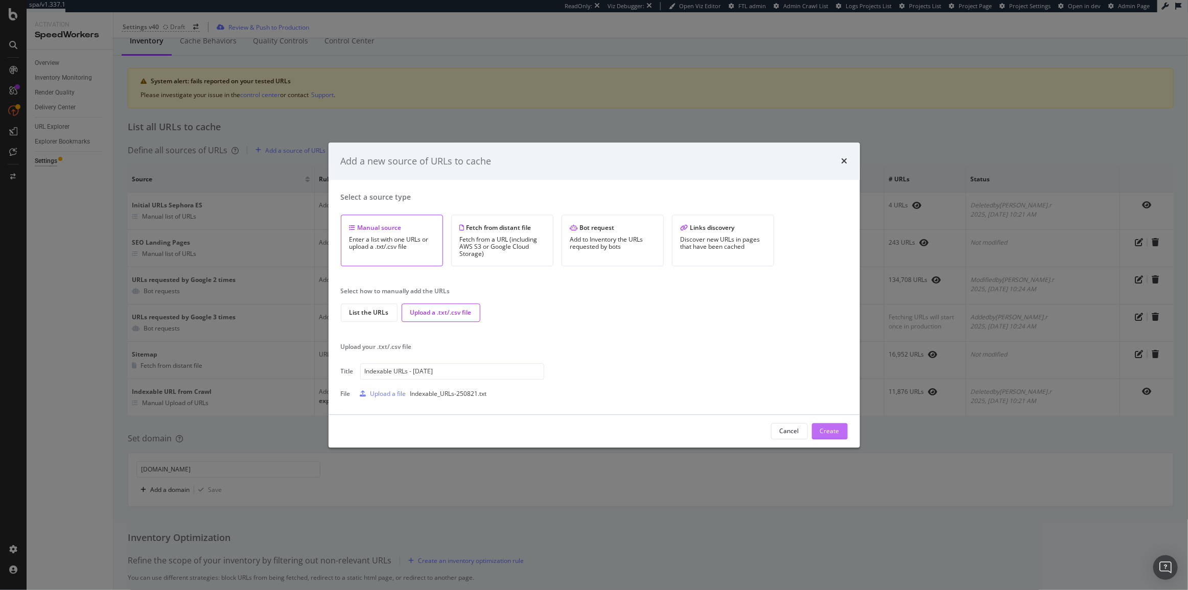
click at [828, 429] on div "Create" at bounding box center [829, 431] width 19 height 9
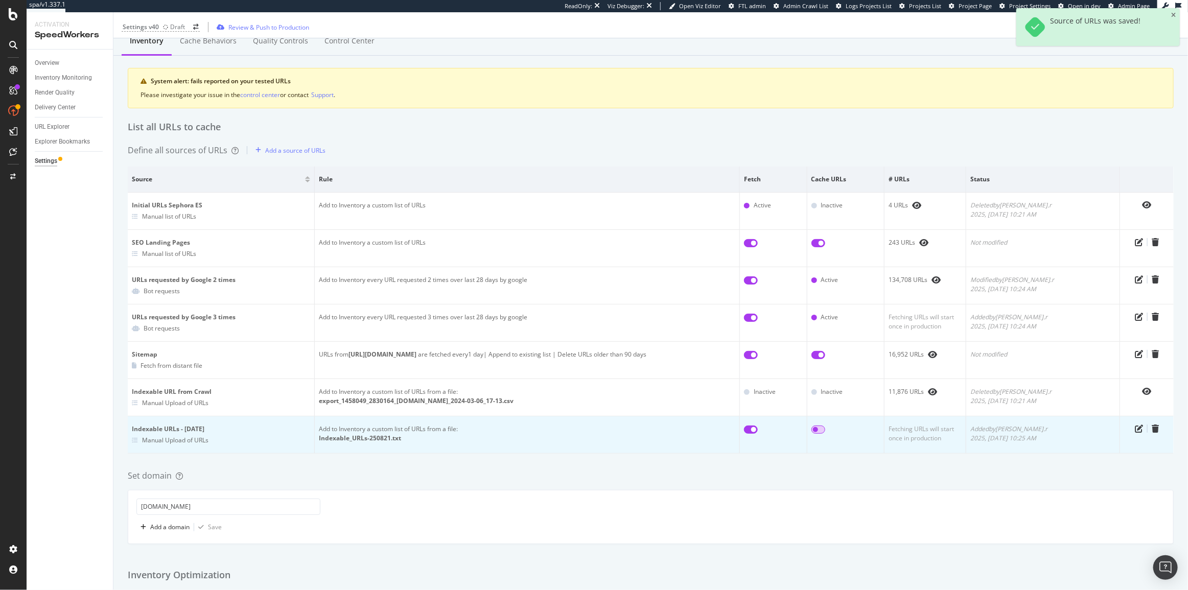
click at [825, 427] on input "checkbox" at bounding box center [819, 430] width 14 height 8
click at [825, 429] on input "checkbox" at bounding box center [819, 430] width 14 height 8
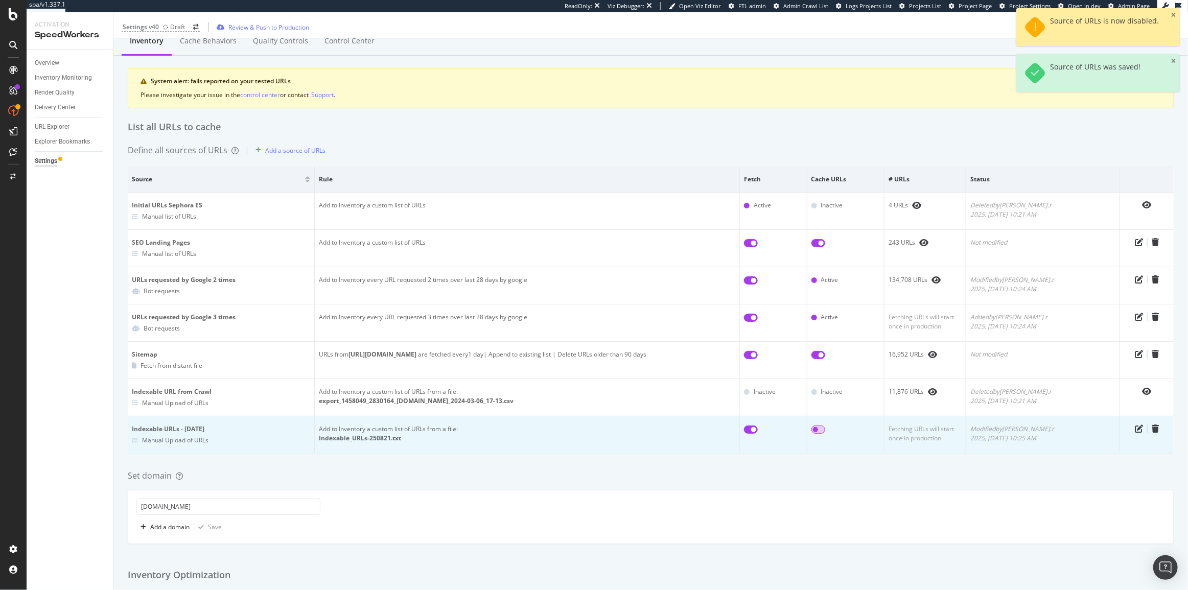
click at [825, 429] on input "checkbox" at bounding box center [819, 430] width 14 height 8
checkbox input "true"
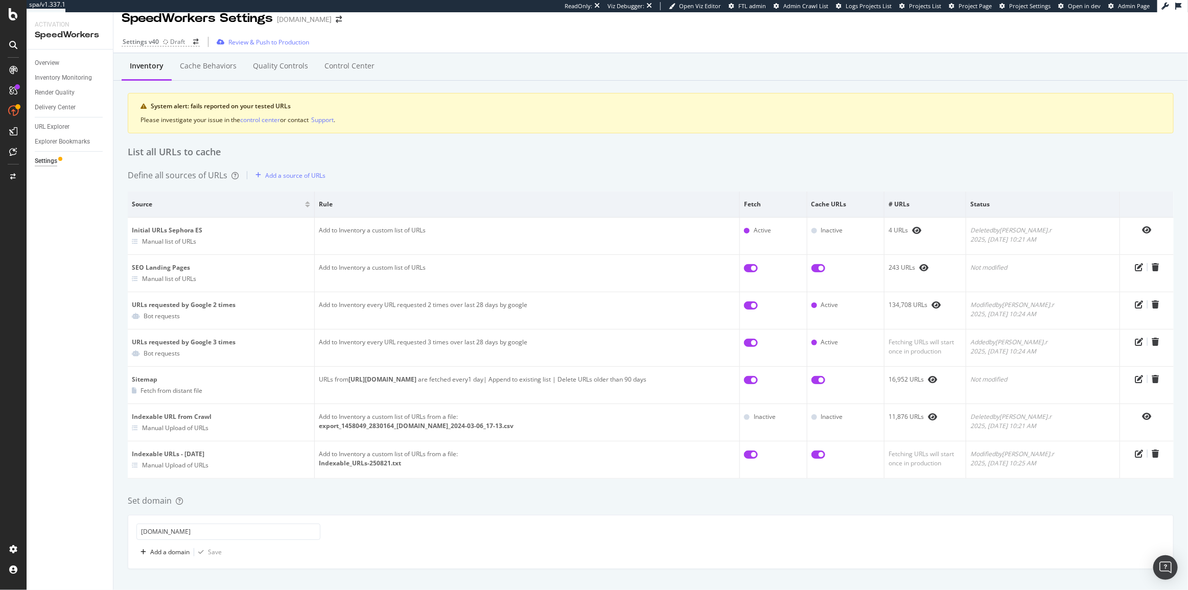
scroll to position [0, 0]
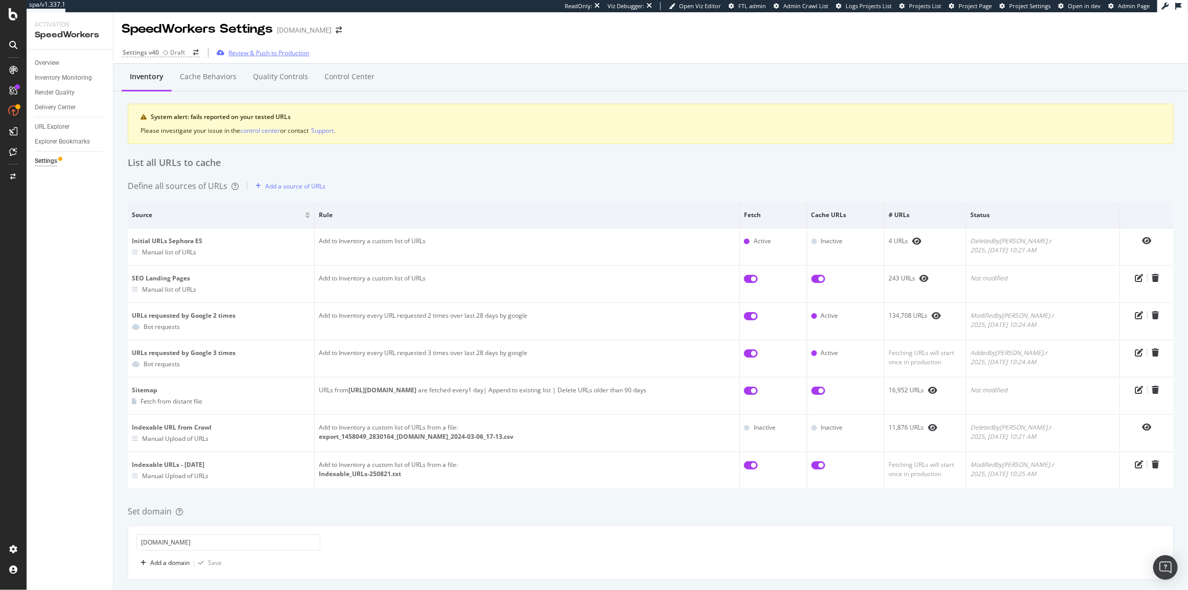
click at [249, 60] on div "Review & Push to Production" at bounding box center [261, 52] width 97 height 15
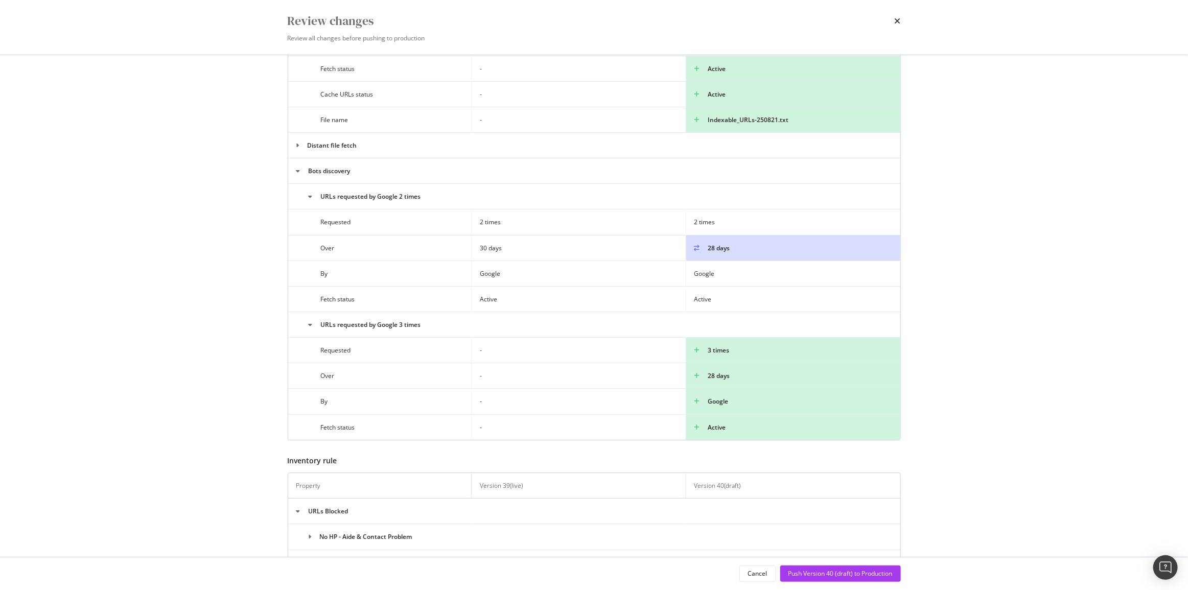
scroll to position [557, 0]
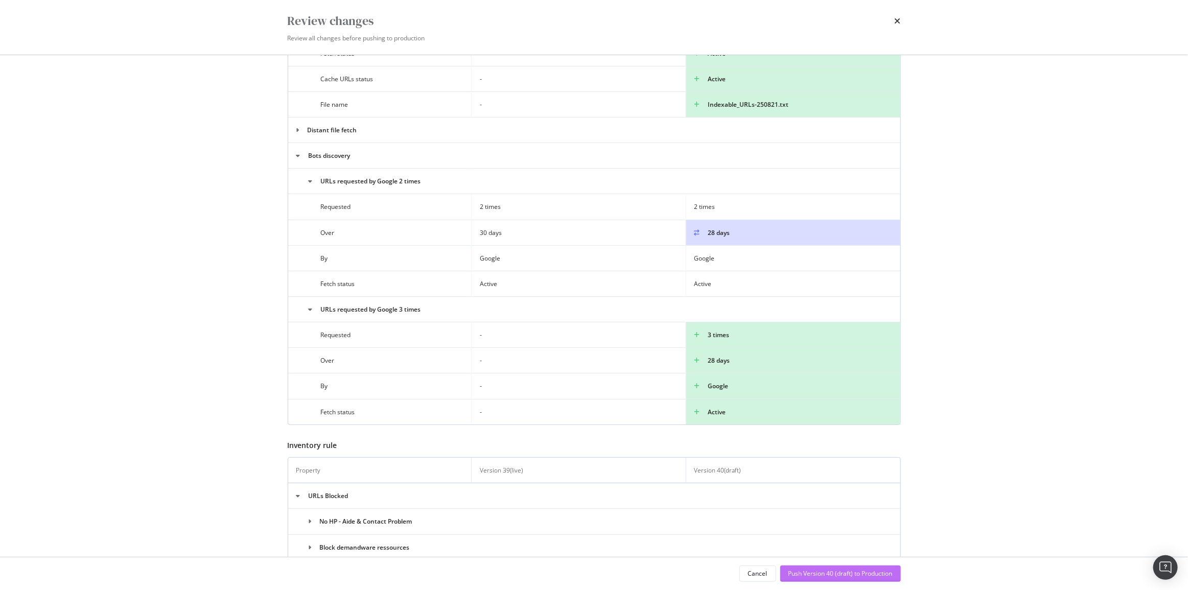
click at [853, 575] on div "Push Version 40 (draft) to Production" at bounding box center [841, 573] width 104 height 9
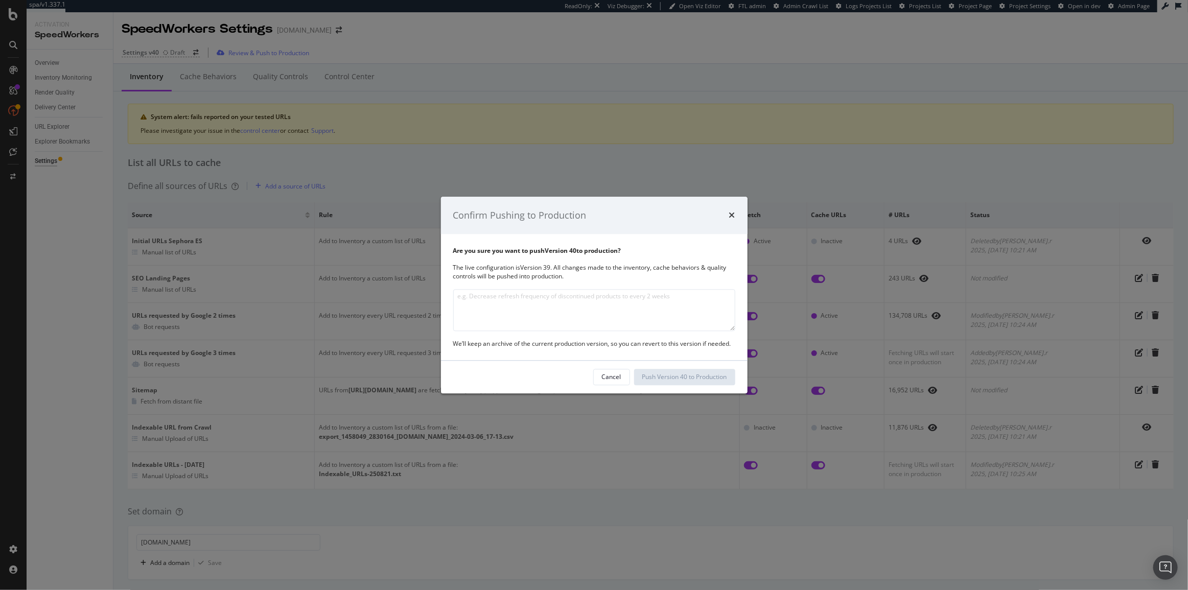
click at [533, 316] on textarea "modal" at bounding box center [594, 310] width 282 height 42
type textarea "S"
type textarea "Inventory optimization and refresh"
click at [698, 378] on div "Push Version 40 to Production" at bounding box center [685, 377] width 85 height 9
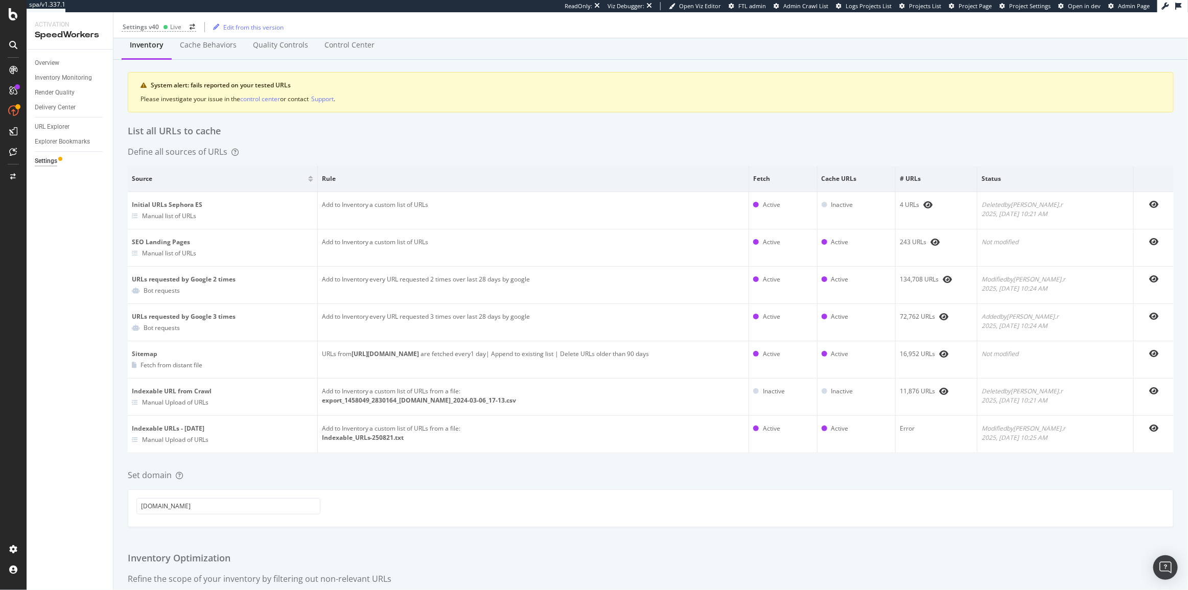
scroll to position [0, 0]
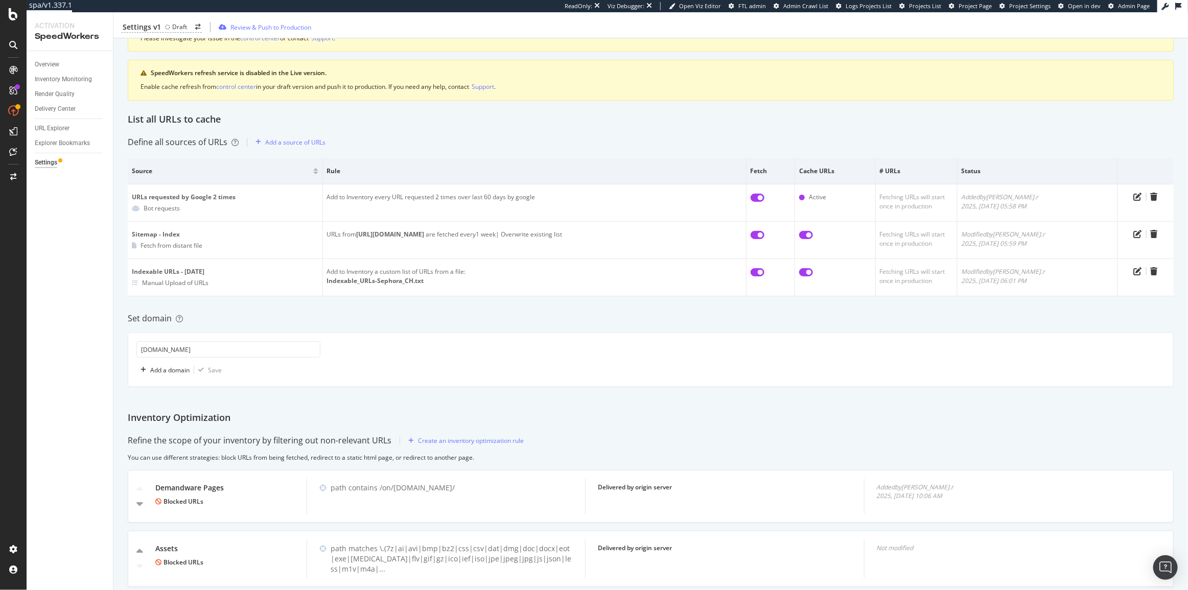
scroll to position [121, 0]
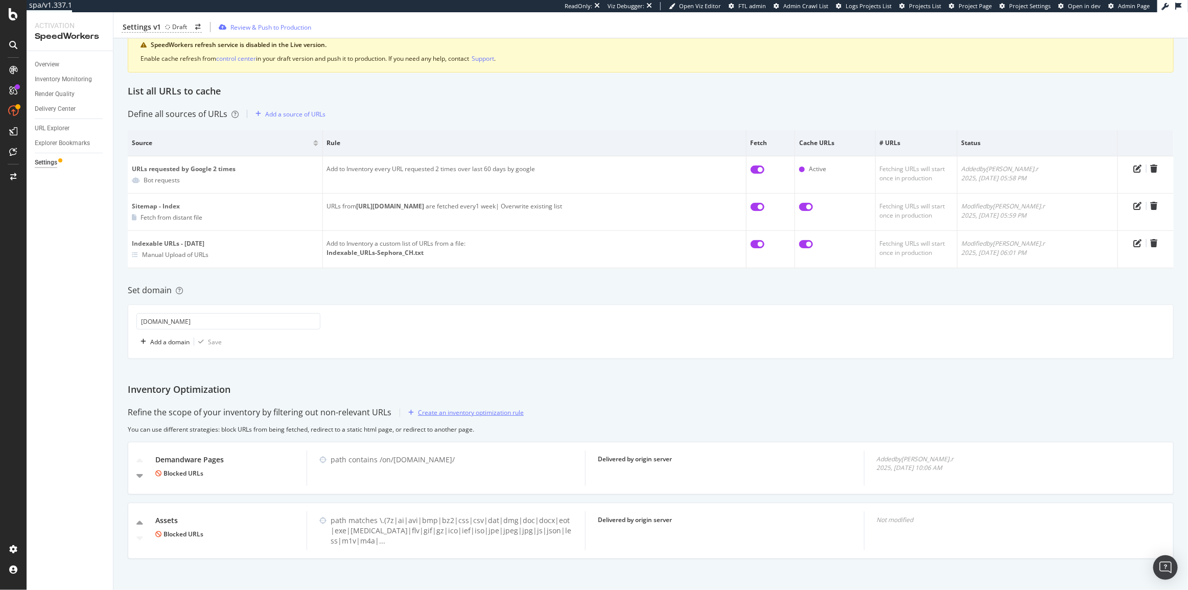
click at [434, 409] on div "Create an inventory optimization rule" at bounding box center [471, 412] width 106 height 9
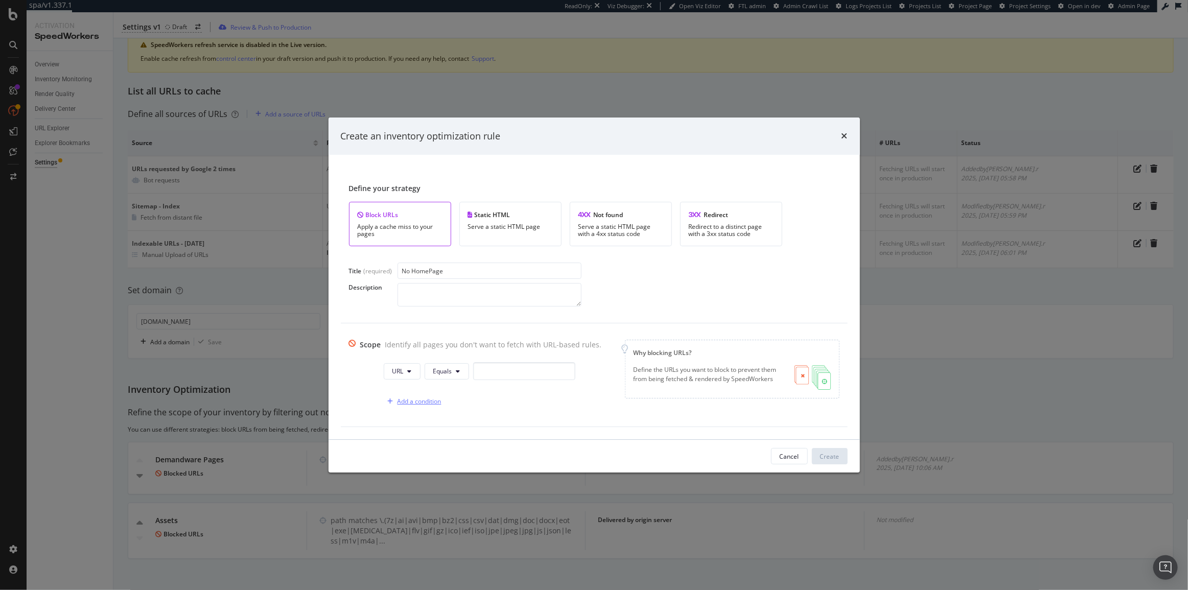
type input "No HomePage"
click at [432, 402] on div "Add a condition" at bounding box center [420, 401] width 44 height 9
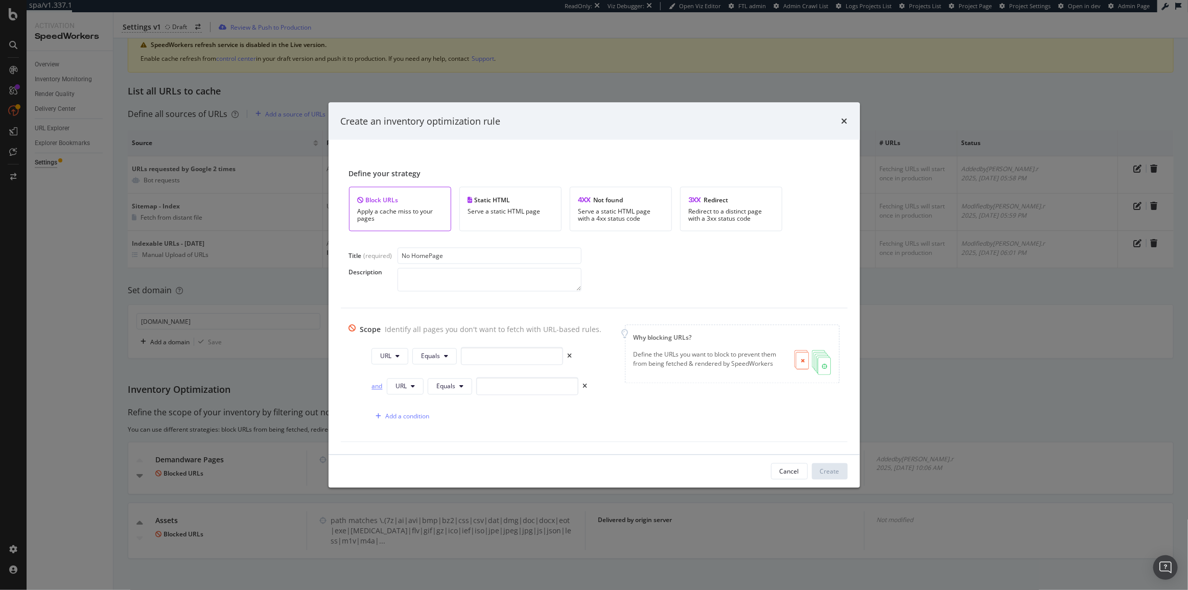
click at [372, 389] on div "and" at bounding box center [377, 386] width 11 height 9
click at [383, 360] on span "URL" at bounding box center [385, 356] width 11 height 9
drag, startPoint x: 384, startPoint y: 360, endPoint x: 354, endPoint y: 356, distance: 29.9
click at [354, 356] on div "URL Equals or URL Equals Add a condition" at bounding box center [475, 387] width 253 height 78
click at [475, 350] on input "modal" at bounding box center [512, 357] width 102 height 18
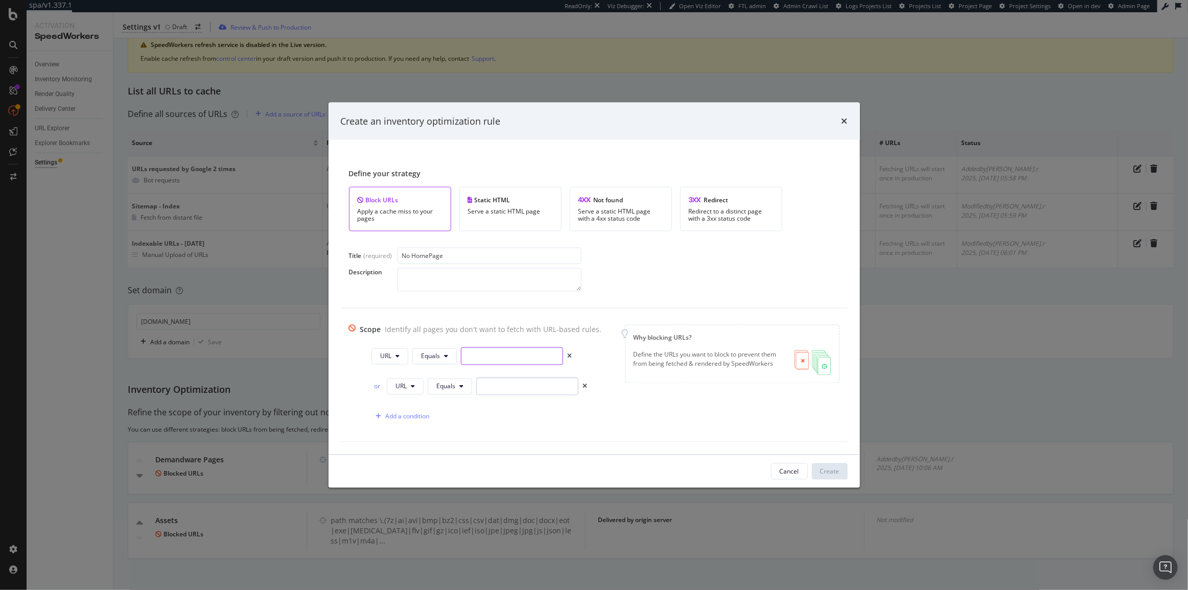
paste input "https://www.sephora.ch/"
type input "https://www.sephora.ch/"
click at [510, 391] on input "modal" at bounding box center [527, 387] width 102 height 18
paste input "https://www.sephora.ch/"
type input "https://www.sephora.ch"
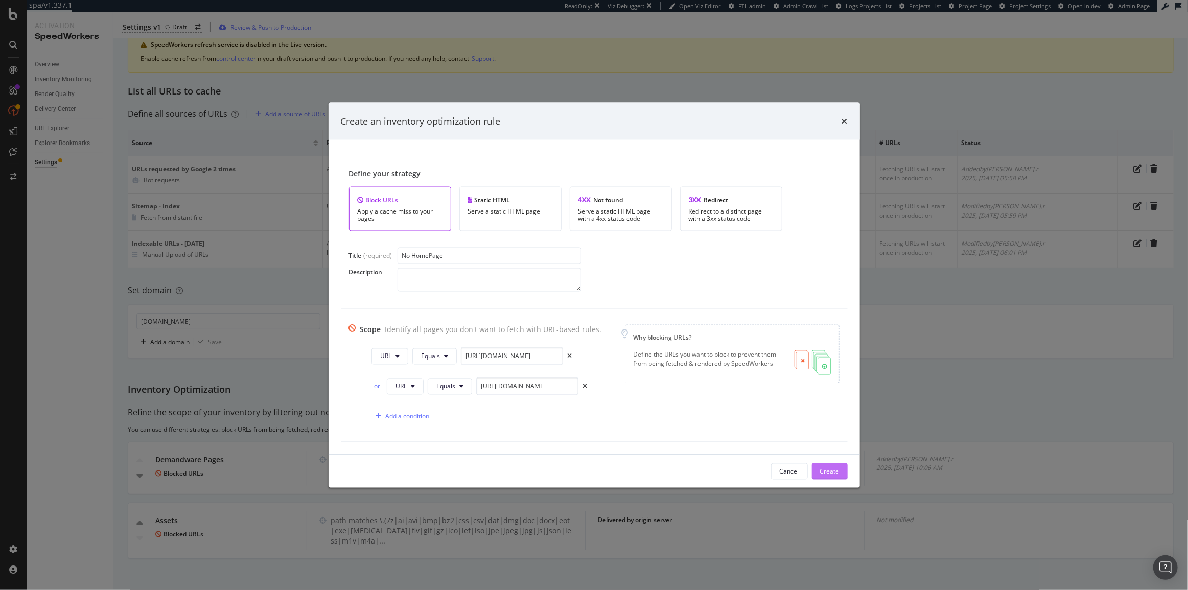
click at [832, 466] on div "Create" at bounding box center [829, 471] width 19 height 15
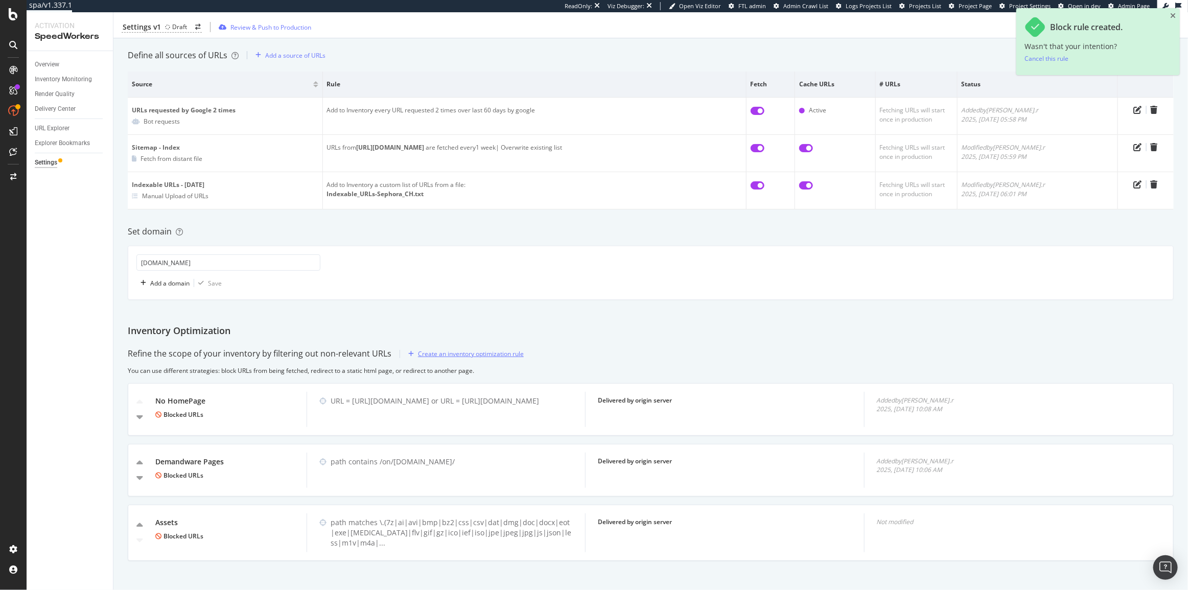
scroll to position [181, 0]
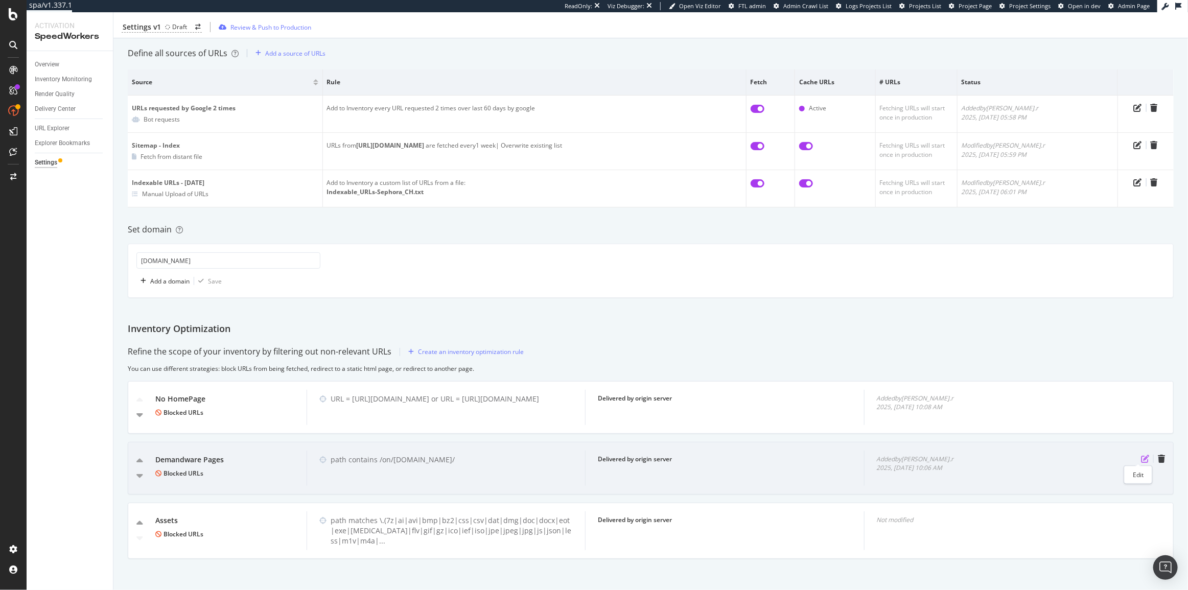
click at [1141, 460] on icon "pen-to-square" at bounding box center [1145, 459] width 8 height 8
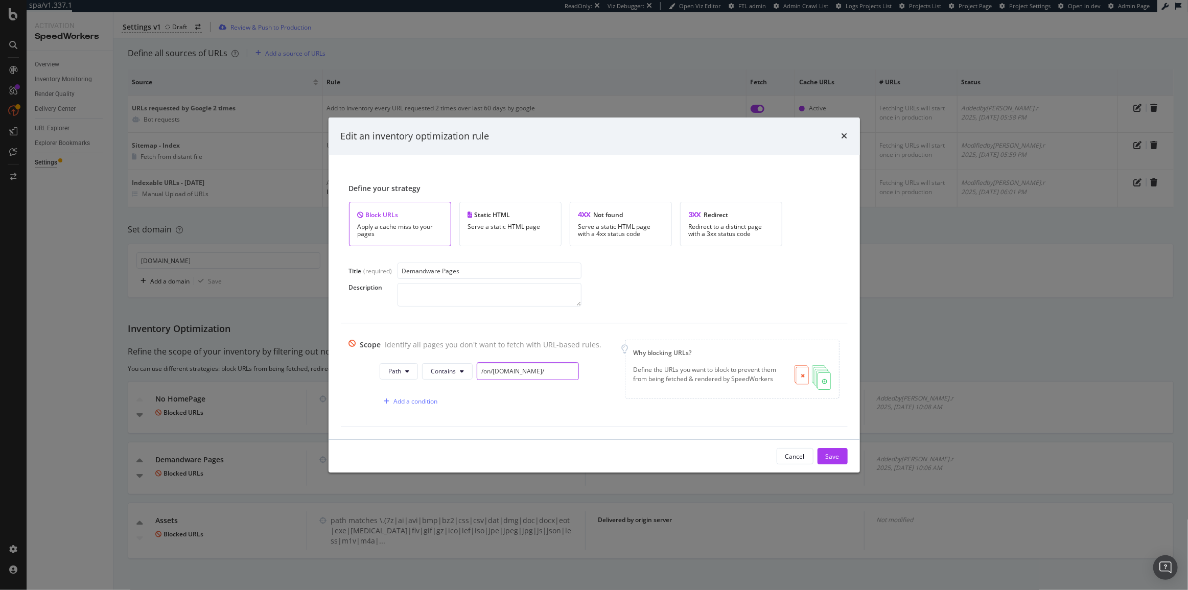
drag, startPoint x: 527, startPoint y: 375, endPoint x: 554, endPoint y: 378, distance: 26.7
click at [554, 378] on input "/on/demandware.store/" at bounding box center [528, 371] width 102 height 18
type input "/on/demandware"
click at [826, 460] on div "Save" at bounding box center [833, 456] width 14 height 9
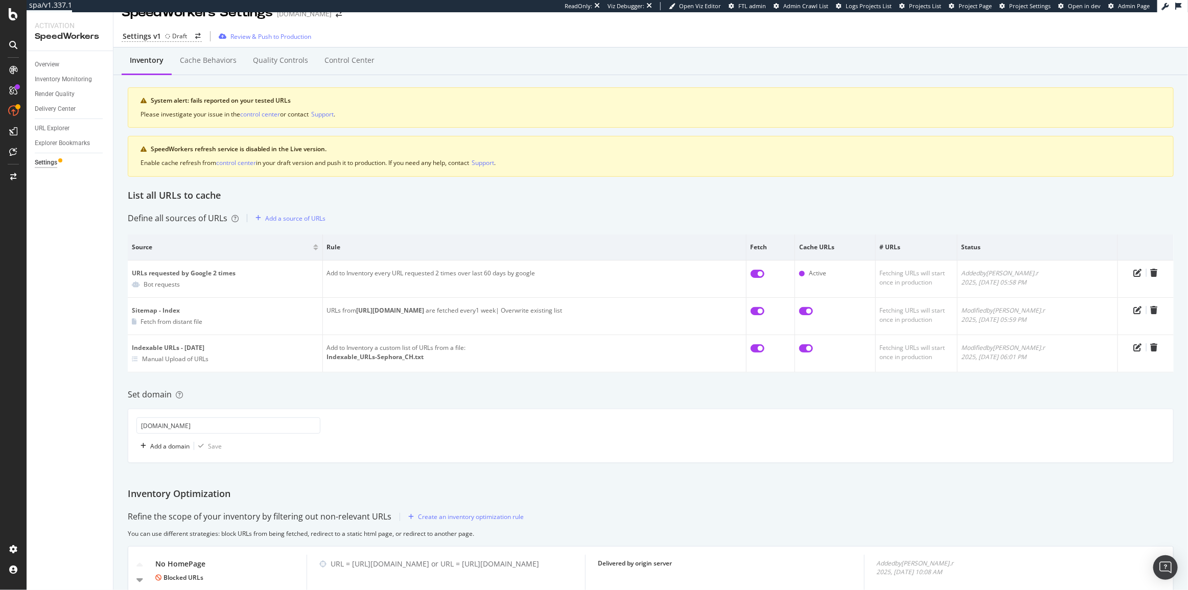
scroll to position [0, 0]
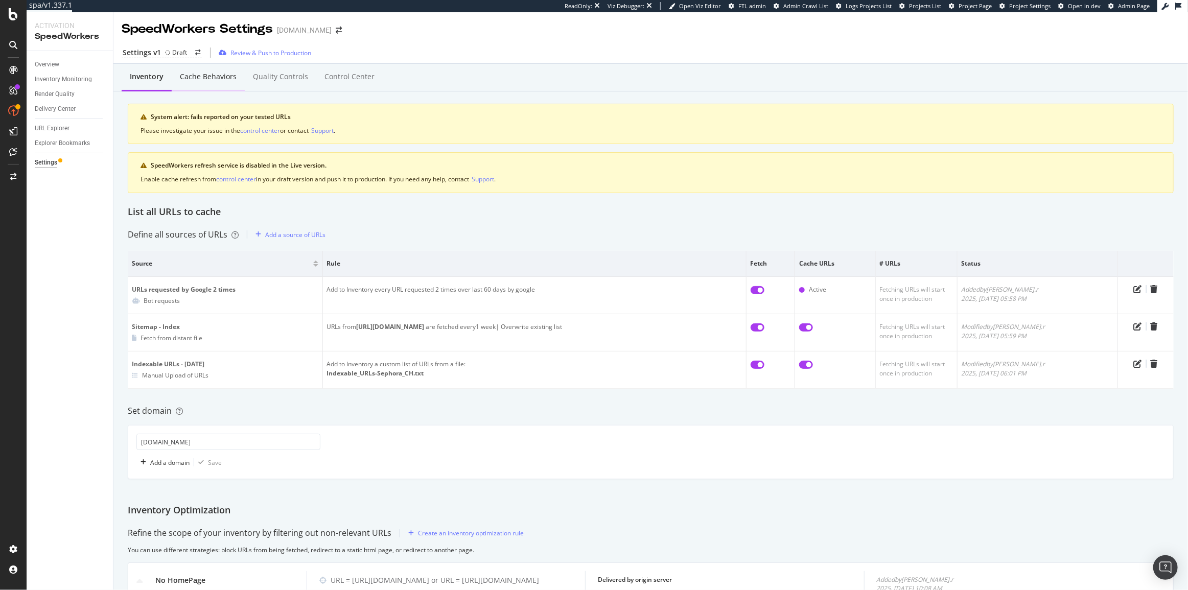
click at [191, 82] on div "Cache behaviors" at bounding box center [208, 77] width 73 height 28
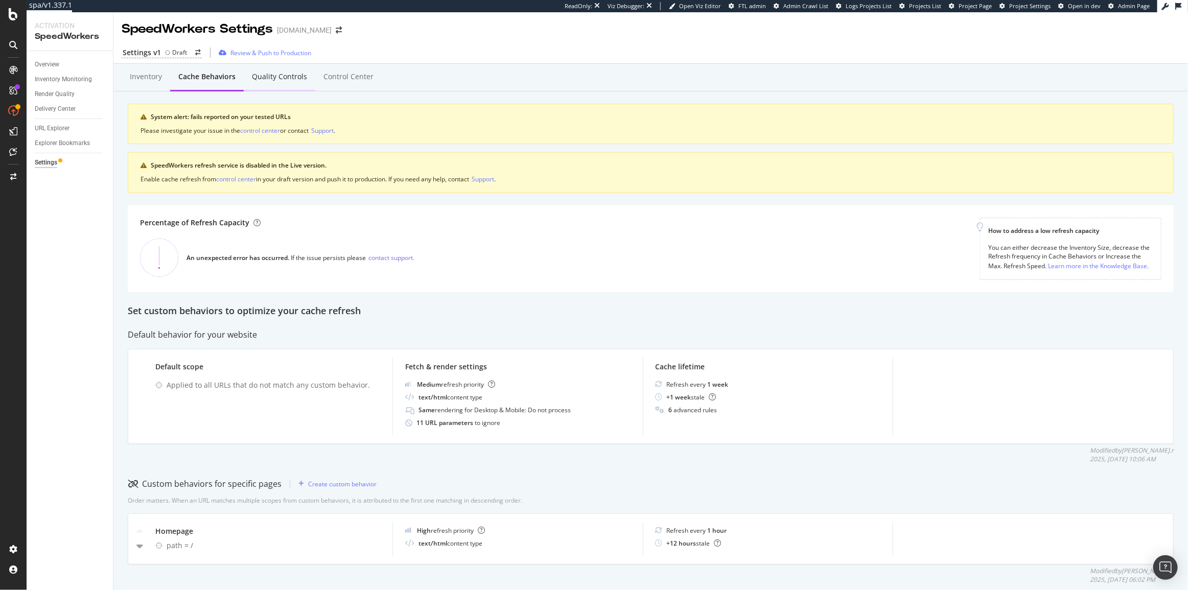
click at [257, 77] on div "Quality Controls" at bounding box center [279, 77] width 55 height 10
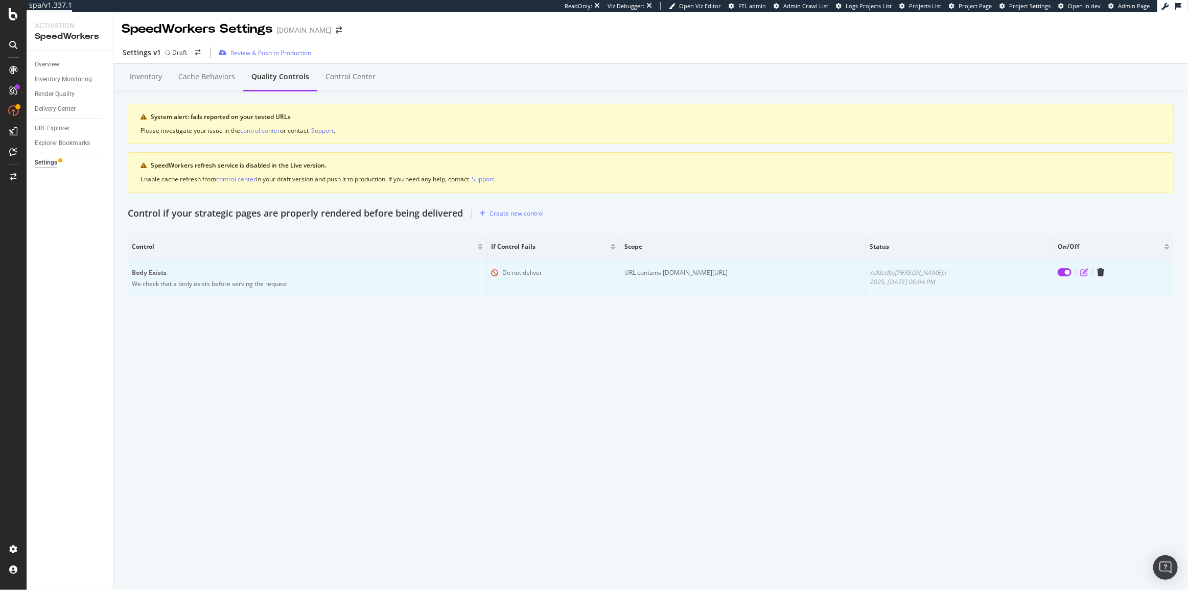
click at [1081, 274] on icon "edit" at bounding box center [1085, 272] width 8 height 8
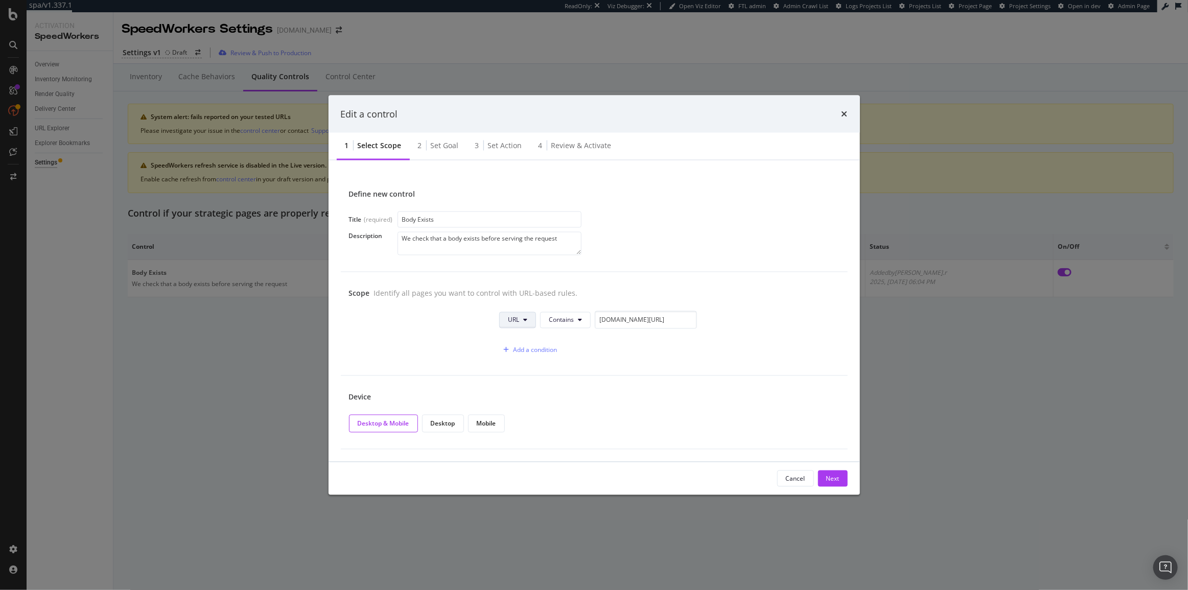
click at [522, 321] on button "URL" at bounding box center [517, 320] width 37 height 16
click at [521, 321] on button "URL" at bounding box center [517, 320] width 37 height 16
click at [557, 324] on span "Contains" at bounding box center [561, 320] width 25 height 9
click at [649, 321] on input "sephora.ch/" at bounding box center [646, 320] width 102 height 18
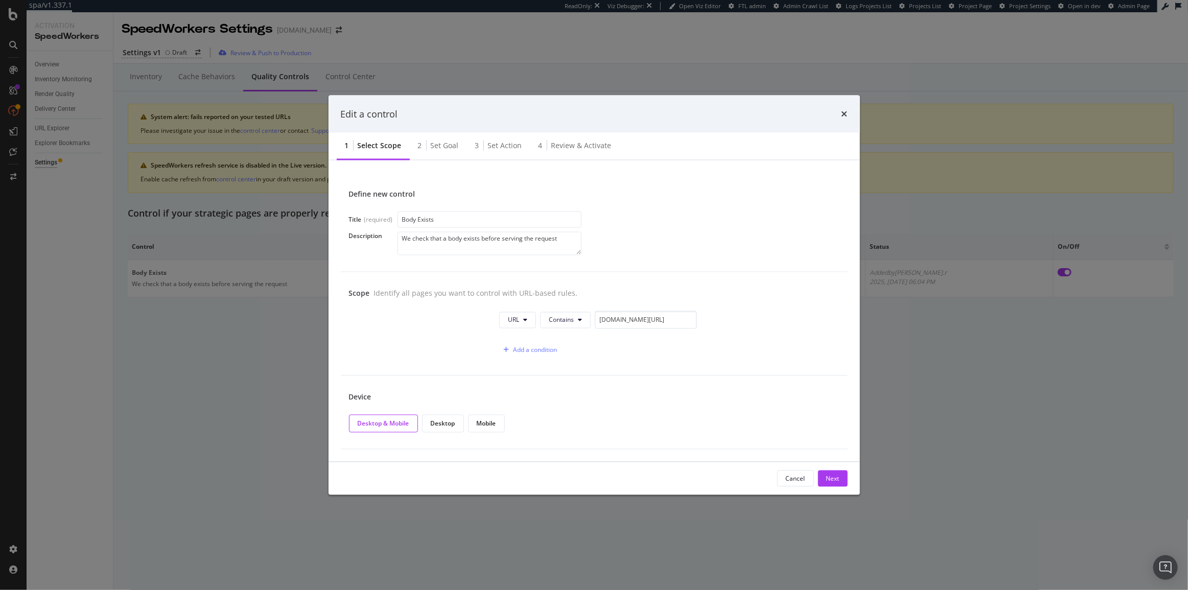
click at [841, 119] on div "Edit a control" at bounding box center [594, 113] width 507 height 13
click at [844, 113] on icon "times" at bounding box center [845, 114] width 6 height 8
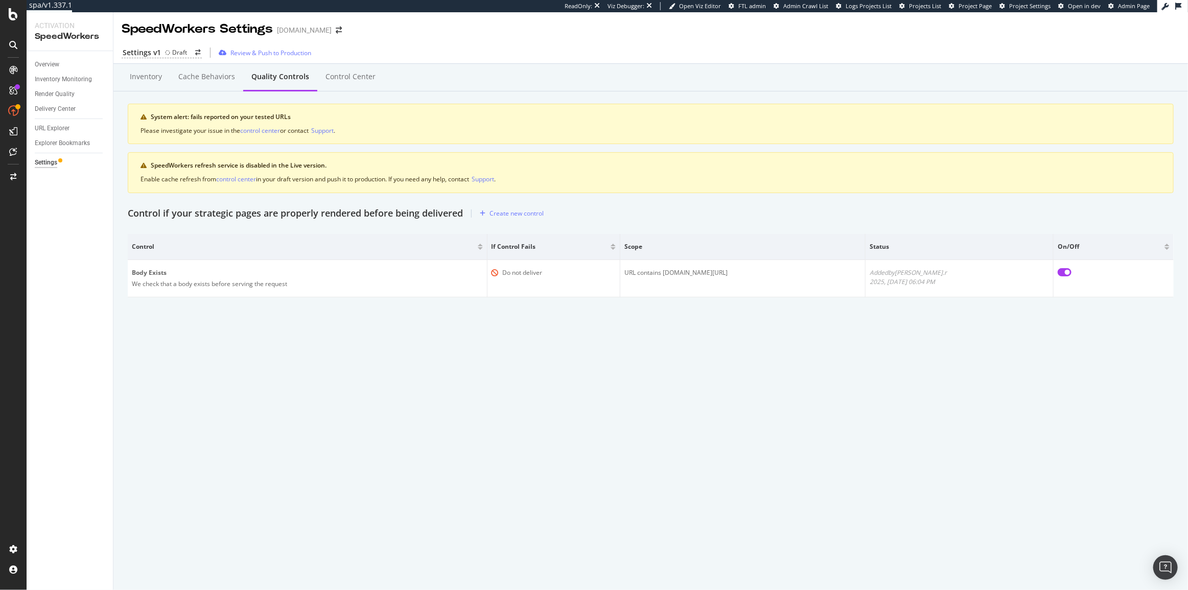
drag, startPoint x: 532, startPoint y: 357, endPoint x: 526, endPoint y: 354, distance: 6.2
click at [532, 357] on div "SpeedWorkers Settings www.sephora.ch Settings v1 Draft Review & Push to Product…" at bounding box center [650, 301] width 1075 height 578
click at [508, 211] on div "Create new control" at bounding box center [517, 213] width 54 height 9
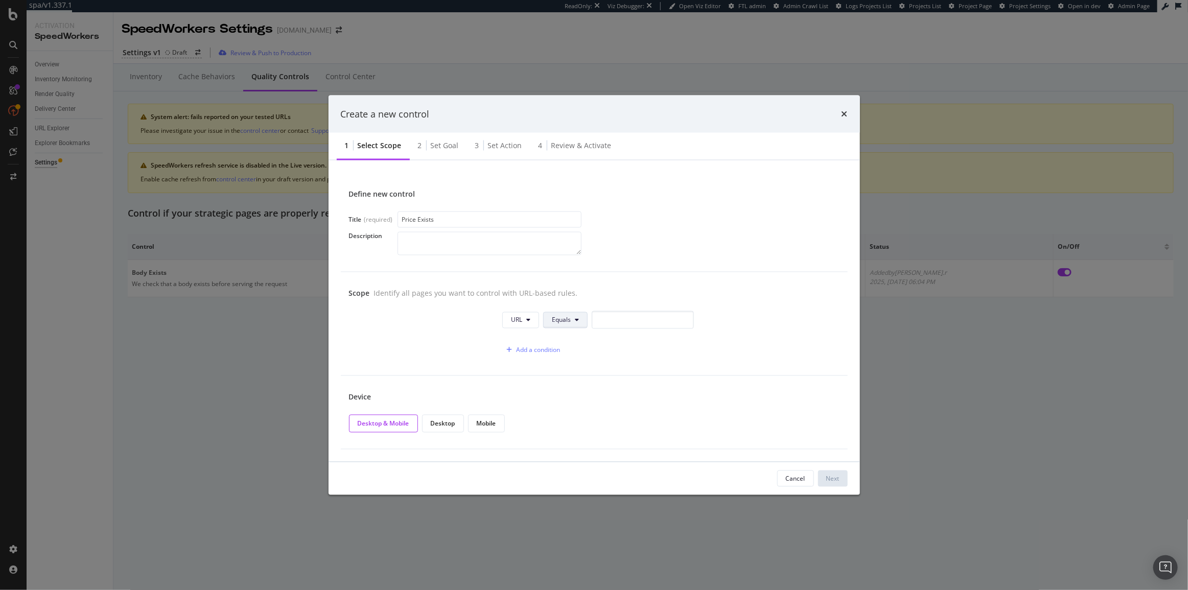
type input "Price Exists"
click at [564, 322] on span "Equals" at bounding box center [561, 320] width 19 height 9
drag, startPoint x: 577, startPoint y: 395, endPoint x: 612, endPoint y: 327, distance: 76.4
click at [577, 394] on span "Contains" at bounding box center [583, 396] width 60 height 9
click at [621, 315] on input "modal" at bounding box center [646, 320] width 102 height 18
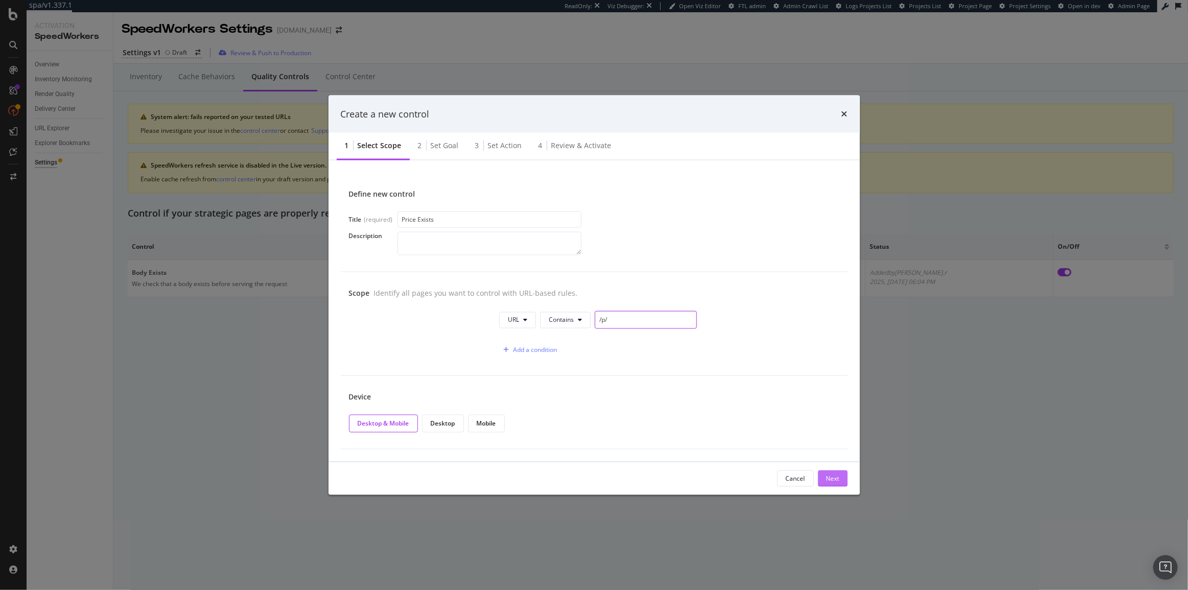
type input "/p/"
drag, startPoint x: 838, startPoint y: 482, endPoint x: 781, endPoint y: 461, distance: 61.1
click at [838, 481] on div "Next" at bounding box center [833, 478] width 13 height 9
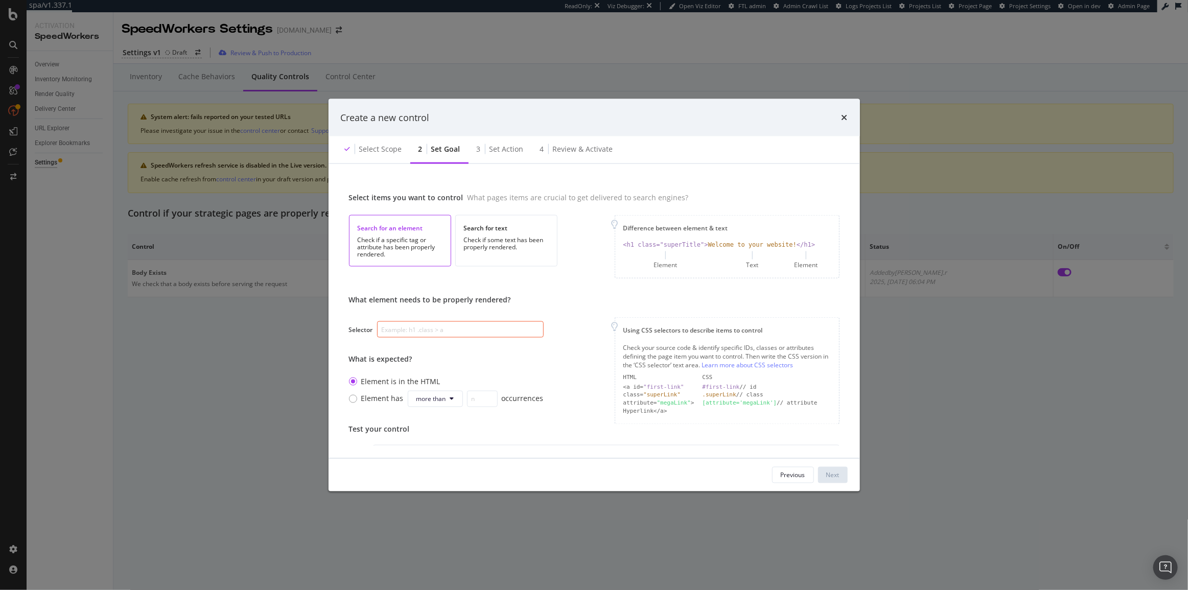
click at [447, 327] on input "modal" at bounding box center [460, 330] width 167 height 16
paste input "div.product-price"
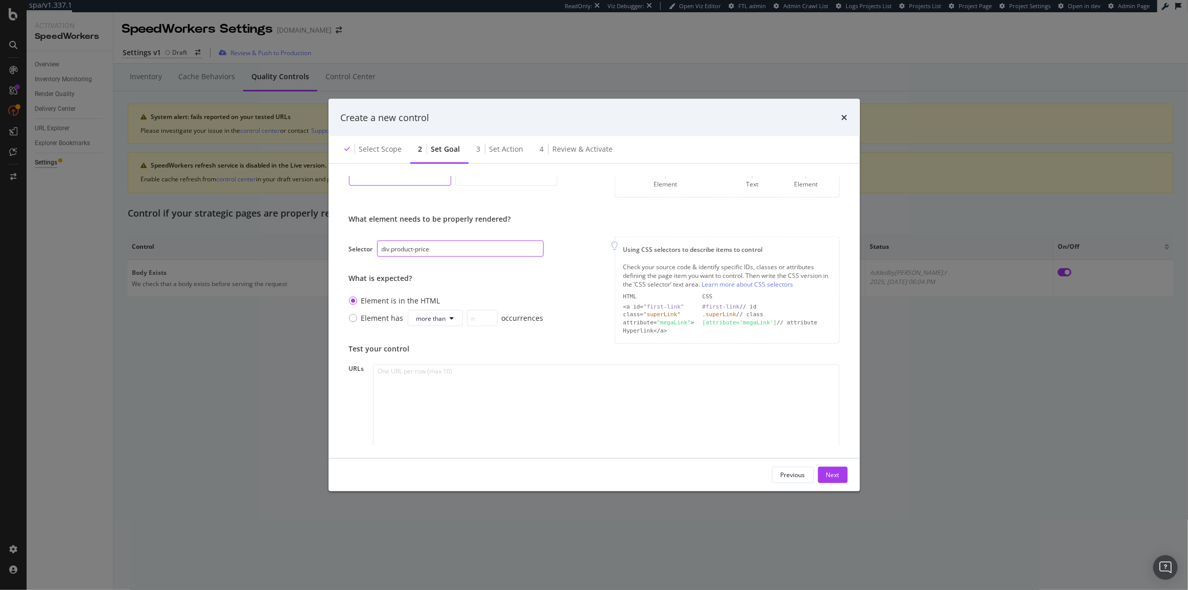
scroll to position [93, 0]
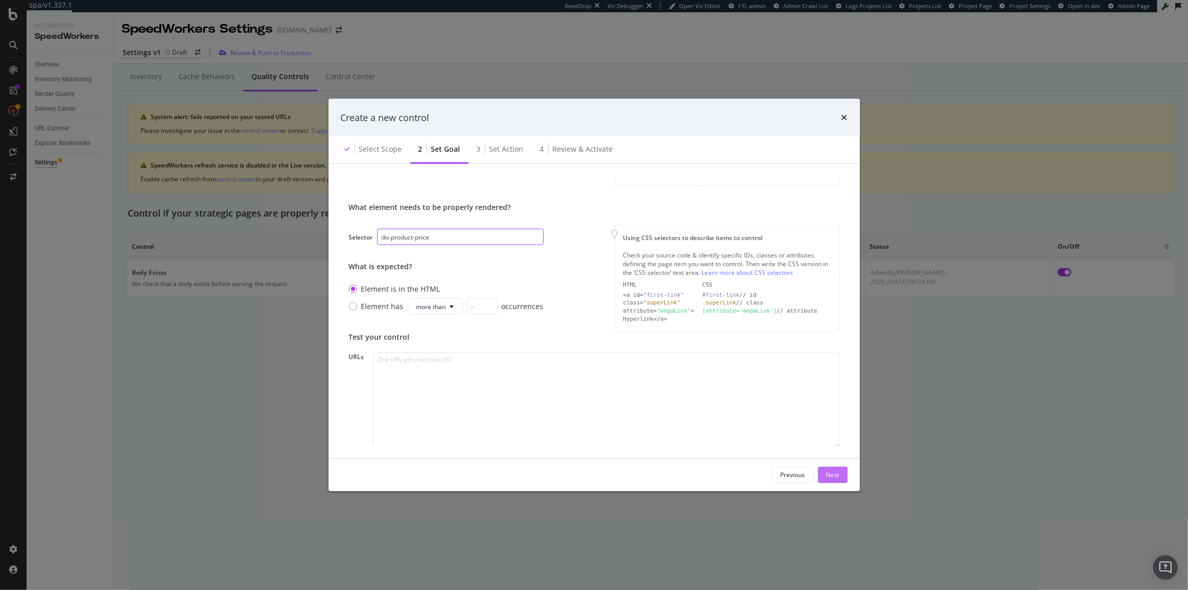
type input "div.product-price"
click at [843, 474] on button "Next" at bounding box center [833, 475] width 30 height 16
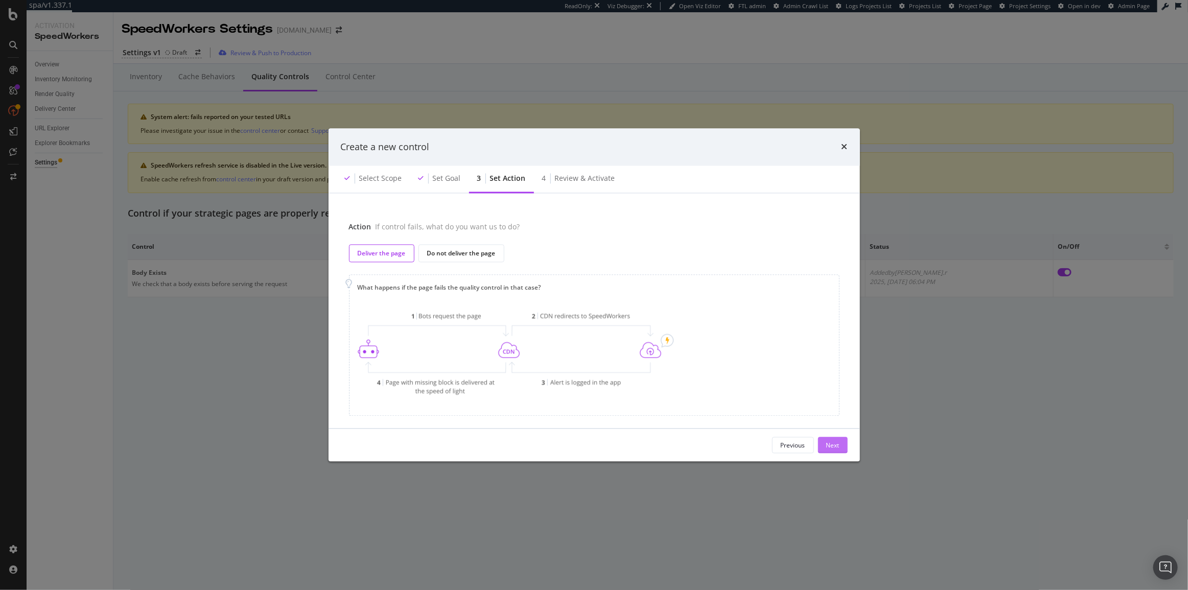
click at [841, 449] on button "Next" at bounding box center [833, 446] width 30 height 16
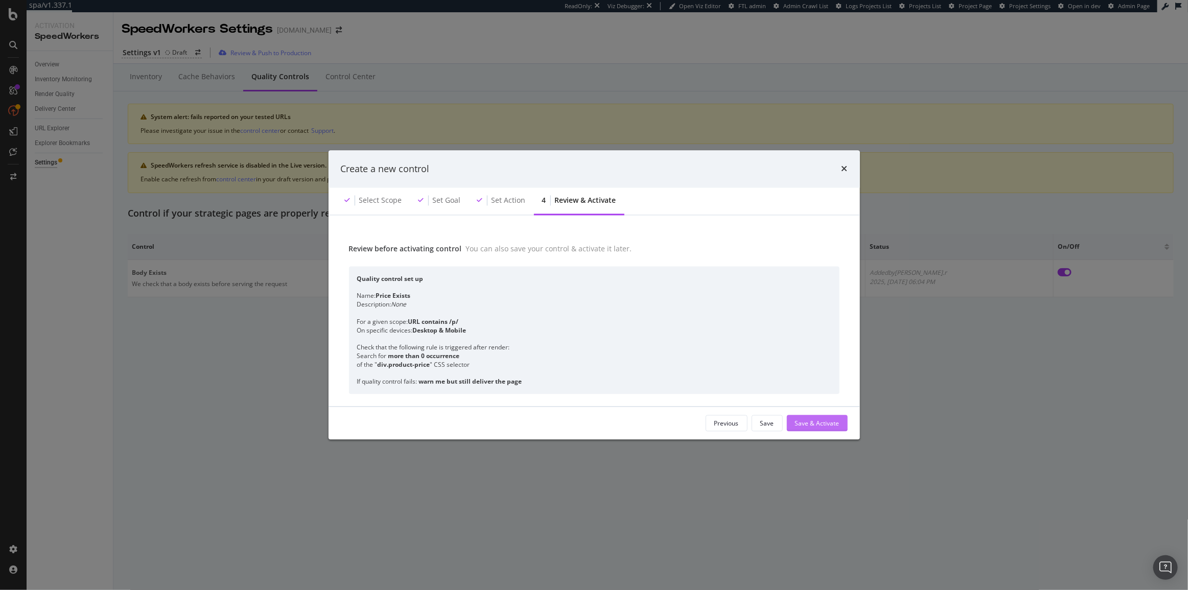
click at [828, 426] on div "Save & Activate" at bounding box center [817, 423] width 44 height 9
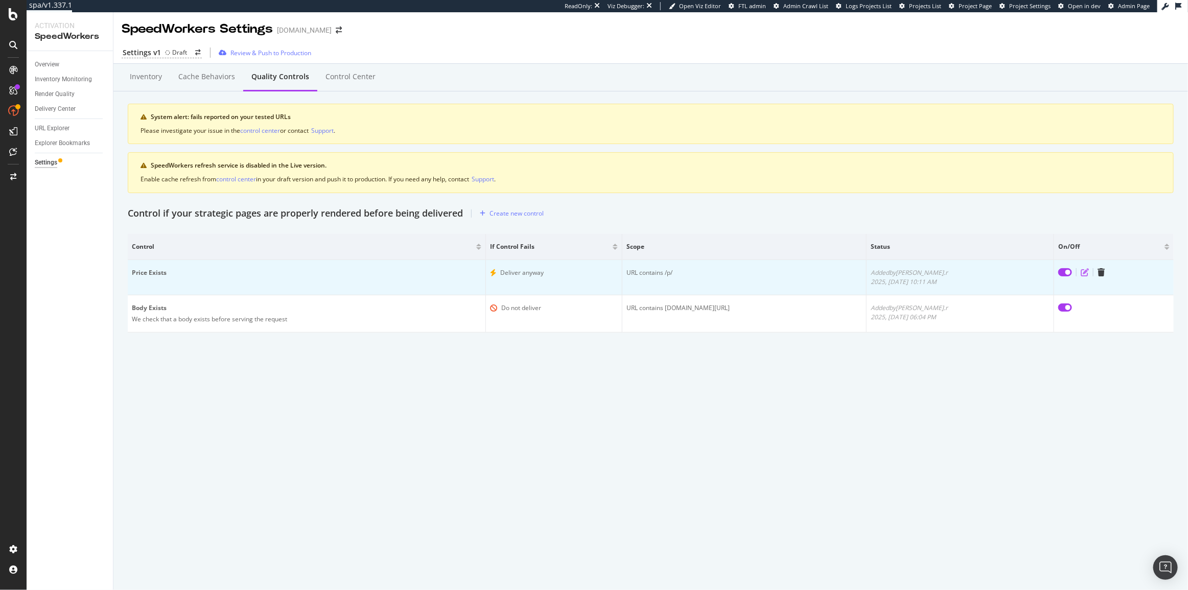
click at [1081, 270] on icon "edit" at bounding box center [1085, 272] width 8 height 8
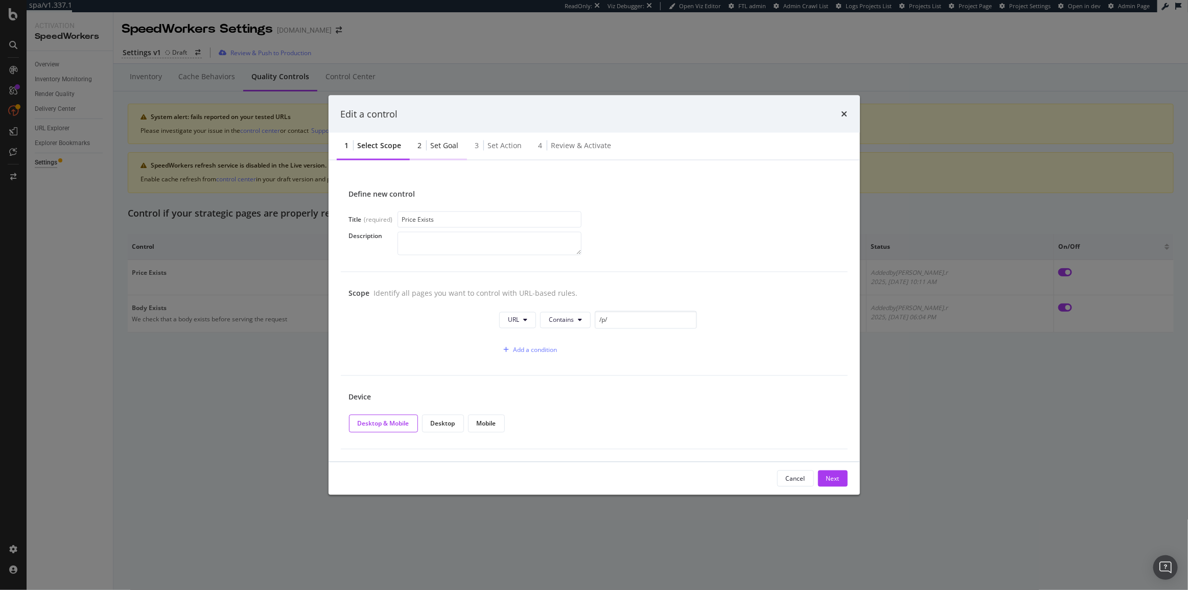
click at [435, 137] on div "2 Set goal" at bounding box center [438, 146] width 57 height 28
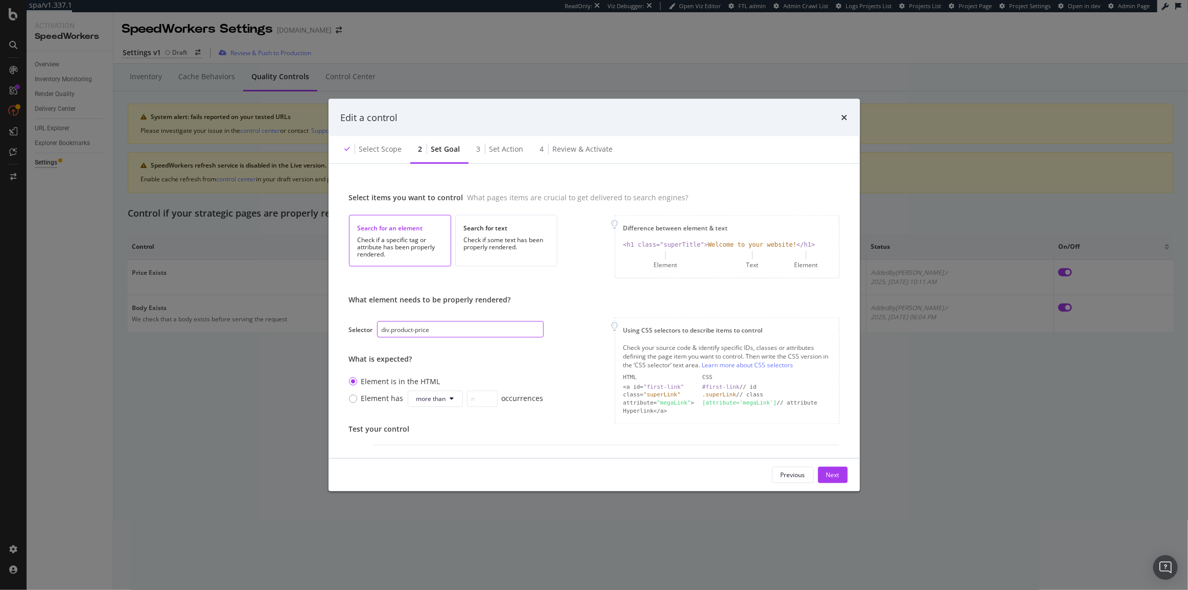
click at [453, 326] on input "div.product-price" at bounding box center [460, 330] width 167 height 16
click at [845, 114] on icon "times" at bounding box center [845, 117] width 6 height 8
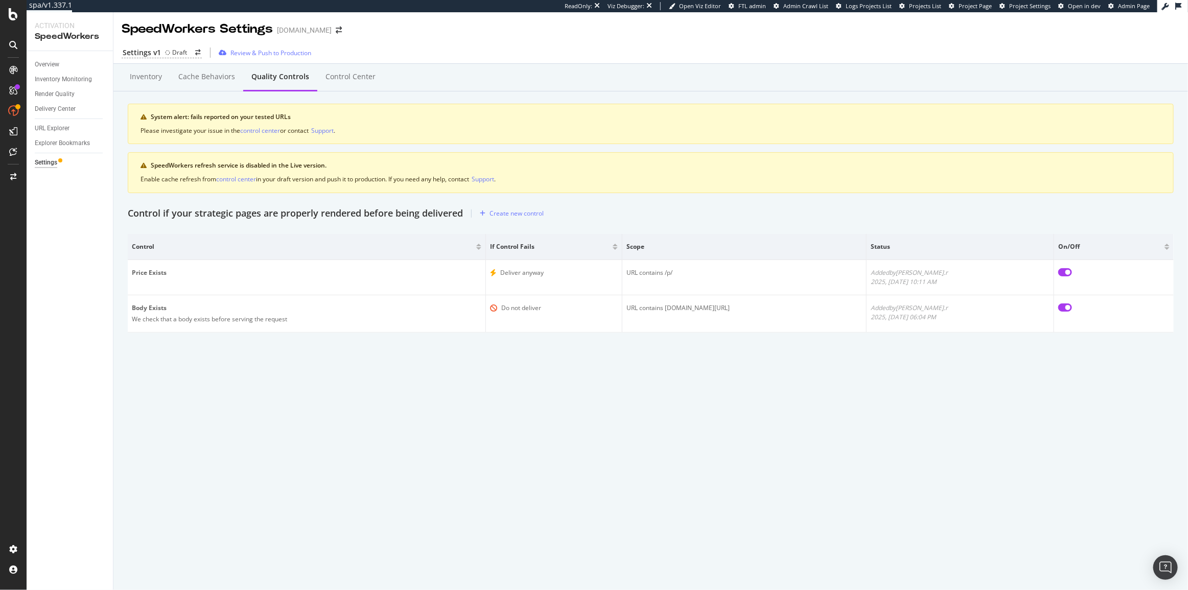
click at [589, 445] on div "SpeedWorkers Settings www.sephora.ch Settings v1 Draft Review & Push to Product…" at bounding box center [650, 301] width 1075 height 578
click at [363, 73] on div "Control Center" at bounding box center [351, 77] width 50 height 10
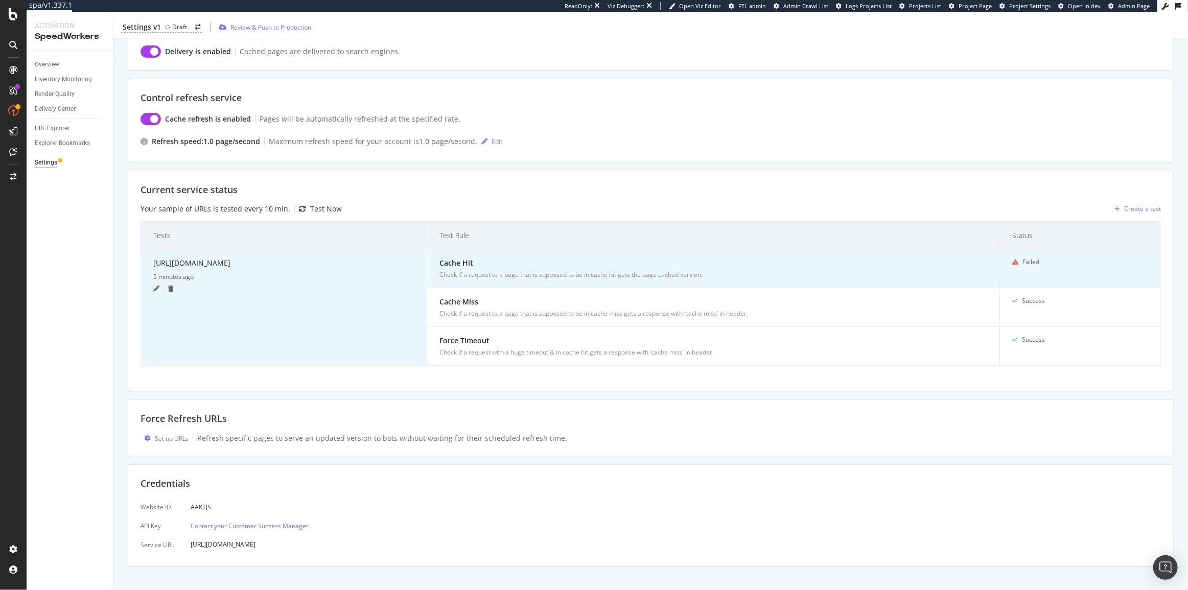
scroll to position [204, 0]
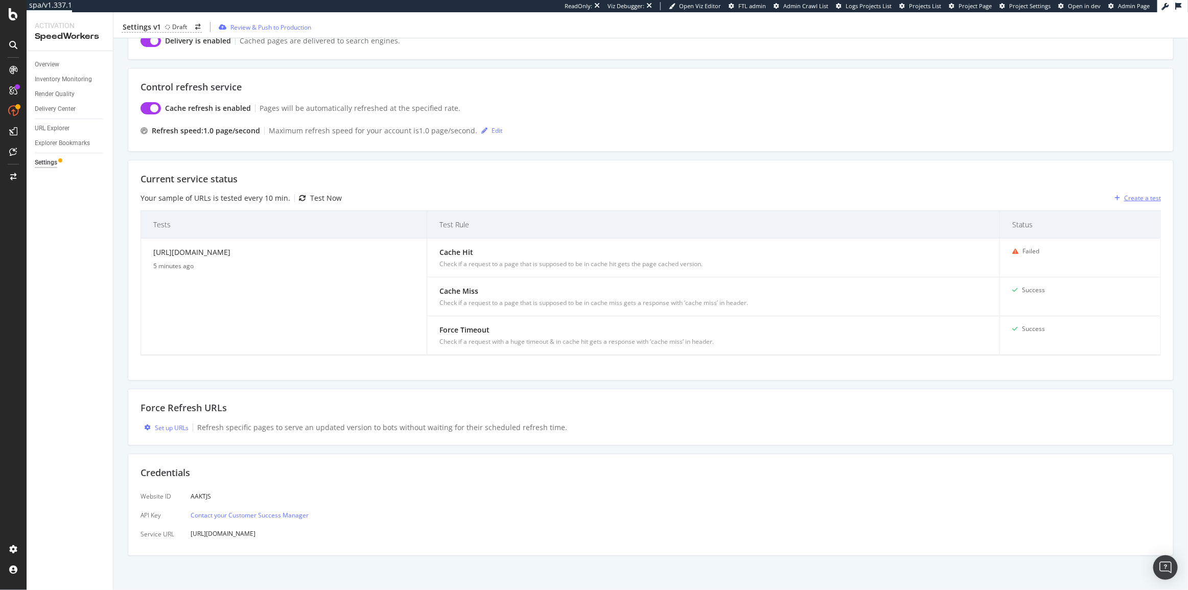
click at [1149, 199] on div "Create a test" at bounding box center [1143, 198] width 37 height 9
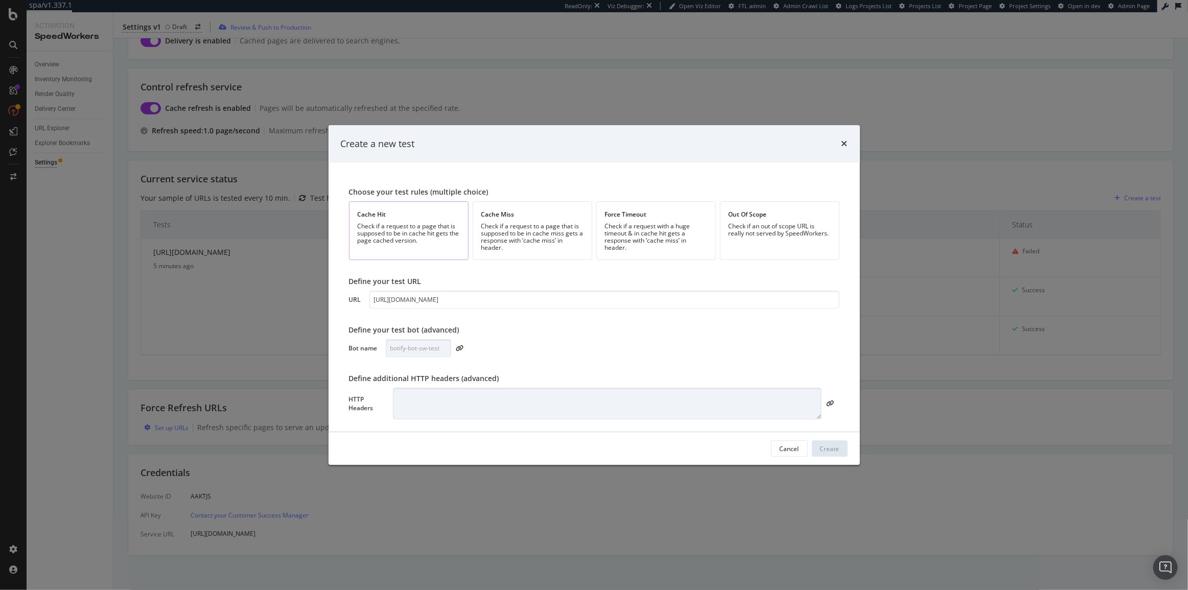
type input "https://www.sephora.ch/shop/parfum-c301/"
click at [397, 230] on div "Check if a request to a page that is supposed to be in cache hit gets the page …" at bounding box center [409, 233] width 102 height 21
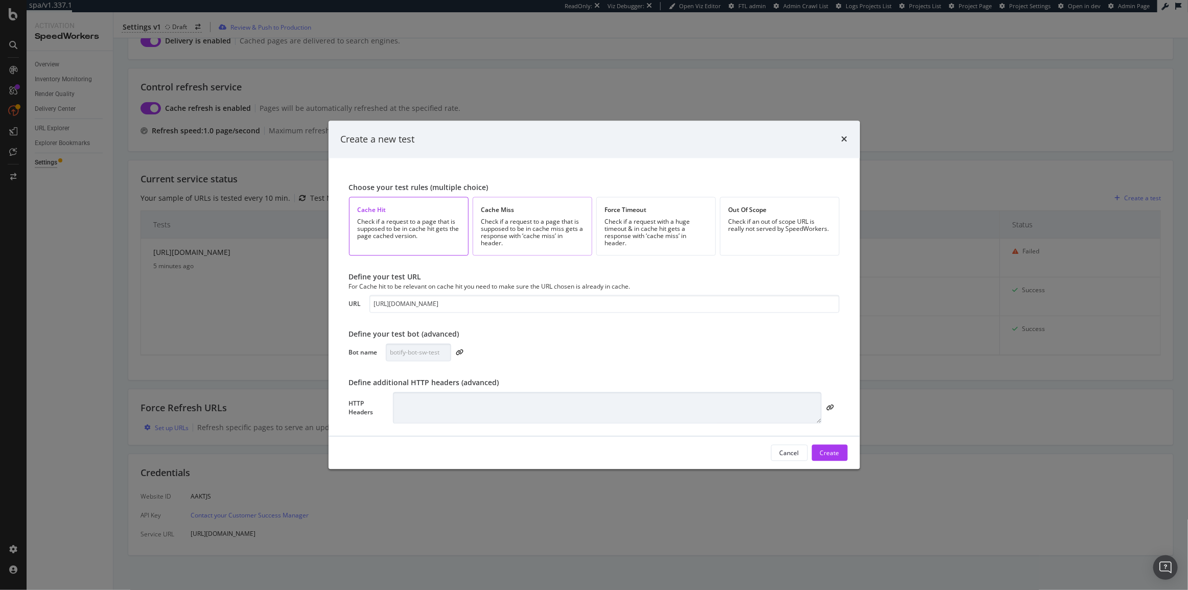
click at [543, 230] on div "Check if a request to a page that is supposed to be in cache miss gets a respon…" at bounding box center [532, 233] width 102 height 29
click at [613, 225] on div "Check if a request with a huge timeout & in cache hit gets a response with ‘cac…" at bounding box center [656, 233] width 102 height 29
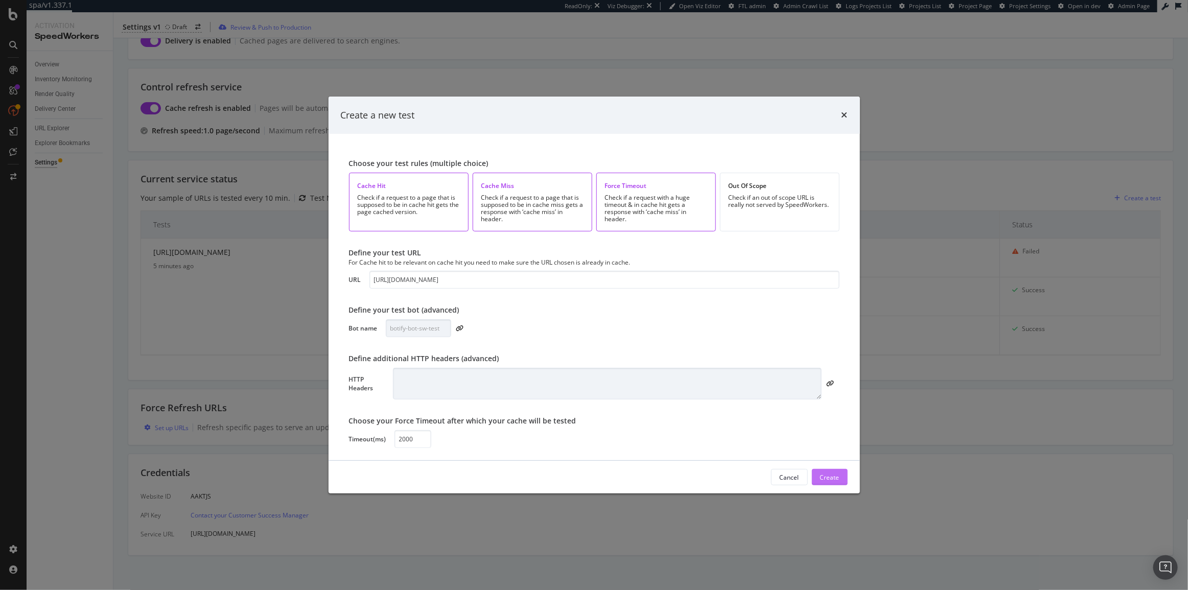
click at [823, 480] on div "Create" at bounding box center [829, 477] width 19 height 9
click at [835, 475] on div "Create" at bounding box center [829, 477] width 19 height 9
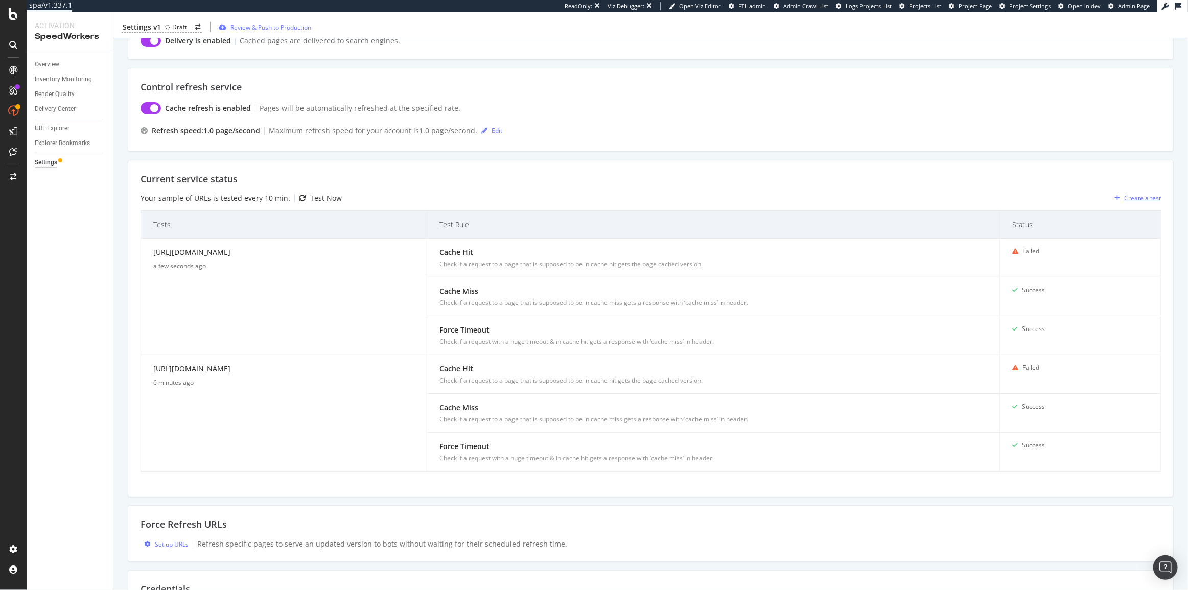
click at [1140, 199] on div "Create a test" at bounding box center [1143, 198] width 37 height 9
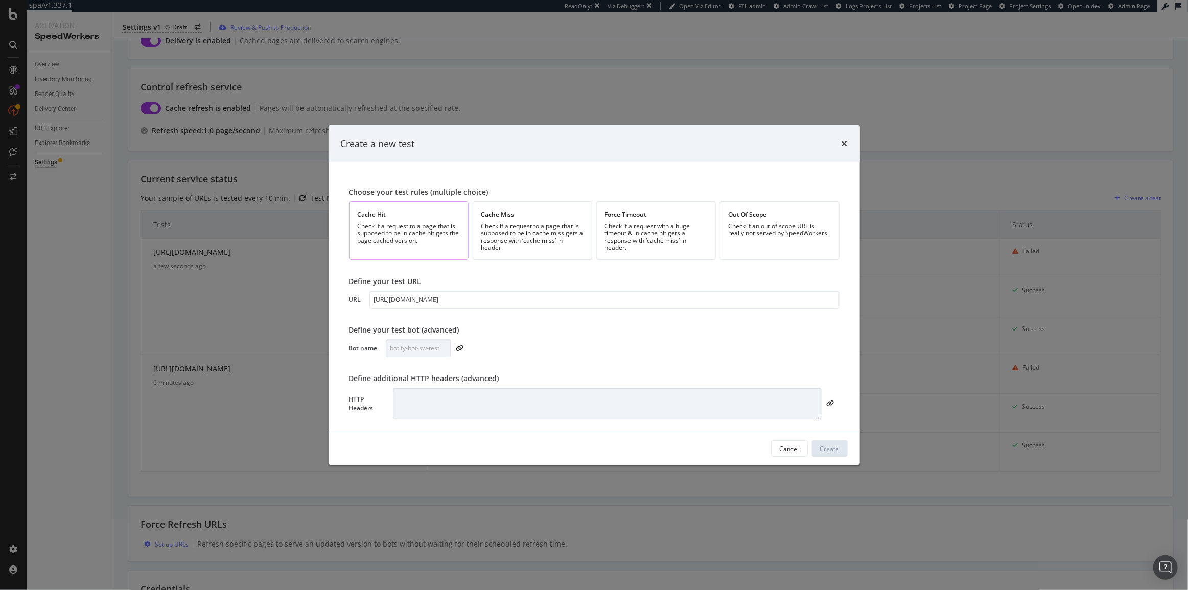
type input "https://www.sephora.ch/p/outrageous-plump---lipgloss-P4023130.html"
click at [416, 250] on div "Cache Hit Check if a request to a page that is supposed to be in cache hit gets…" at bounding box center [409, 230] width 120 height 59
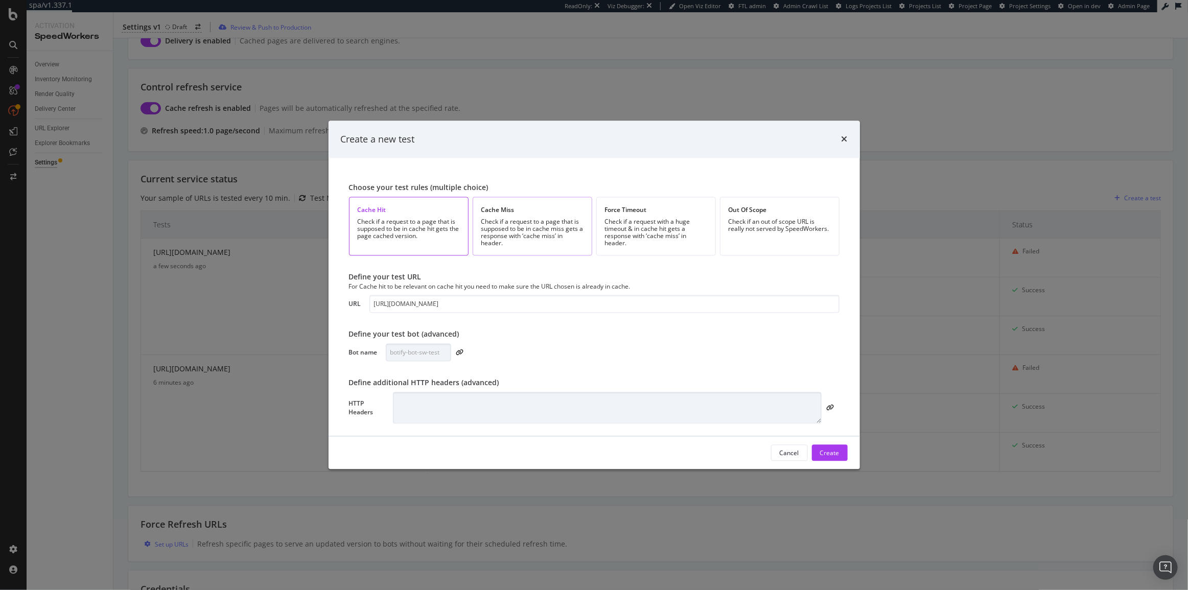
click at [510, 244] on div "Check if a request to a page that is supposed to be in cache miss gets a respon…" at bounding box center [532, 233] width 102 height 29
click at [647, 238] on div "Check if a request with a huge timeout & in cache hit gets a response with ‘cac…" at bounding box center [656, 233] width 102 height 29
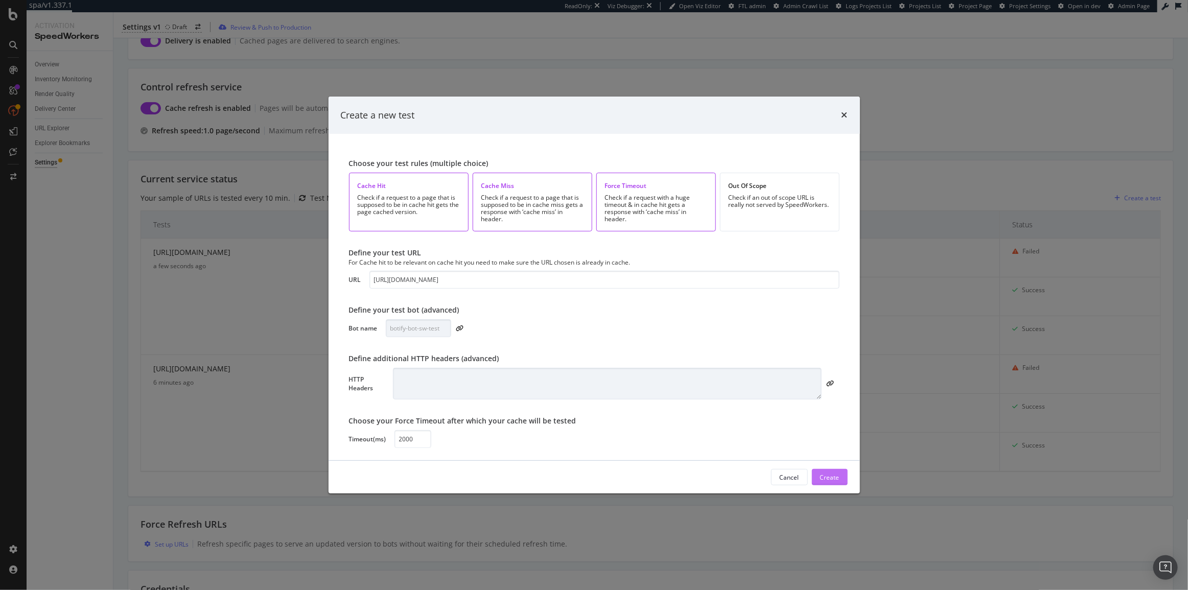
click at [823, 480] on div "Create" at bounding box center [829, 477] width 19 height 9
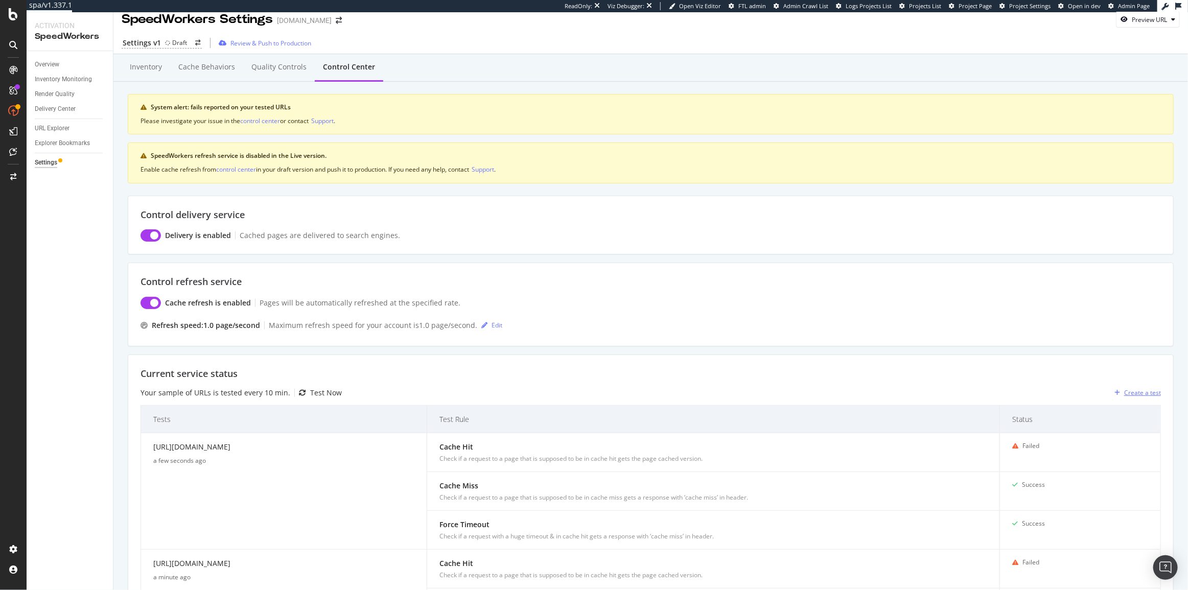
scroll to position [0, 0]
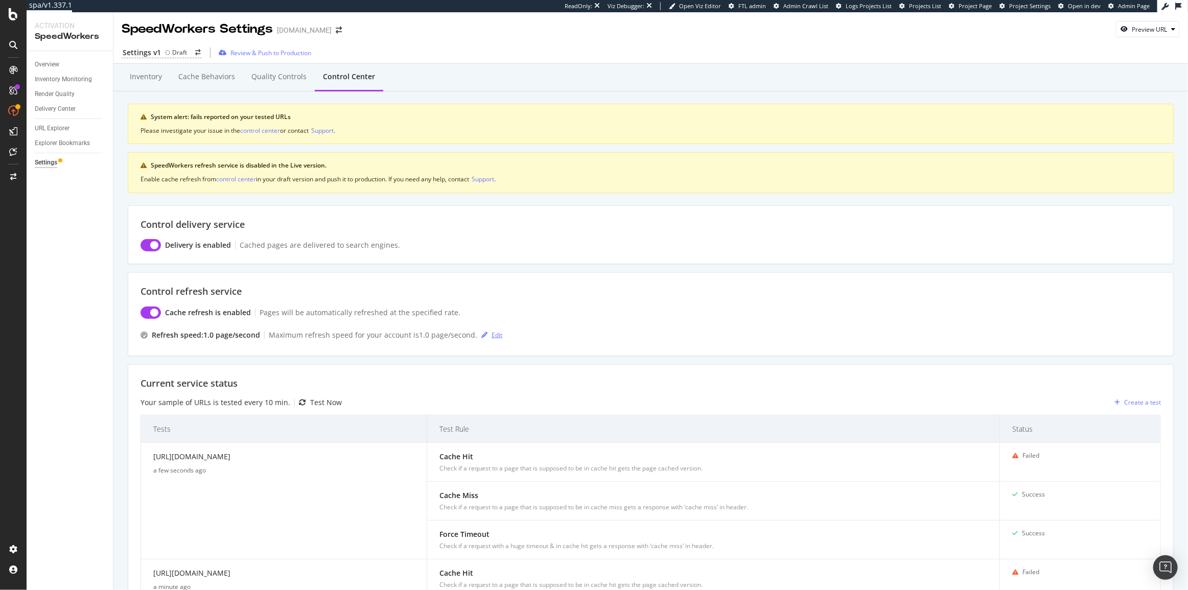
click at [487, 332] on div "button" at bounding box center [484, 335] width 14 height 6
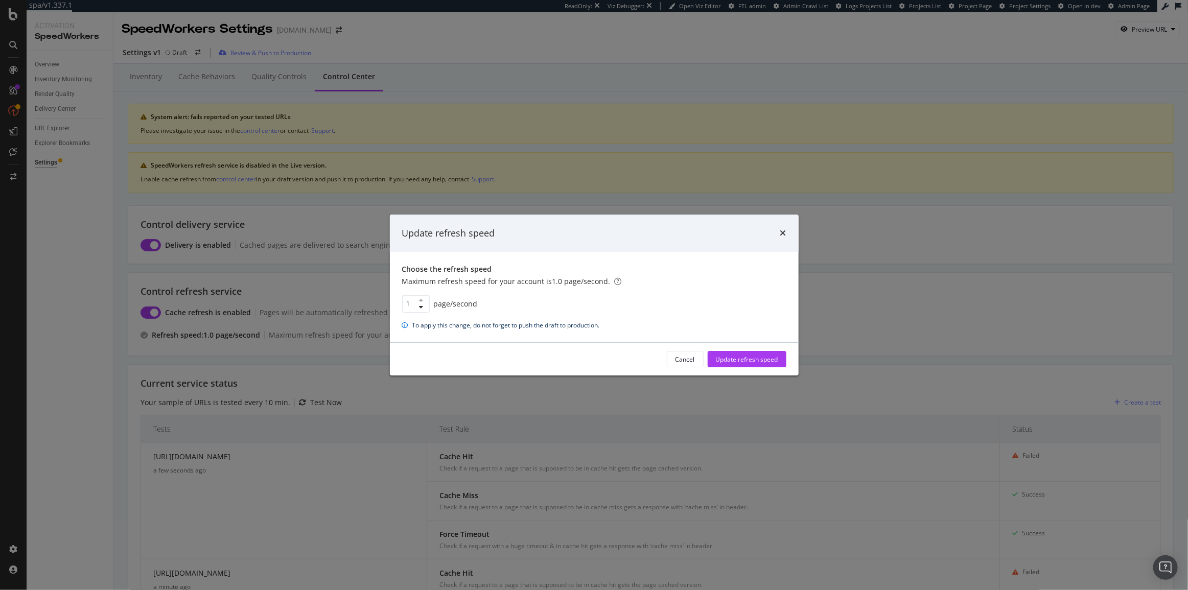
drag, startPoint x: 410, startPoint y: 303, endPoint x: 382, endPoint y: 307, distance: 28.3
click at [383, 307] on div "Update refresh speed Choose the refresh speed Maximum refresh speed for your ac…" at bounding box center [594, 295] width 1188 height 590
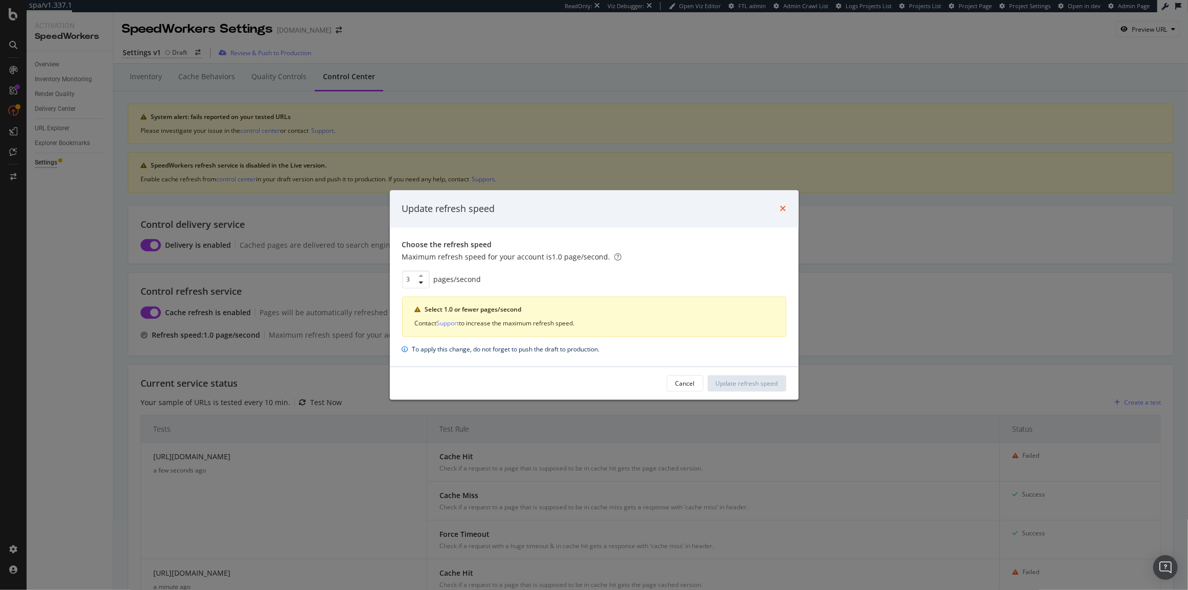
type input "3"
click at [784, 211] on icon "times" at bounding box center [784, 209] width 6 height 8
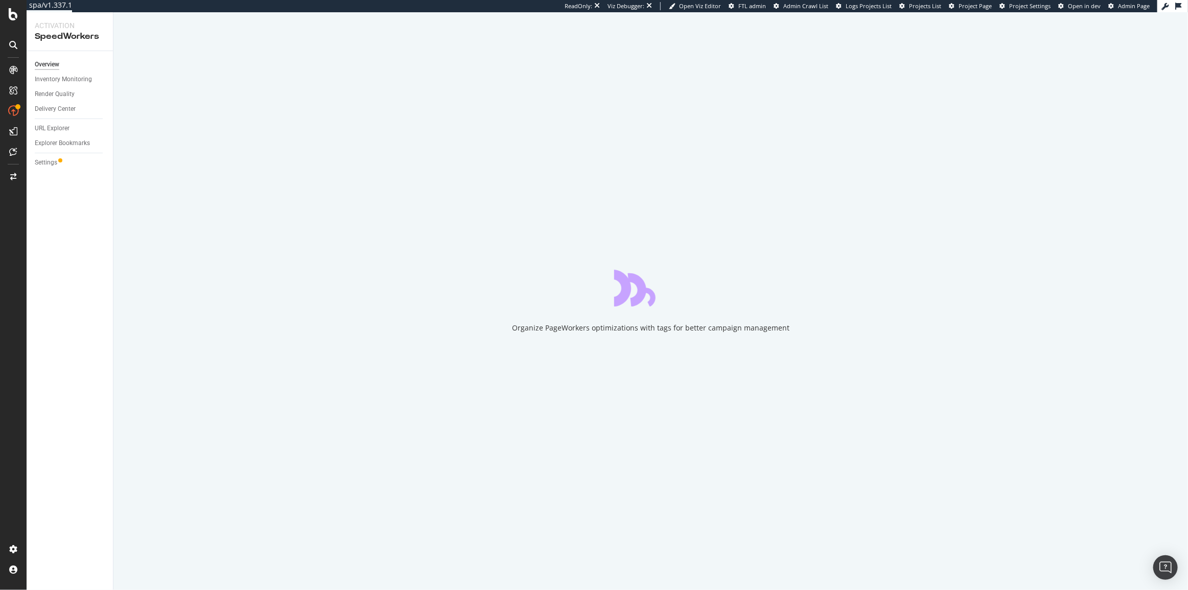
click at [61, 169] on div "Settings" at bounding box center [74, 162] width 78 height 15
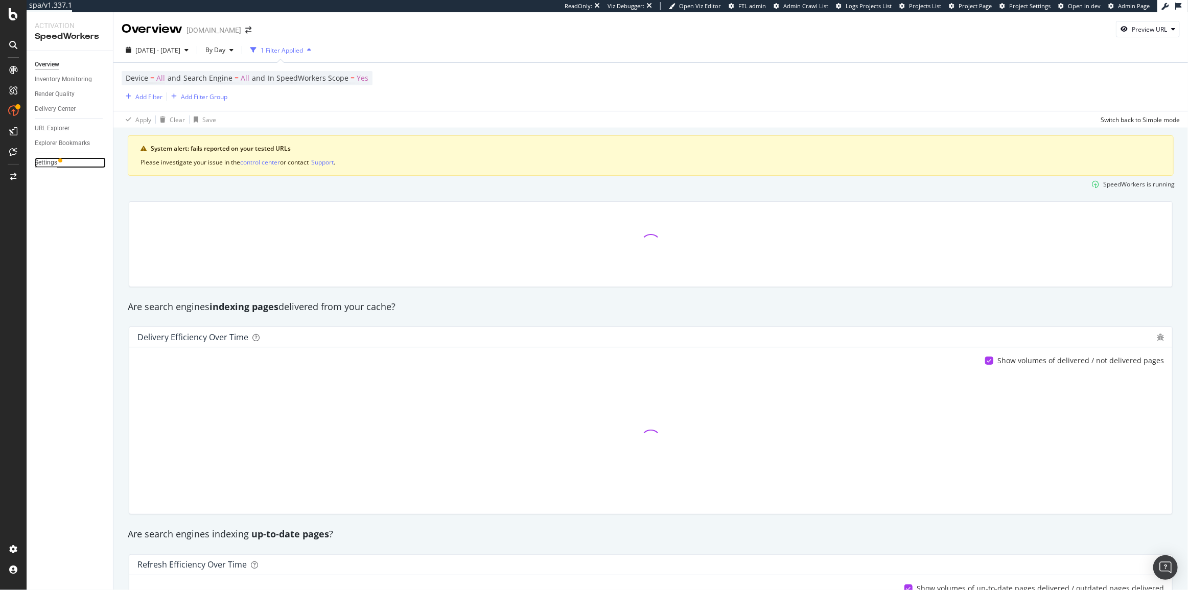
click at [51, 158] on div "Settings" at bounding box center [46, 162] width 22 height 11
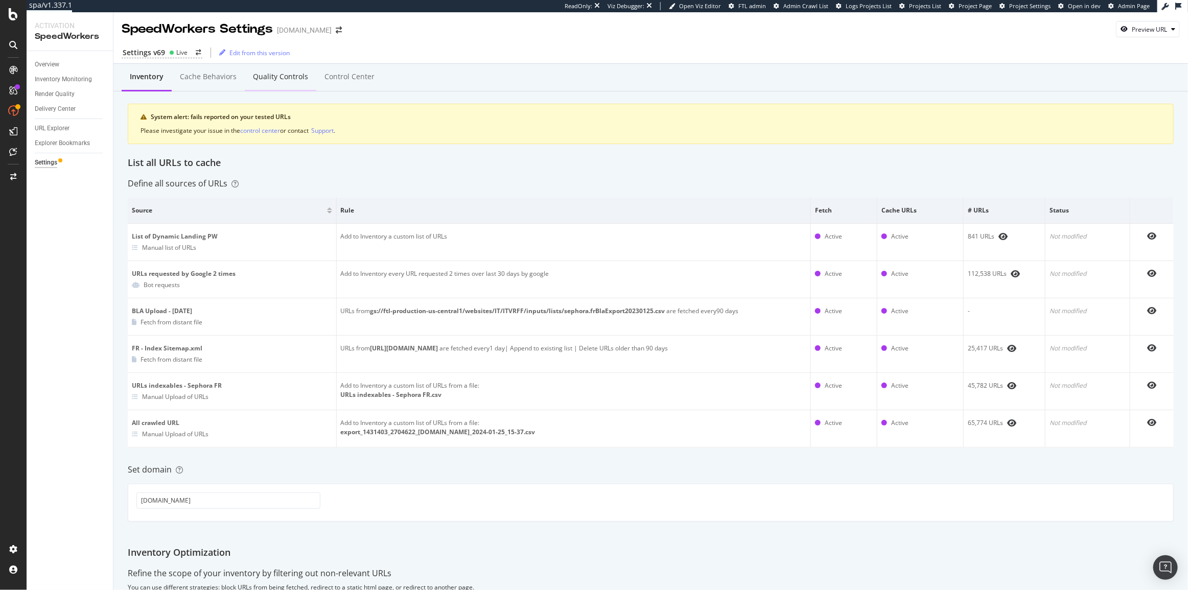
click at [290, 84] on div "Quality Controls" at bounding box center [281, 77] width 72 height 28
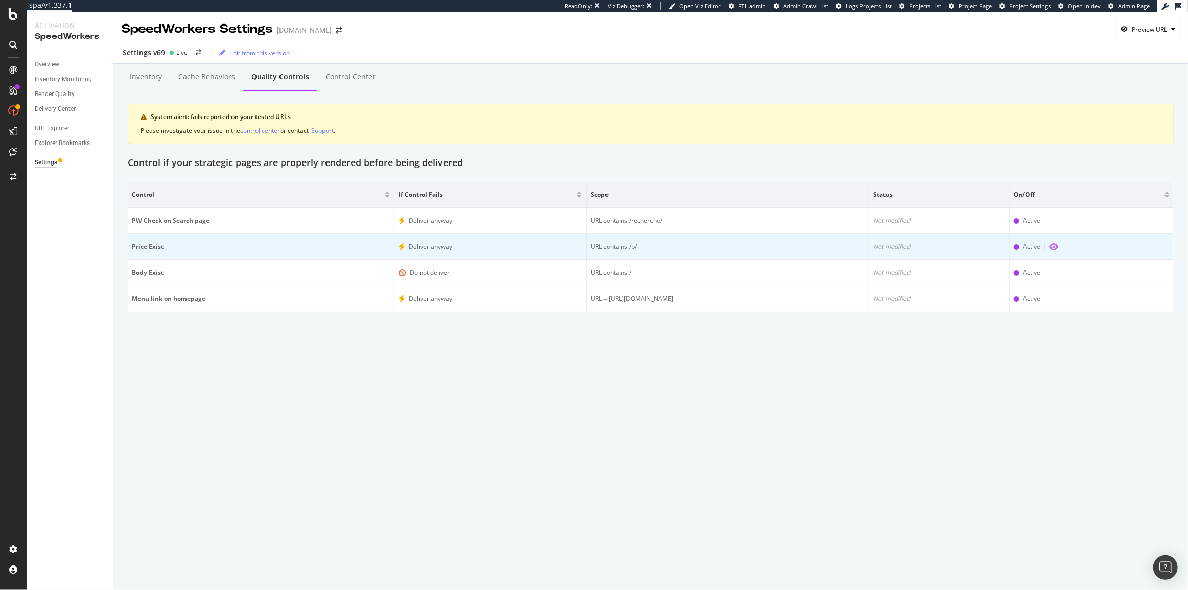
click at [1059, 247] on icon "eye" at bounding box center [1054, 247] width 9 height 8
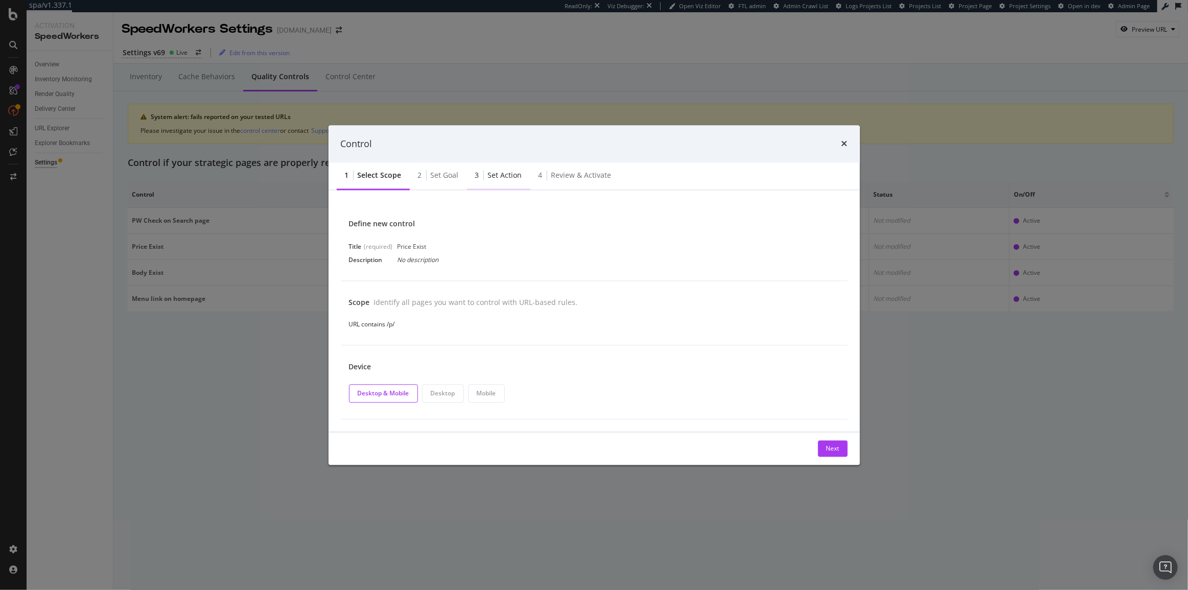
click at [504, 175] on div "Set action" at bounding box center [505, 176] width 34 height 10
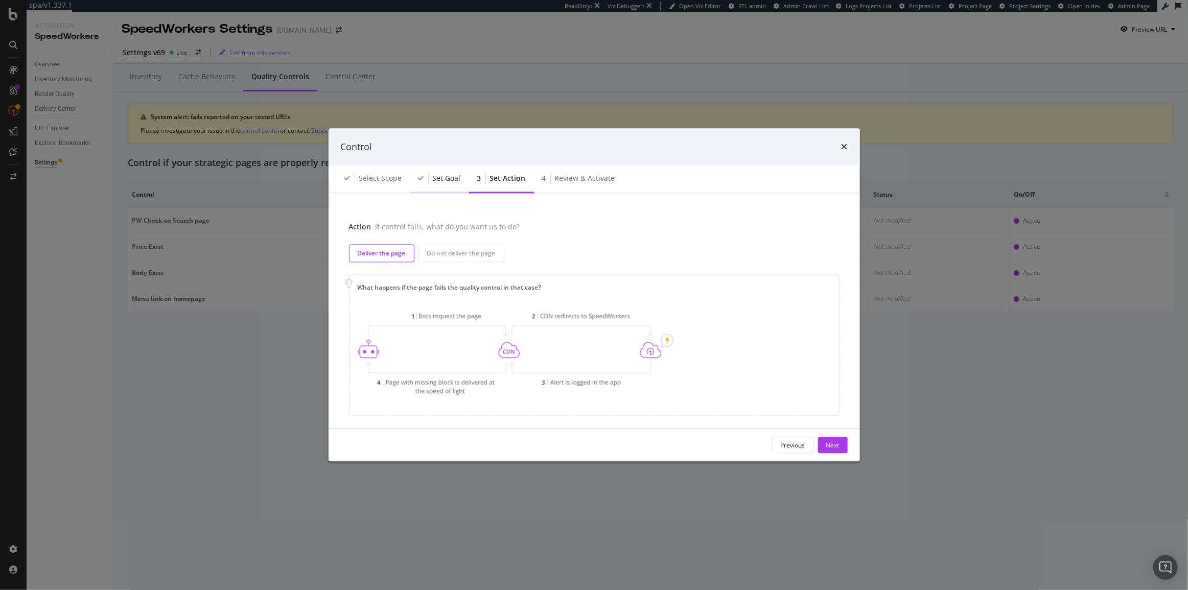
click at [439, 185] on div "Set goal" at bounding box center [439, 180] width 59 height 28
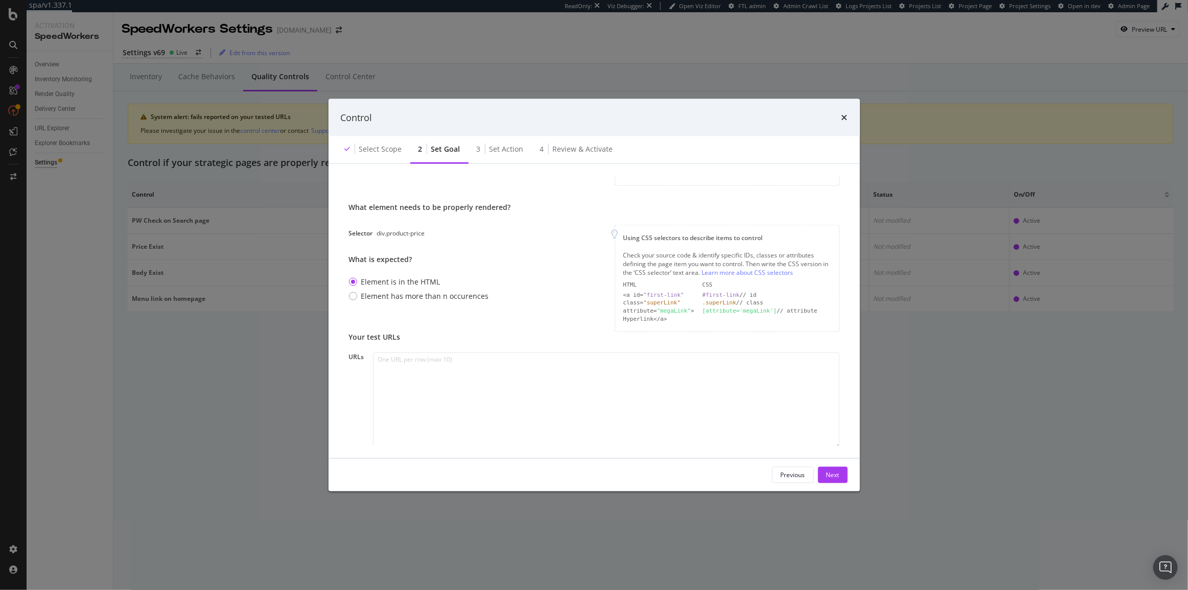
scroll to position [46, 0]
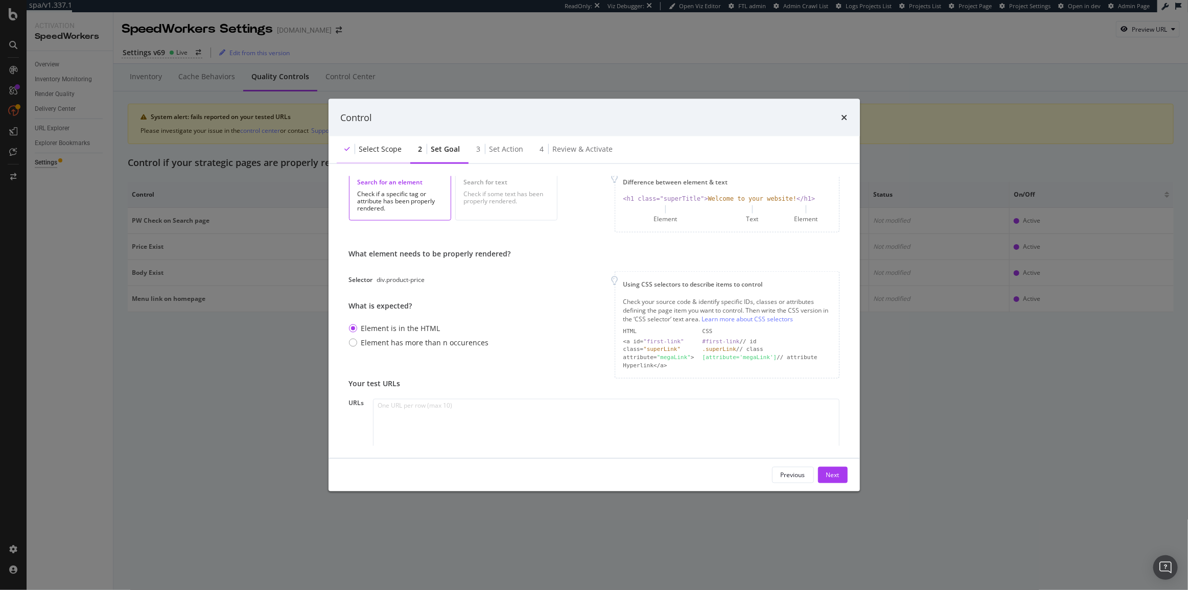
click at [360, 152] on div "Select scope" at bounding box center [380, 149] width 43 height 10
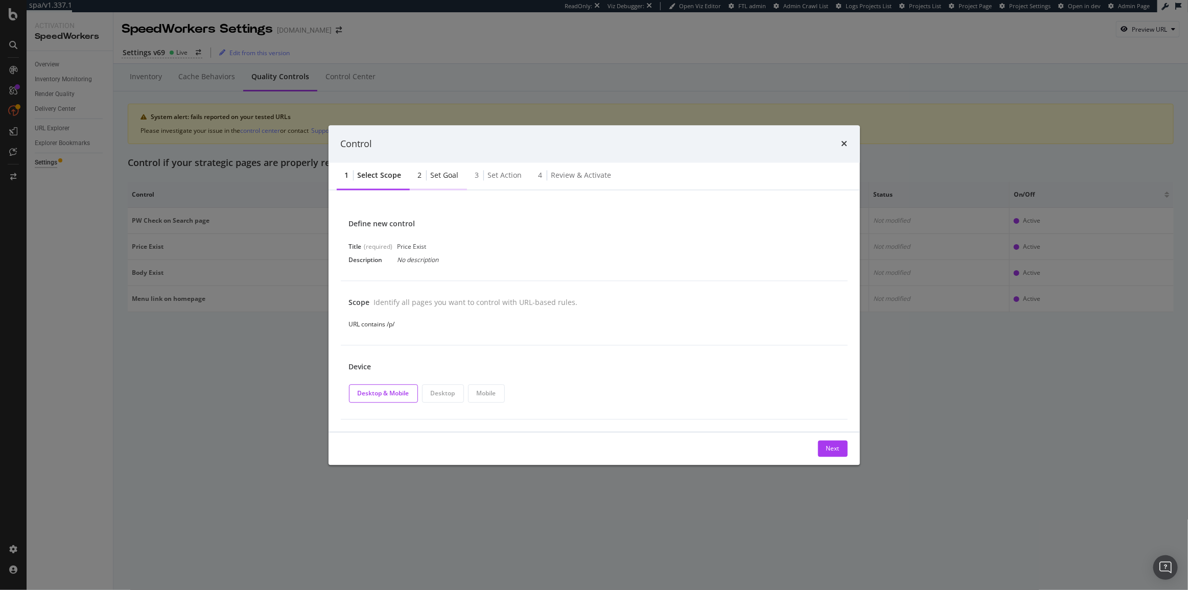
click at [454, 183] on div "2 Set goal" at bounding box center [438, 177] width 57 height 28
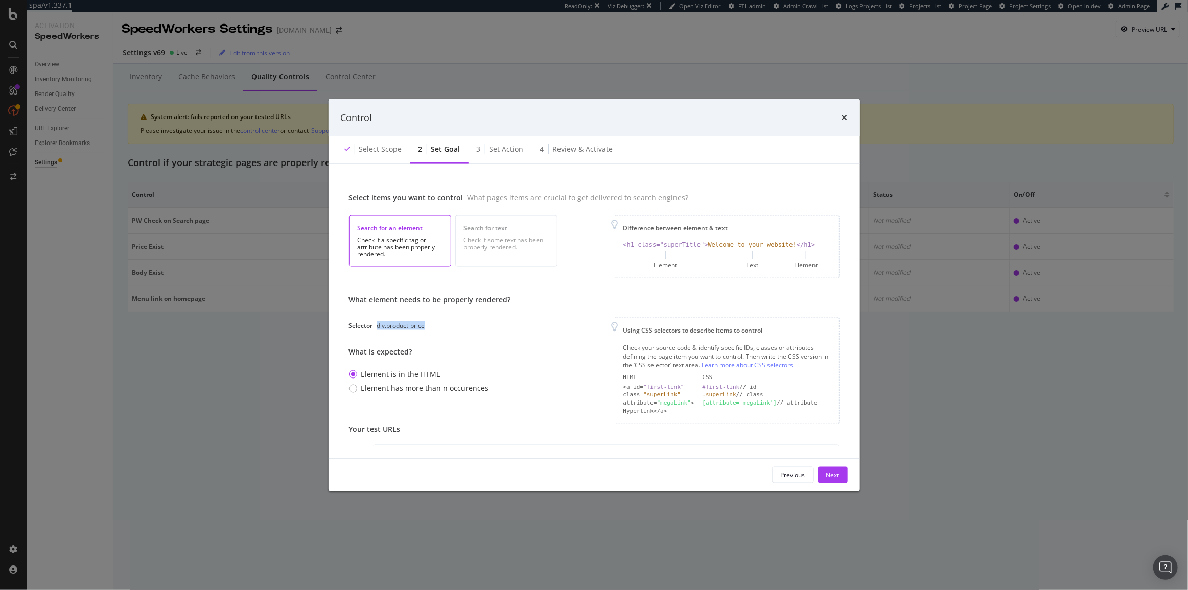
drag, startPoint x: 431, startPoint y: 326, endPoint x: 377, endPoint y: 329, distance: 53.8
click at [377, 329] on div "Selector div.product-price" at bounding box center [430, 326] width 162 height 9
copy div "div.product-price"
click at [844, 119] on icon "times" at bounding box center [845, 117] width 6 height 8
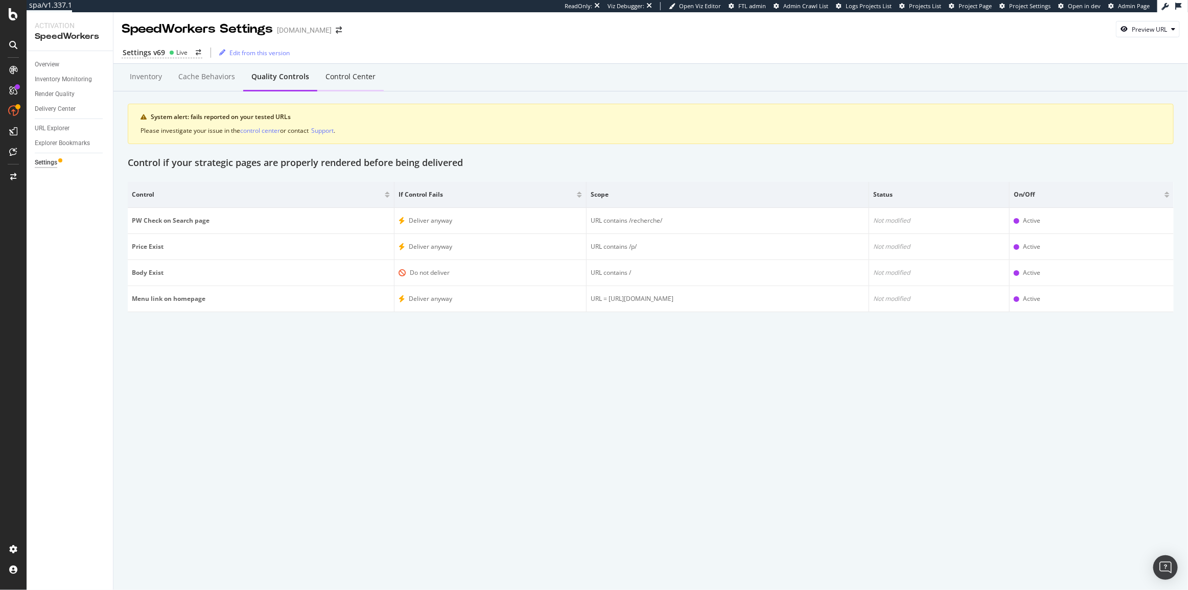
click at [328, 82] on div "Control Center" at bounding box center [350, 77] width 66 height 28
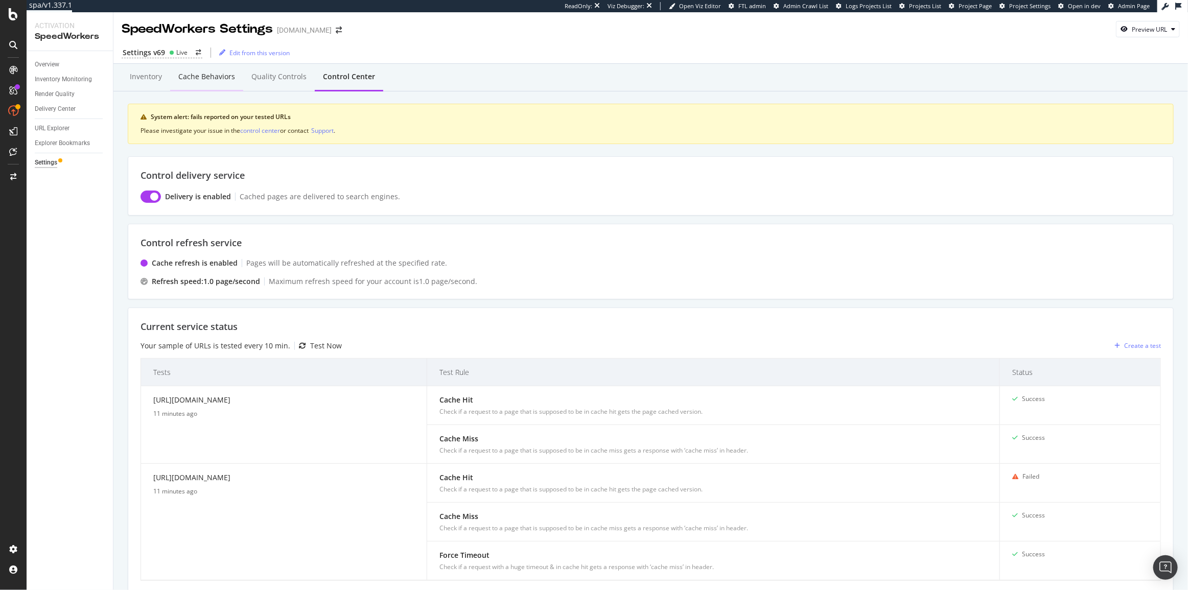
click at [189, 72] on div "Cache behaviors" at bounding box center [206, 77] width 57 height 10
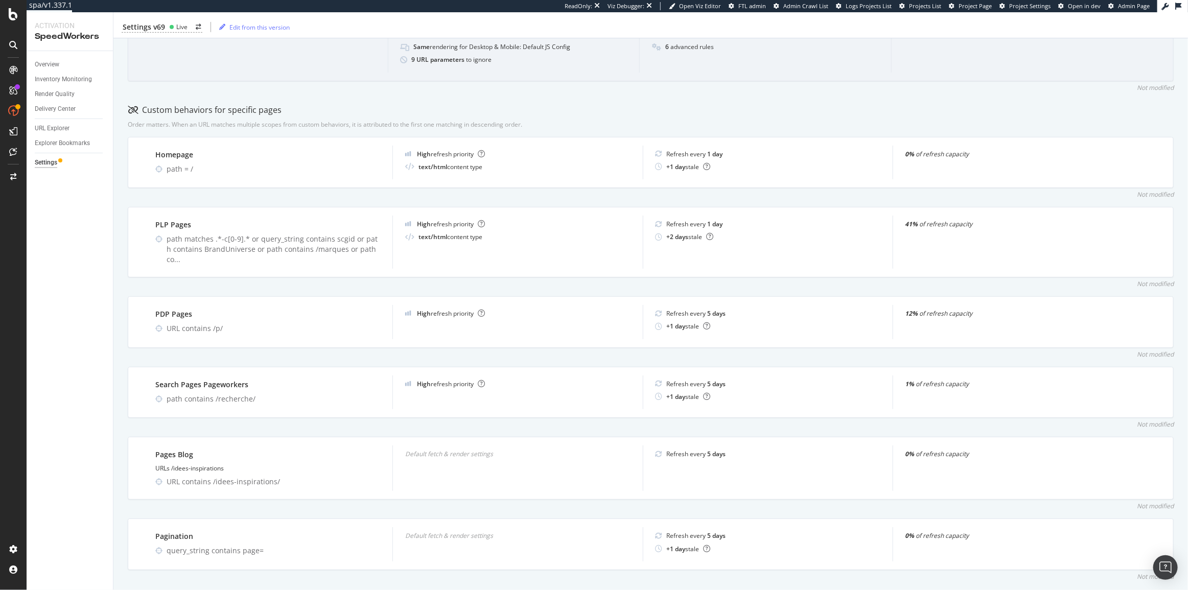
scroll to position [331, 0]
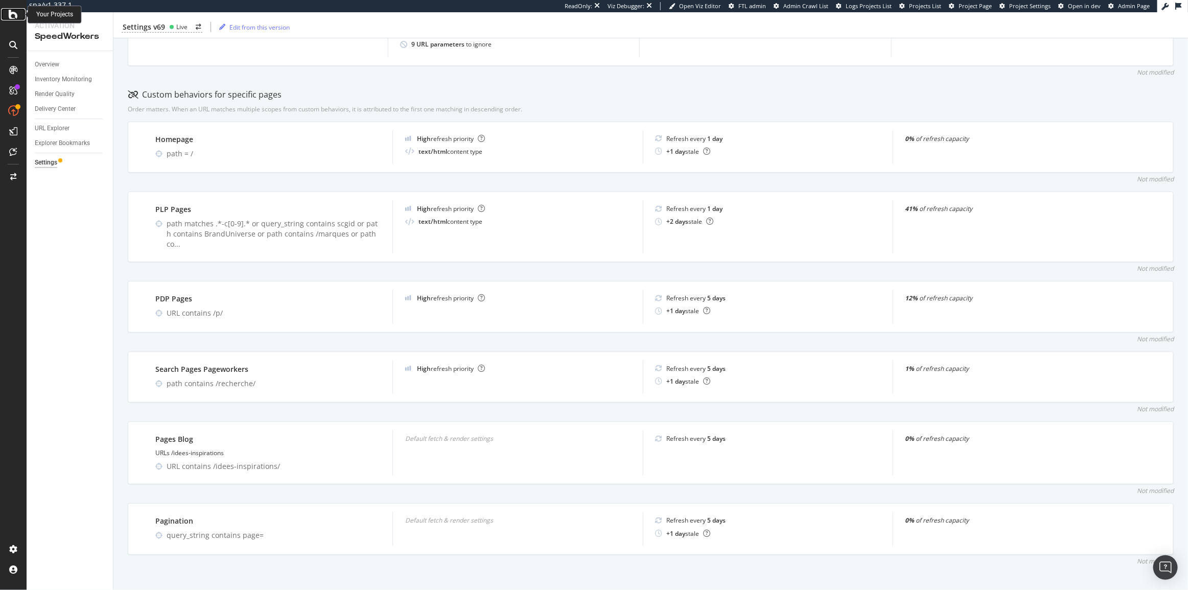
click at [15, 17] on icon at bounding box center [13, 14] width 9 height 12
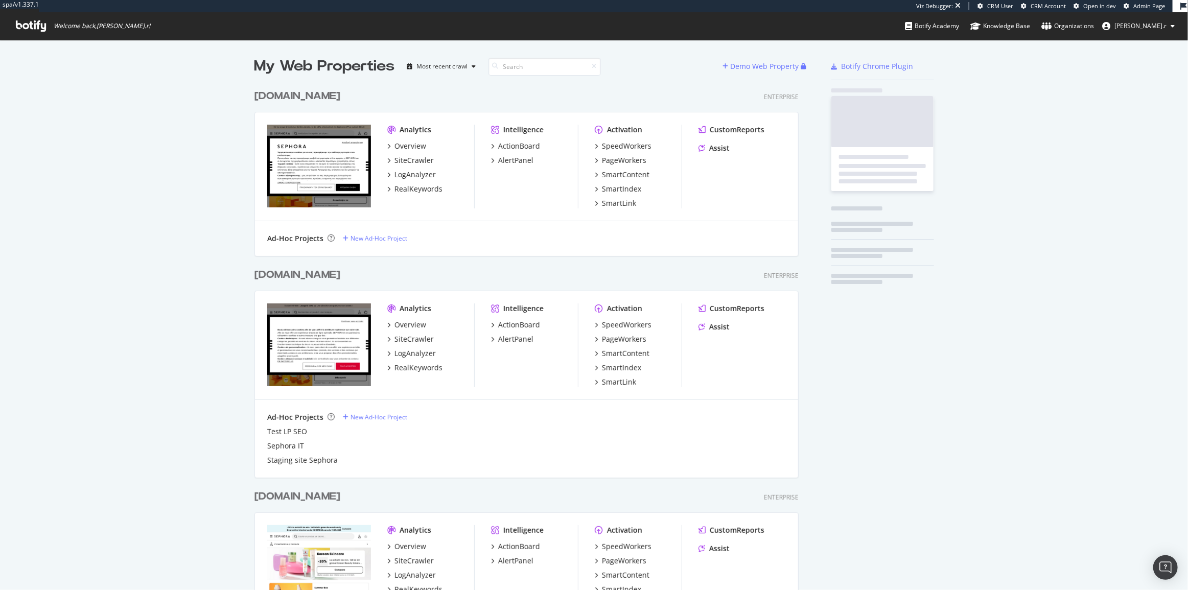
scroll to position [2632, 545]
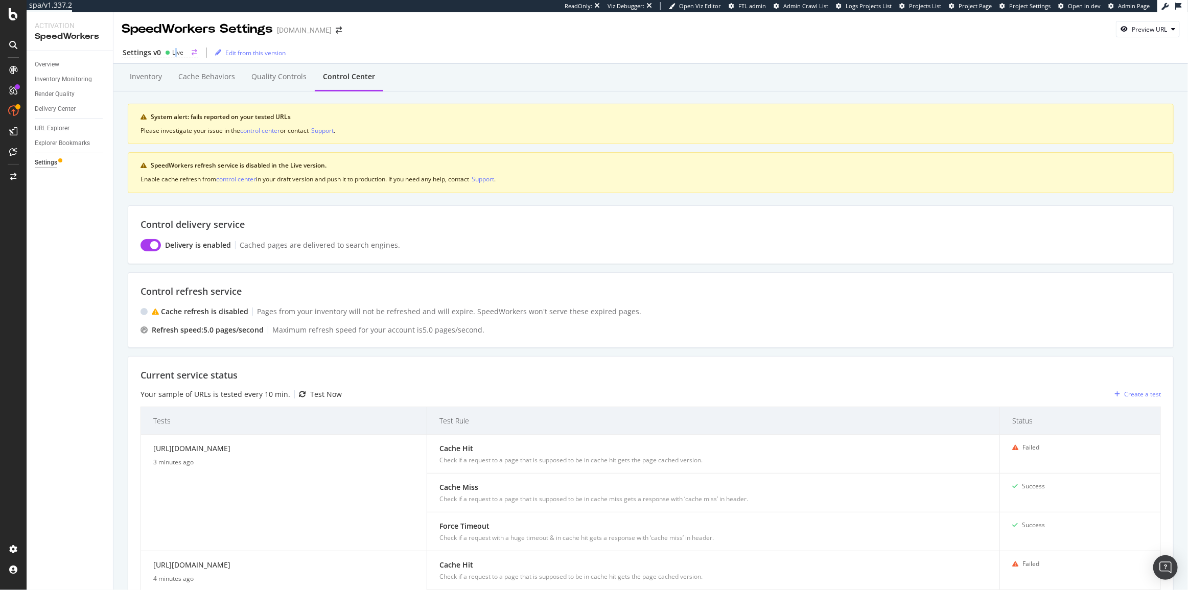
click at [175, 54] on div "Live" at bounding box center [177, 52] width 11 height 9
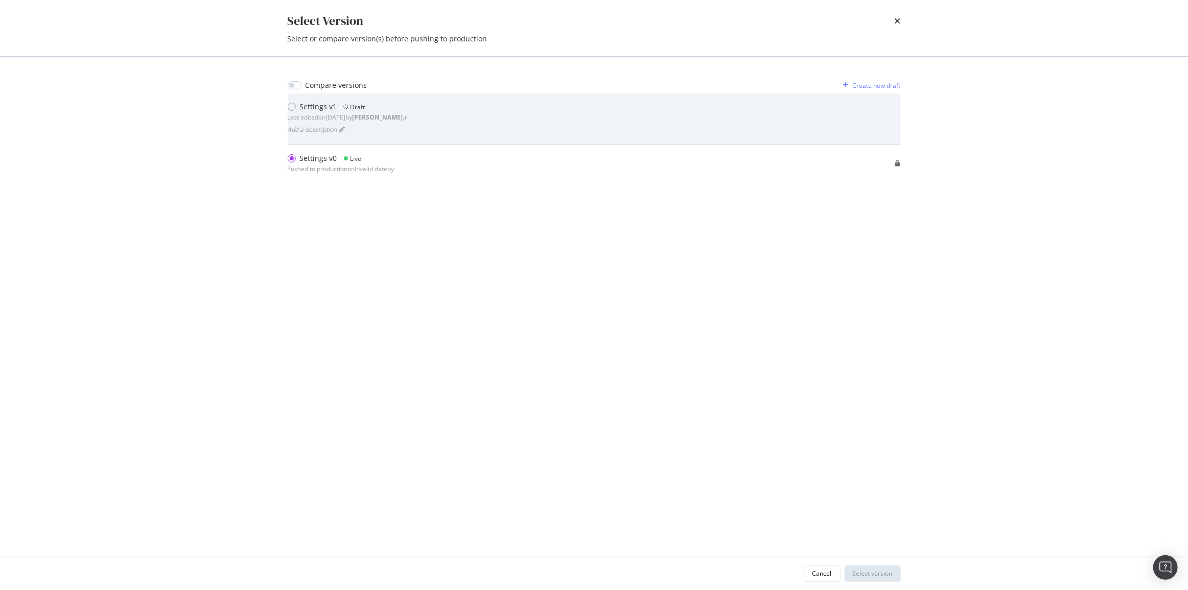
click at [324, 107] on div "Settings v1" at bounding box center [318, 107] width 37 height 10
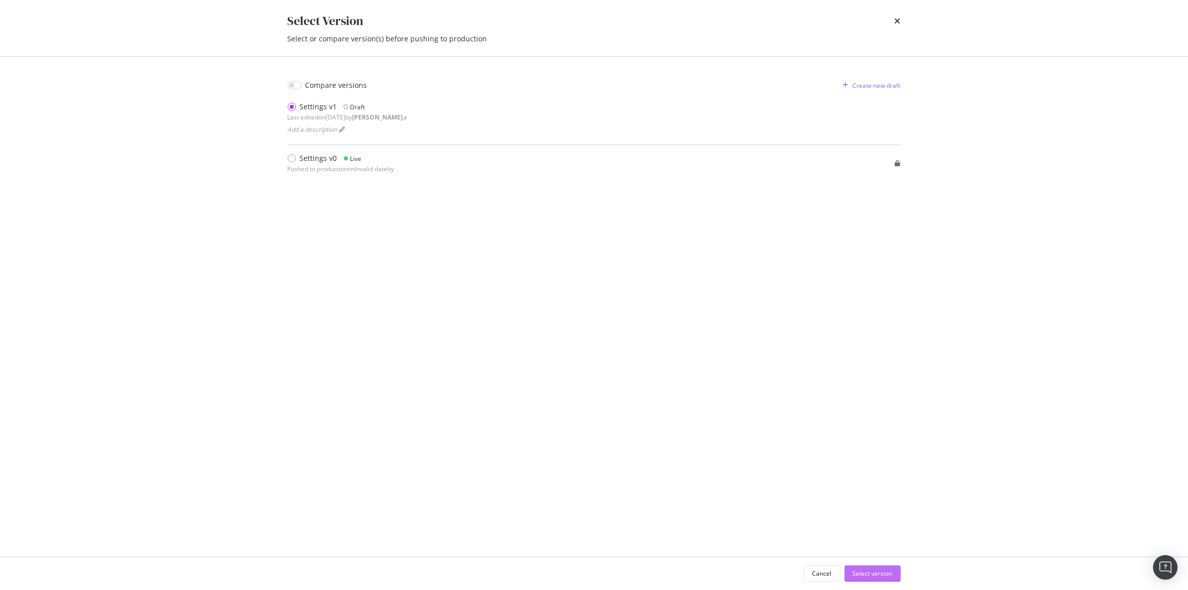
click at [888, 576] on div "Select version" at bounding box center [873, 573] width 40 height 9
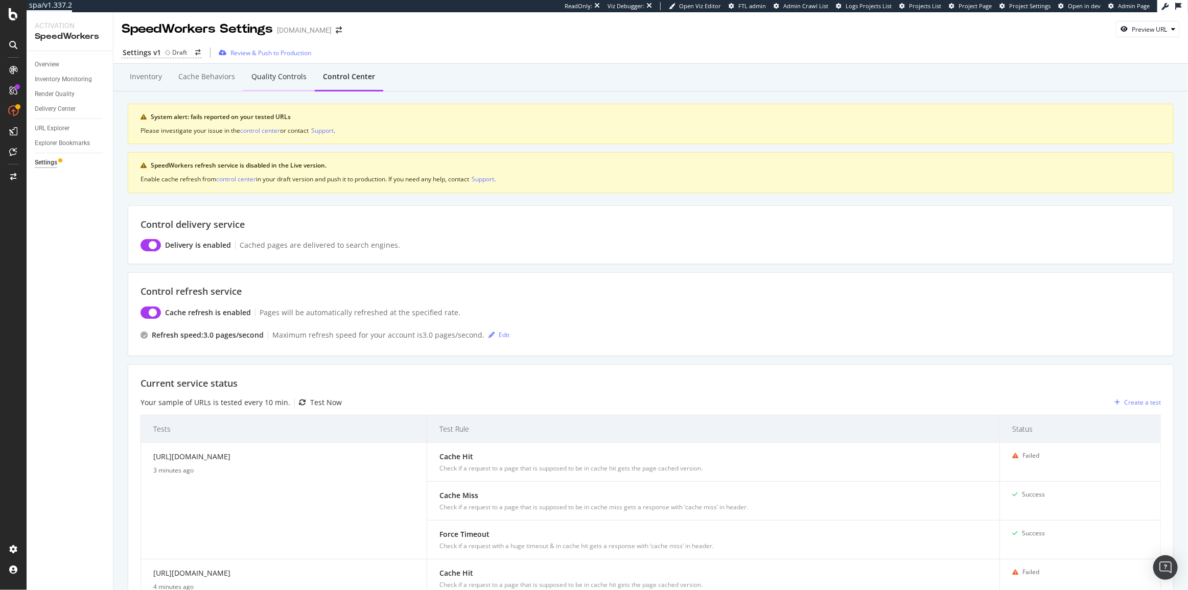
click at [272, 78] on div "Quality Controls" at bounding box center [278, 77] width 55 height 10
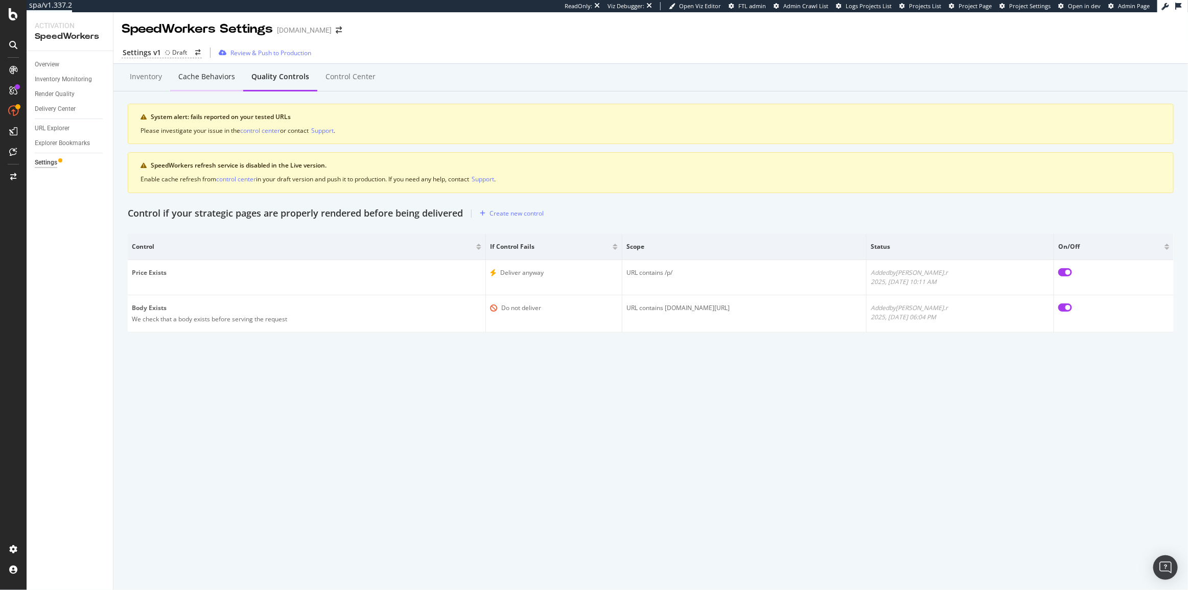
click at [215, 78] on div "Cache behaviors" at bounding box center [206, 77] width 57 height 10
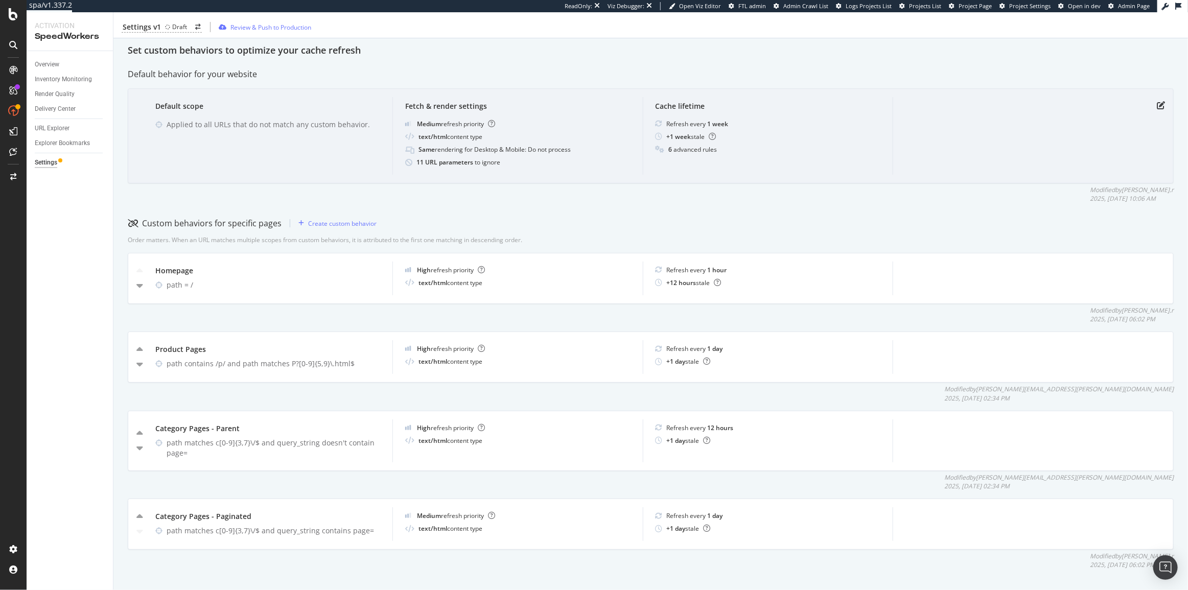
scroll to position [228, 0]
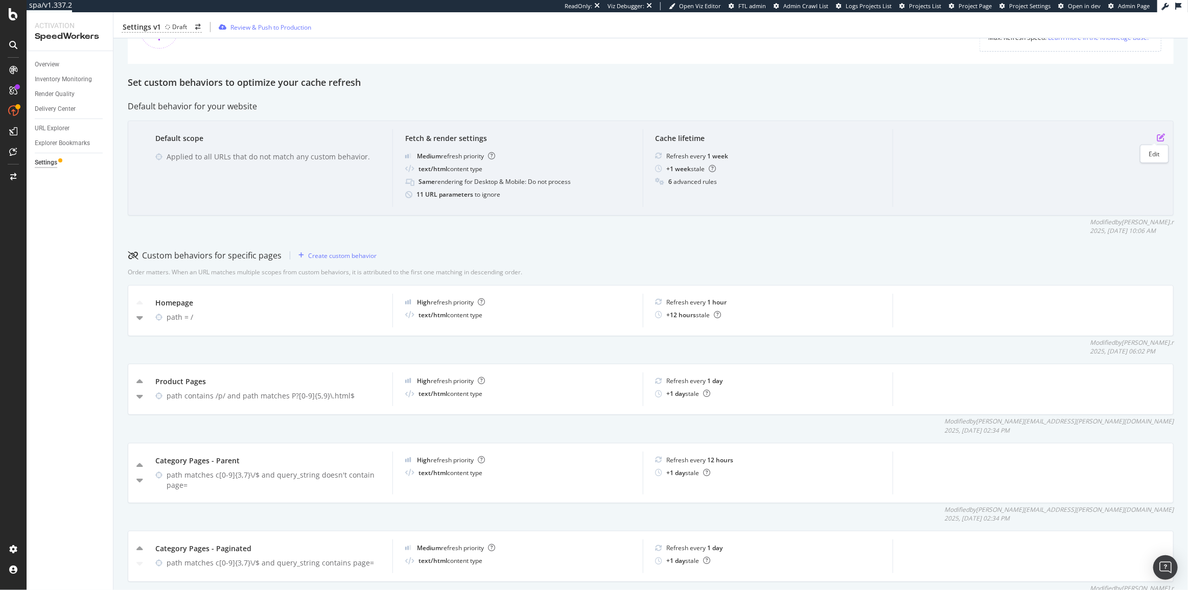
click at [1157, 138] on icon "pen-to-square" at bounding box center [1161, 137] width 8 height 8
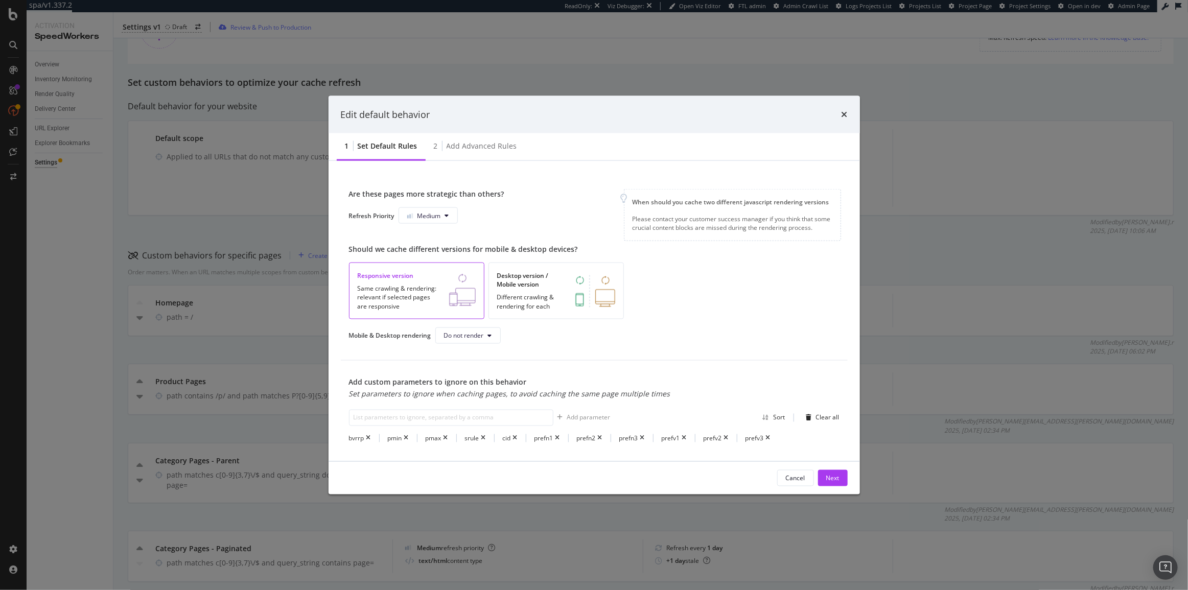
scroll to position [186, 0]
click at [470, 330] on span "Do not render" at bounding box center [464, 334] width 40 height 9
click at [474, 395] on span "Default JS Config" at bounding box center [474, 391] width 59 height 9
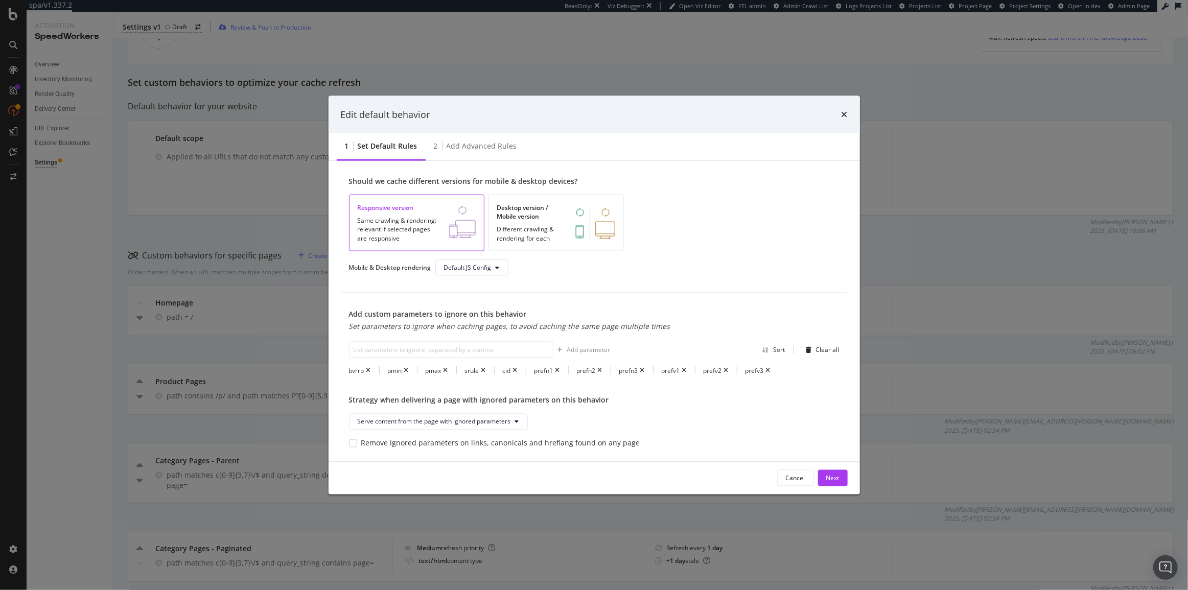
scroll to position [274, 0]
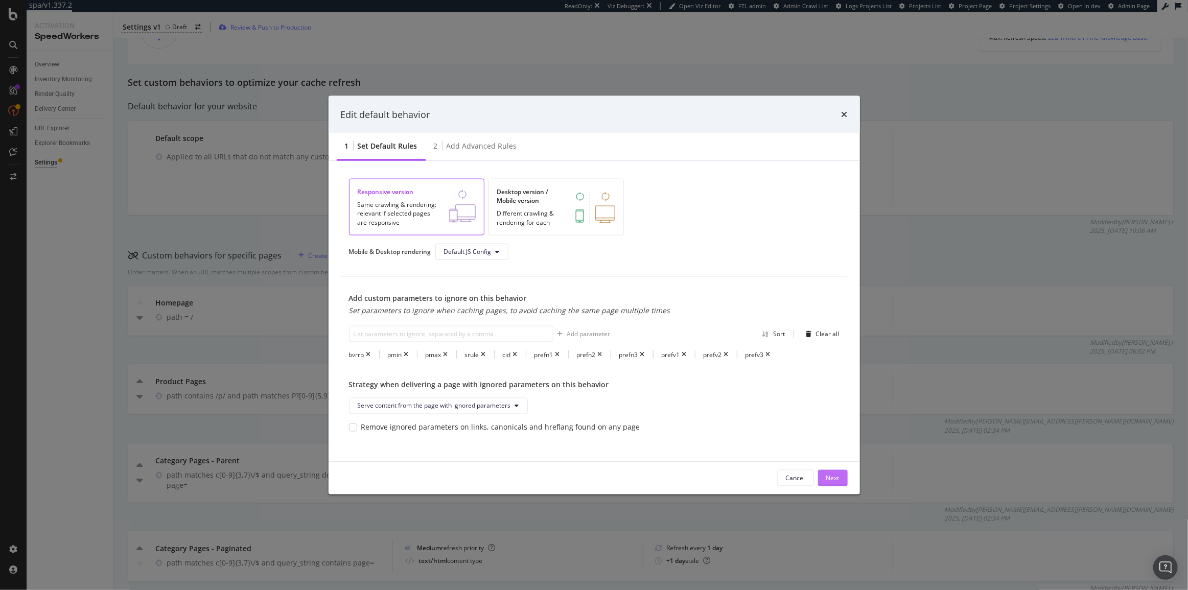
drag, startPoint x: 848, startPoint y: 486, endPoint x: 842, endPoint y: 481, distance: 7.8
click at [847, 485] on div "Cancel Next" at bounding box center [595, 478] width 532 height 33
click at [841, 480] on button "Next" at bounding box center [833, 478] width 30 height 16
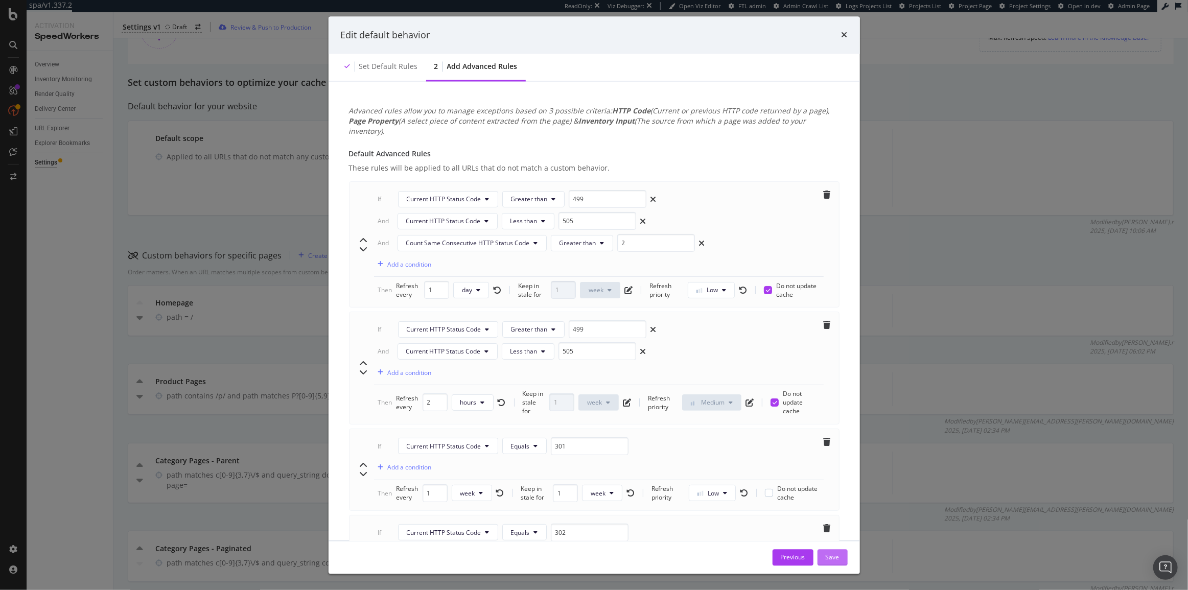
click at [834, 562] on div "Save" at bounding box center [833, 557] width 14 height 9
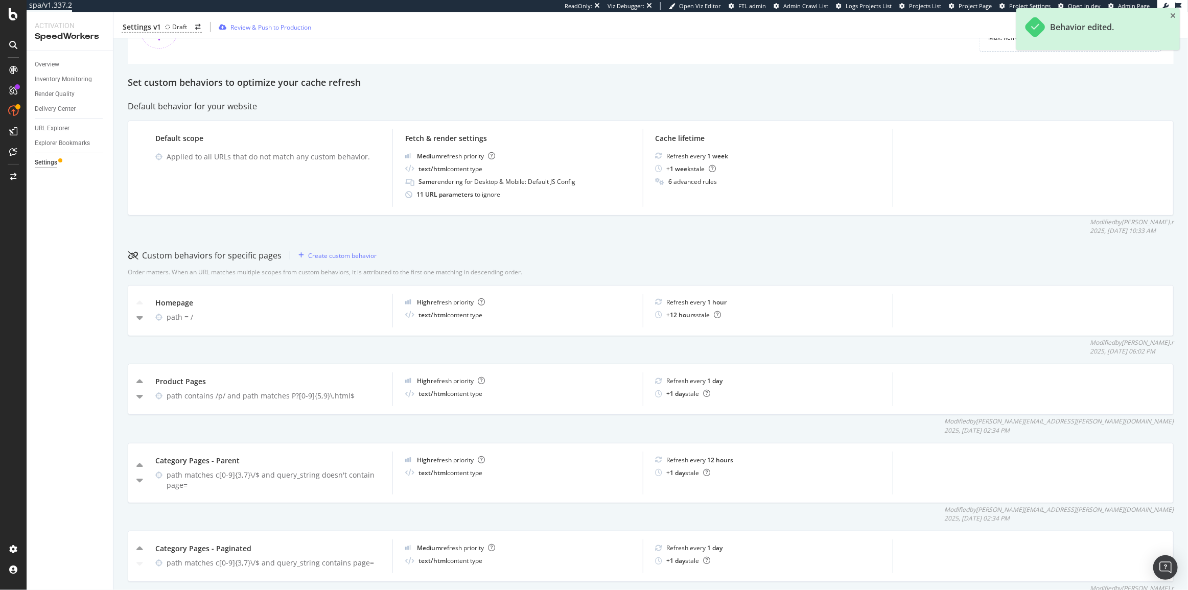
click at [543, 89] on div "Inventory Cache behaviors Quality Controls Control Center System alert: fails r…" at bounding box center [650, 236] width 1075 height 802
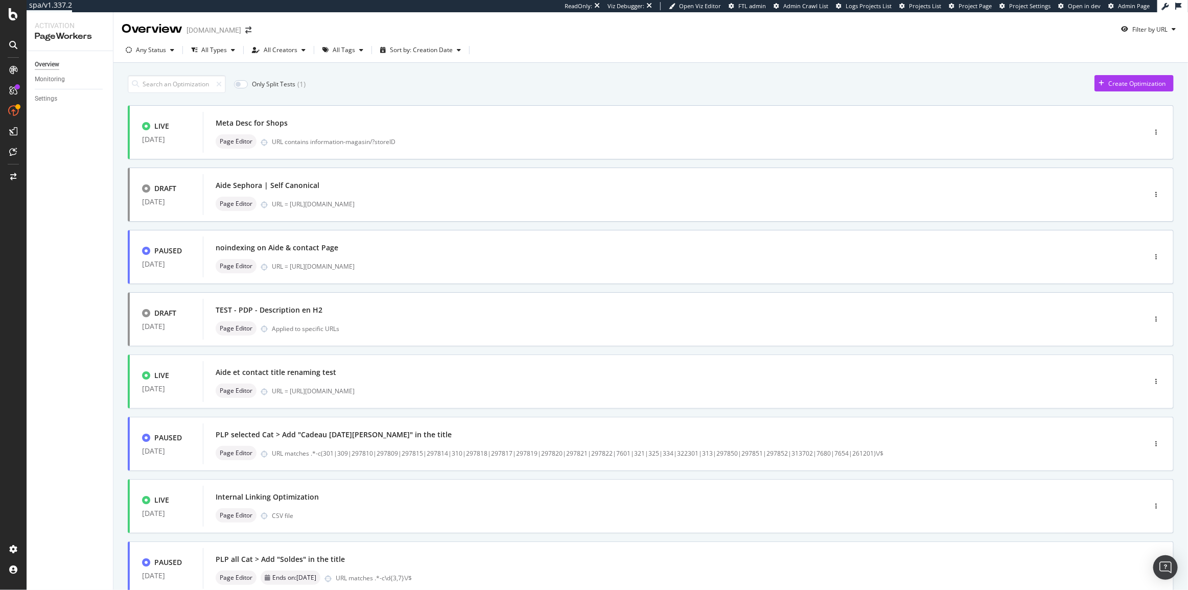
click at [434, 72] on div "Only Split Tests ( 1 ) Create Optimization LIVE [DATE] Meta Desc for Shops Page…" at bounding box center [651, 410] width 1046 height 681
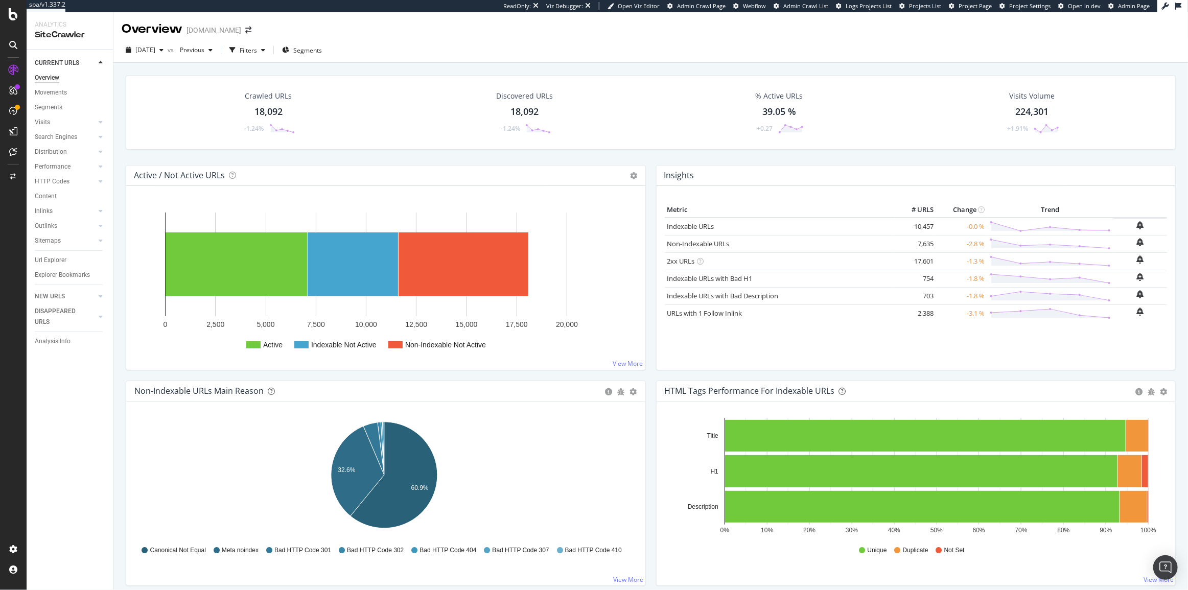
drag, startPoint x: 430, startPoint y: 38, endPoint x: 408, endPoint y: 57, distance: 29.4
click at [430, 38] on div "[DATE] vs Previous Filters Segments" at bounding box center [650, 50] width 1075 height 25
click at [52, 151] on div "Distribution" at bounding box center [51, 152] width 32 height 11
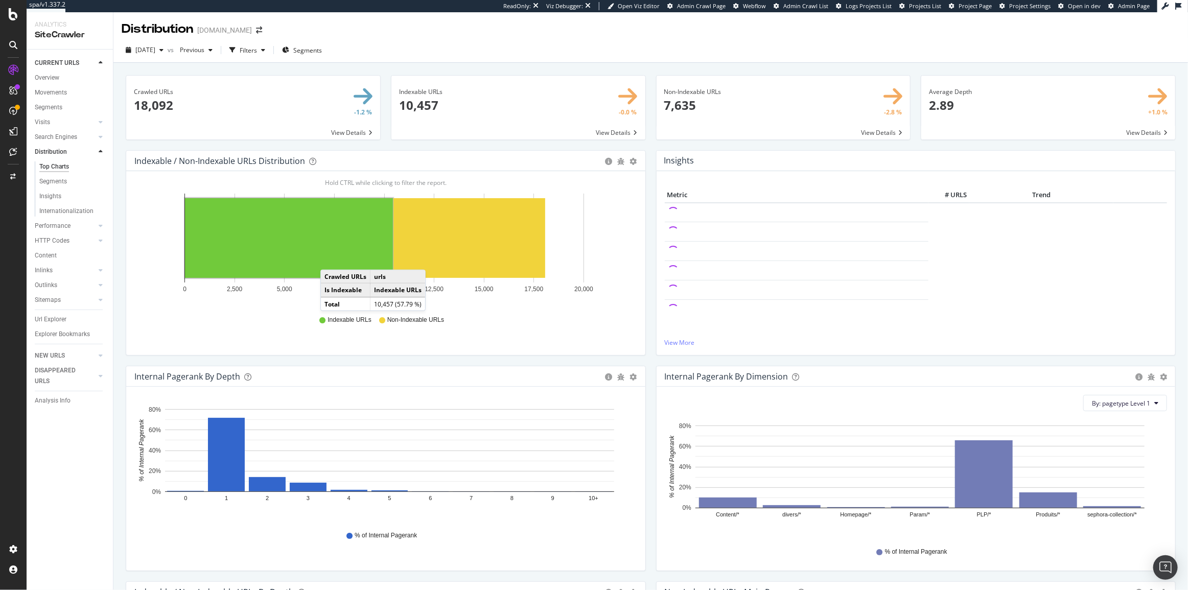
click at [330, 259] on rect "A chart." at bounding box center [289, 238] width 208 height 80
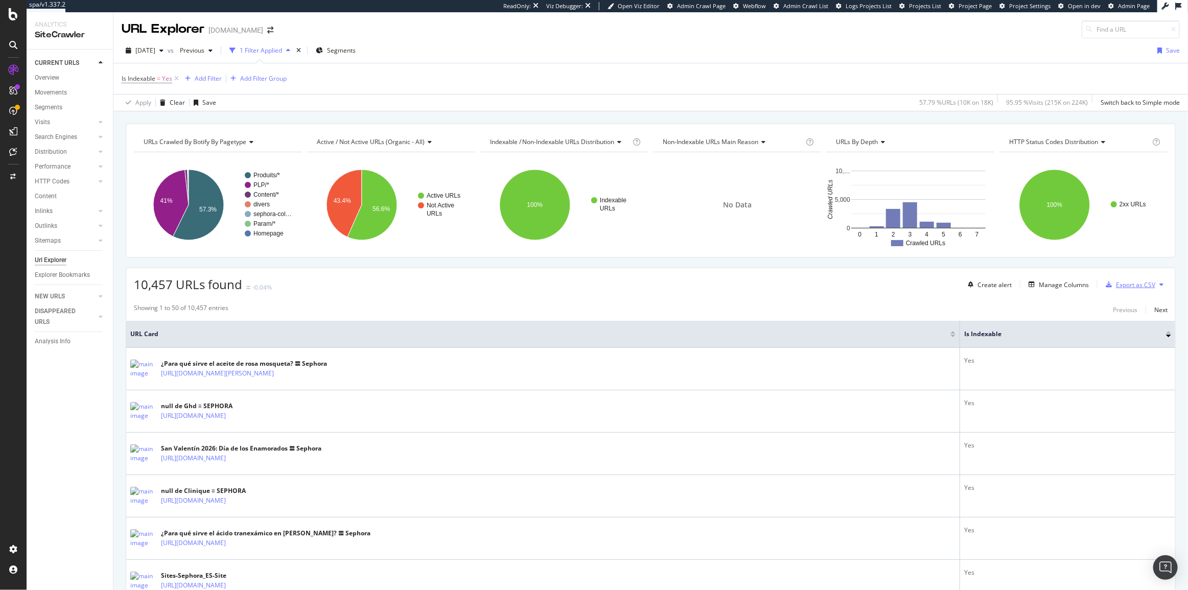
click at [1108, 284] on div "button" at bounding box center [1109, 285] width 14 height 6
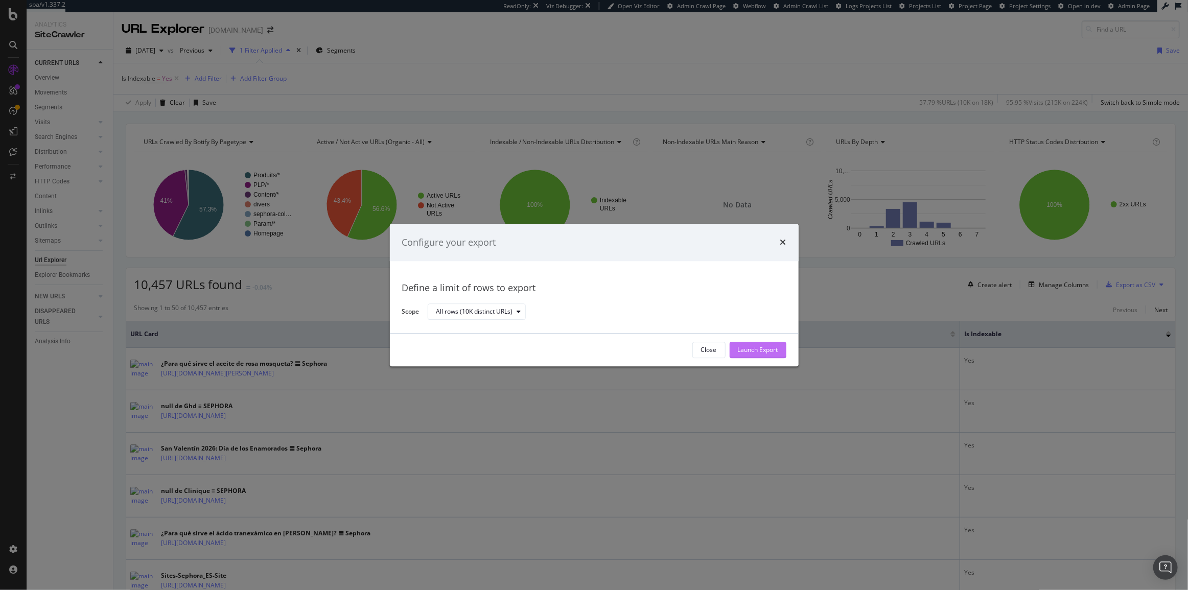
click at [759, 352] on div "Launch Export" at bounding box center [758, 350] width 40 height 9
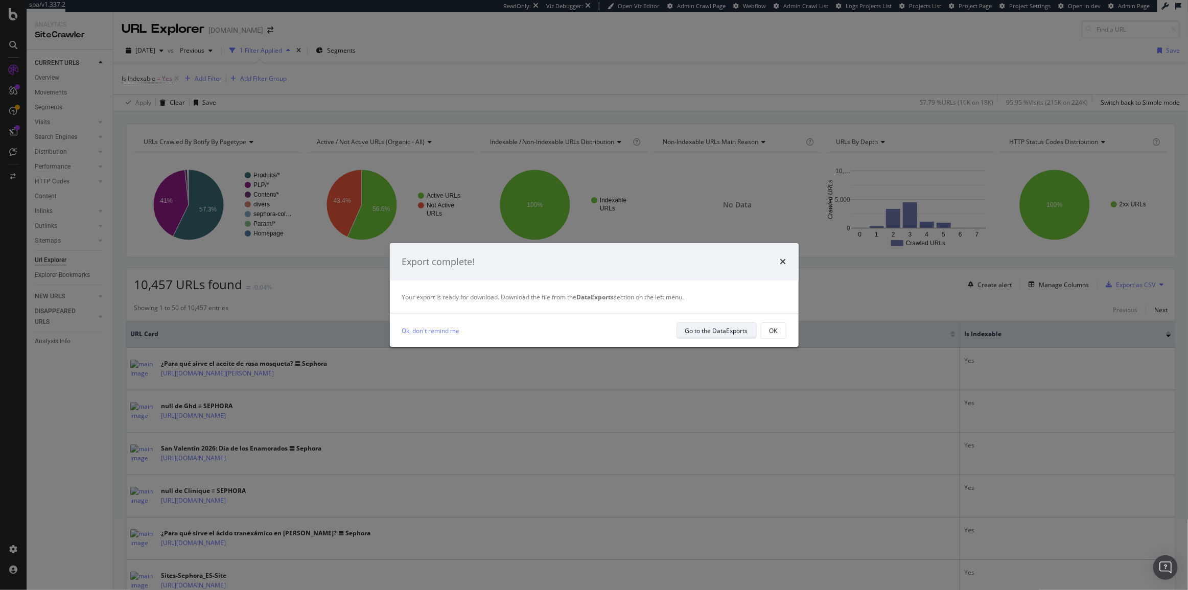
click at [738, 328] on div "Go to the DataExports" at bounding box center [716, 331] width 63 height 9
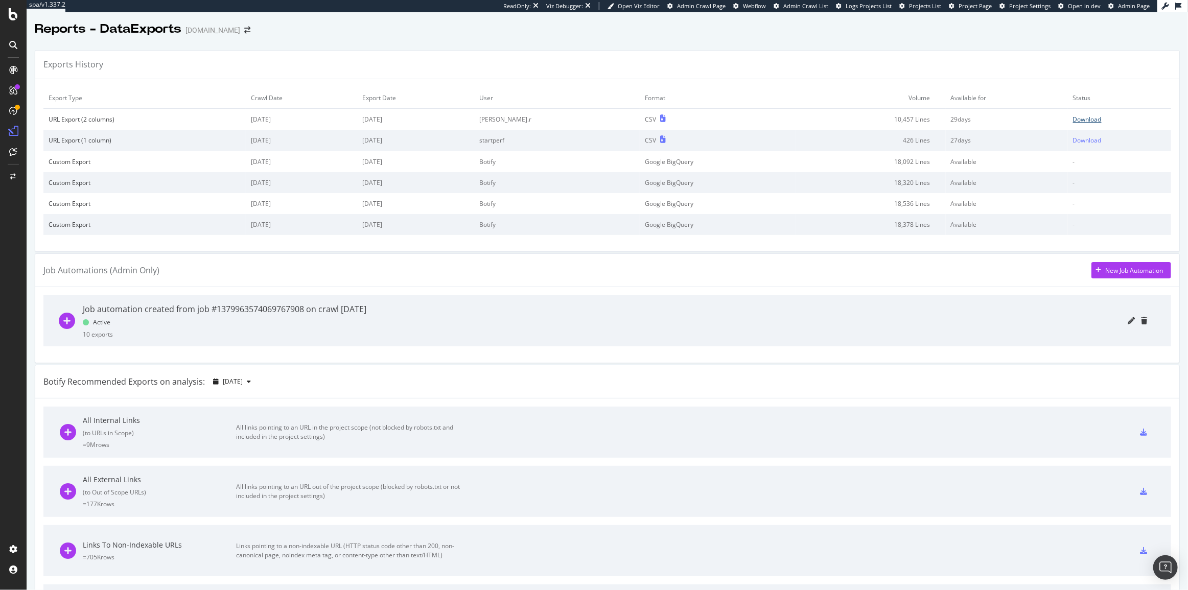
click at [1073, 117] on div "Download" at bounding box center [1087, 119] width 29 height 9
click at [393, 37] on div "Reports - DataExports www.sephora.es" at bounding box center [608, 25] width 1162 height 26
click at [462, 51] on div "Exports History Export Type Crawl Date Export Date User Format Volume Available…" at bounding box center [608, 560] width 1162 height 1036
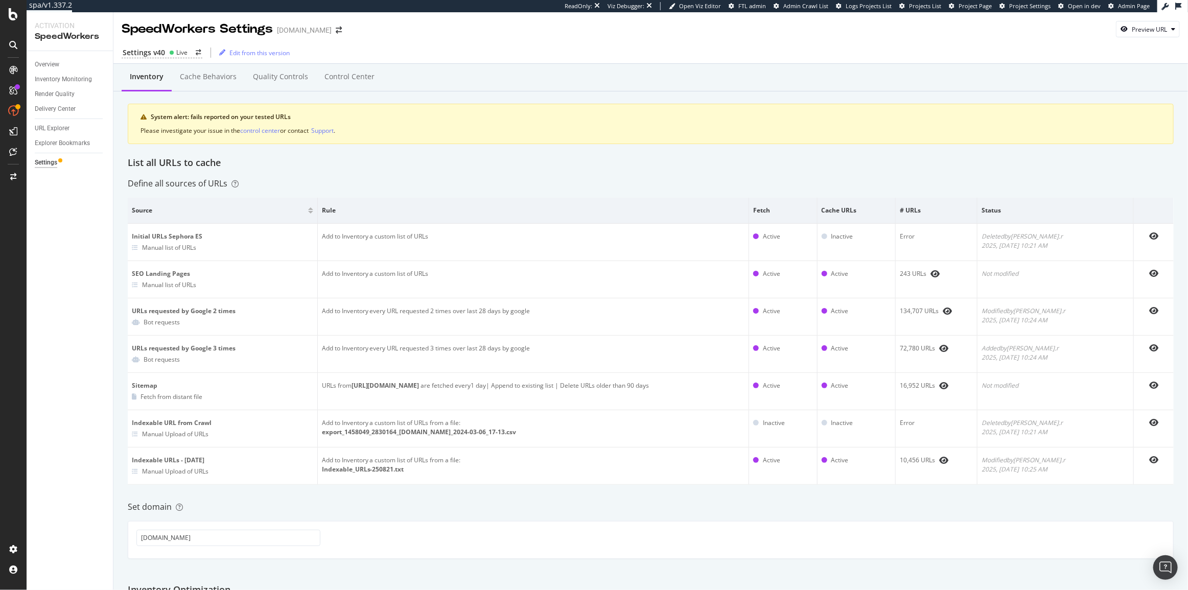
drag, startPoint x: 538, startPoint y: 61, endPoint x: 532, endPoint y: 61, distance: 6.2
click at [538, 61] on div "Settings v40 Live Edit from this version" at bounding box center [650, 52] width 1075 height 21
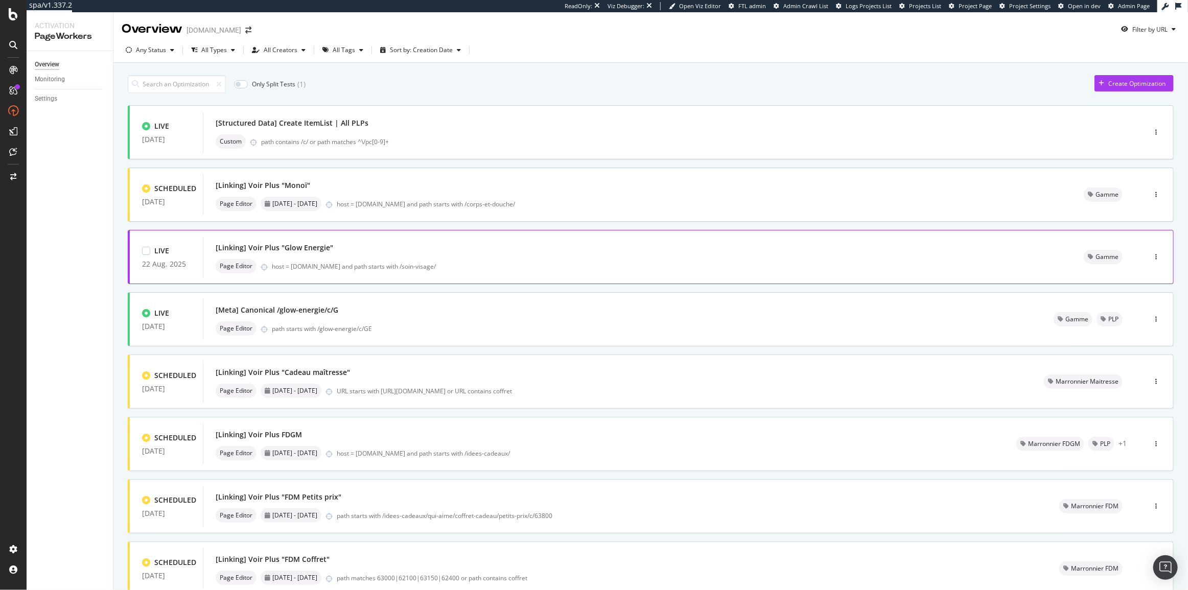
click at [858, 256] on div "[Linking] Voir Plus "Glow Energie" Page Editor host = [DOMAIN_NAME] and path st…" at bounding box center [638, 257] width 844 height 33
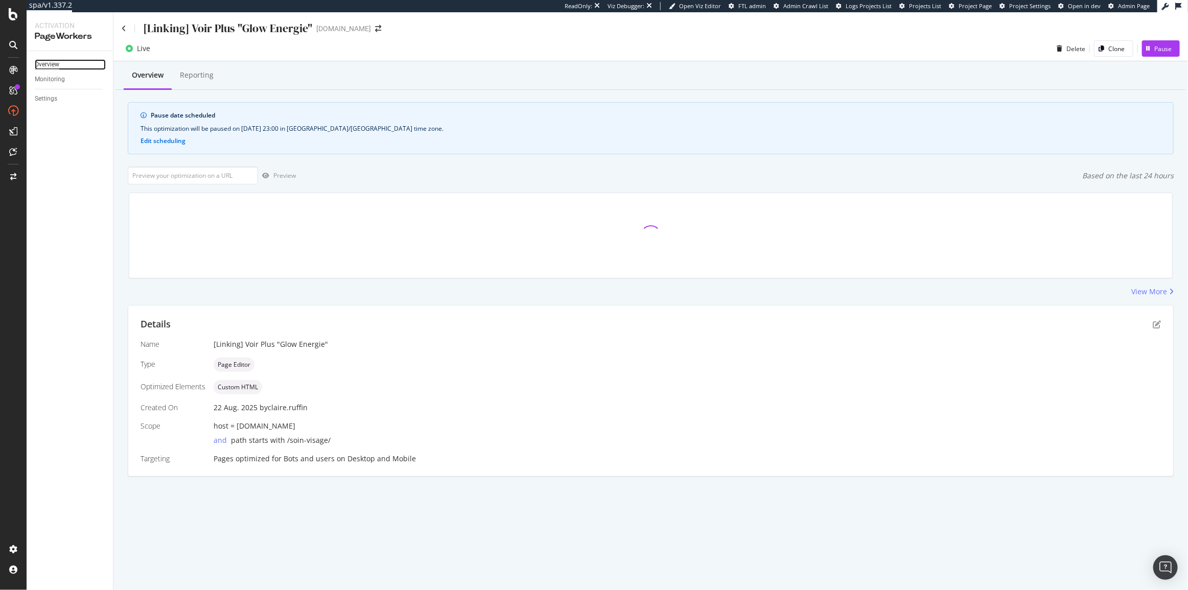
click at [38, 65] on div "Overview" at bounding box center [47, 64] width 25 height 11
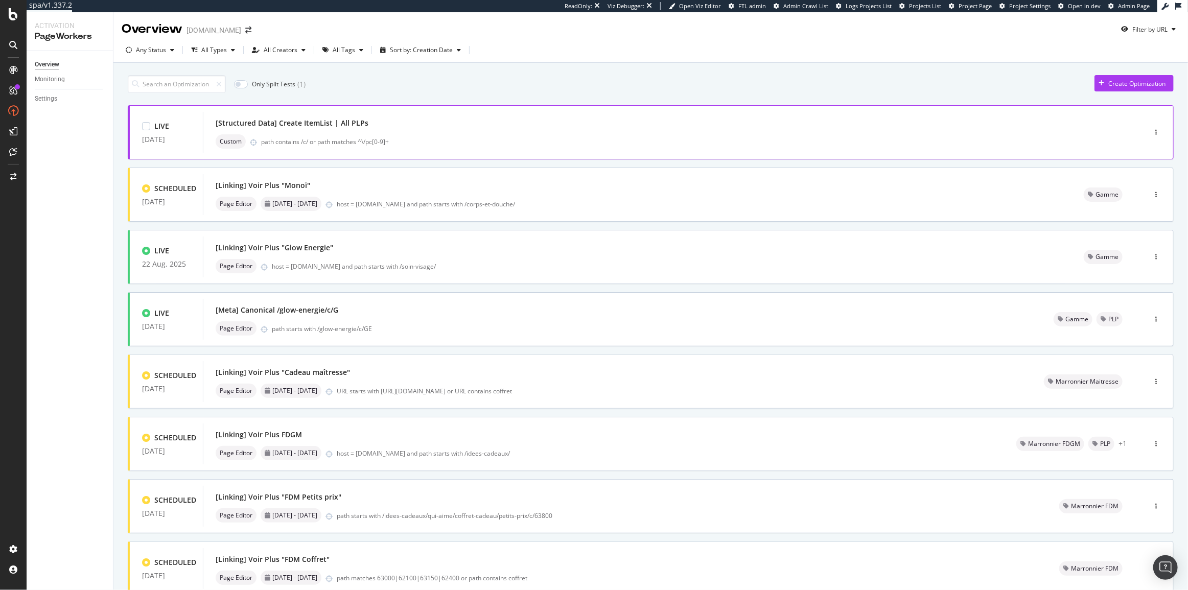
click at [642, 120] on div "[Structured Data] Create ItemList | All PLPs" at bounding box center [659, 123] width 887 height 14
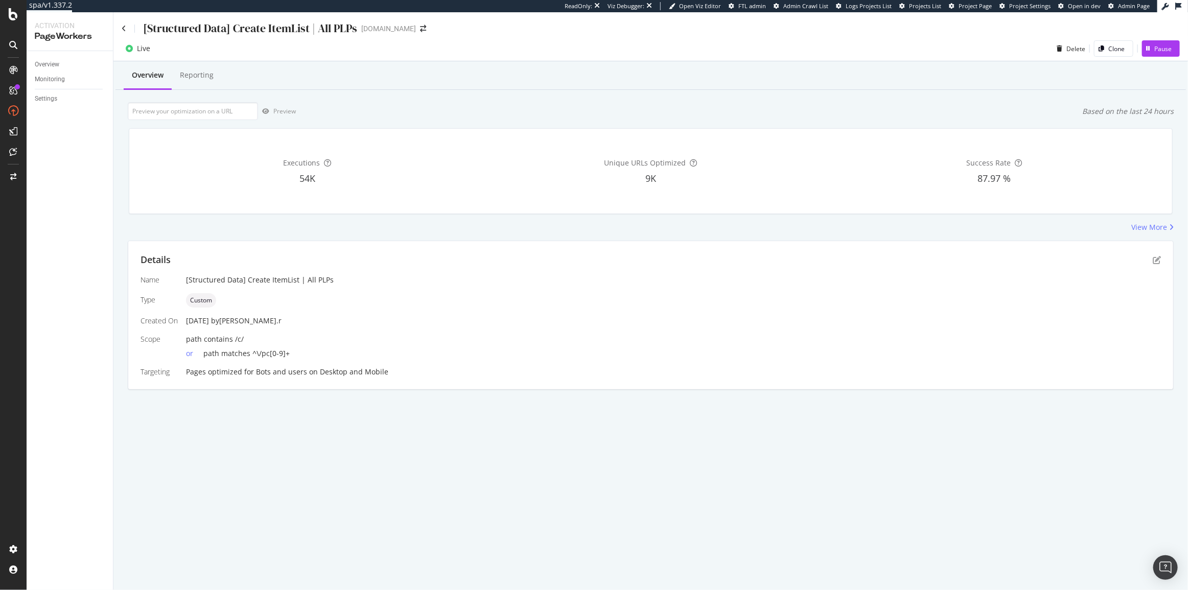
click at [1123, 224] on div "View More" at bounding box center [651, 227] width 1046 height 10
click at [1133, 227] on div "View More" at bounding box center [1150, 227] width 36 height 10
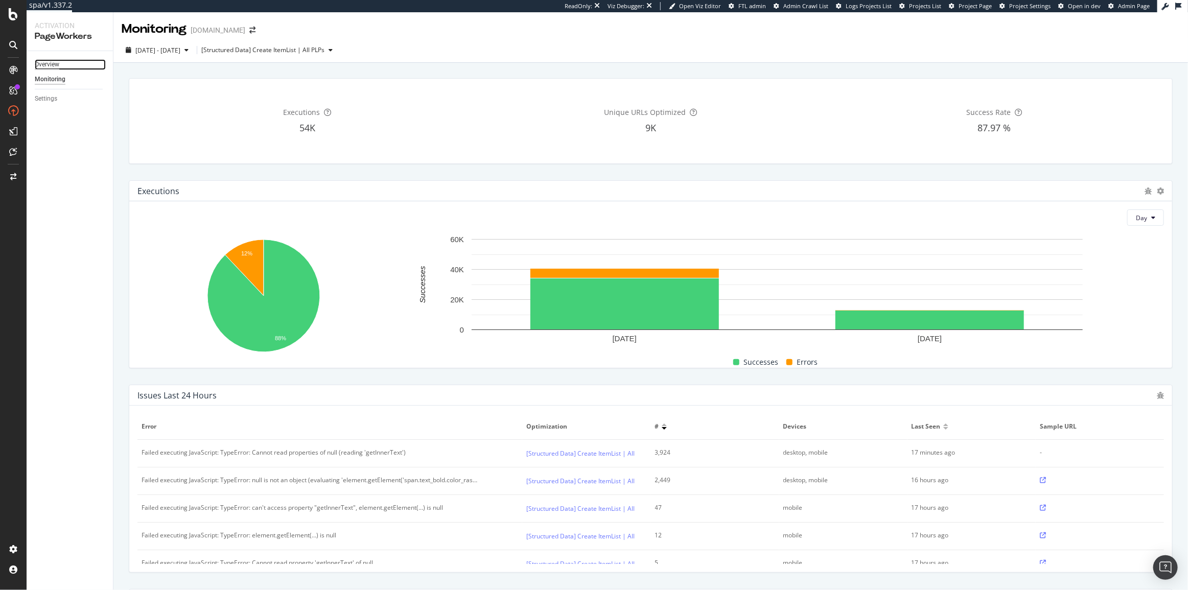
drag, startPoint x: 51, startPoint y: 66, endPoint x: 57, endPoint y: 66, distance: 5.6
click at [51, 66] on div "Overview" at bounding box center [47, 64] width 25 height 11
